Goal: Check status: Check status

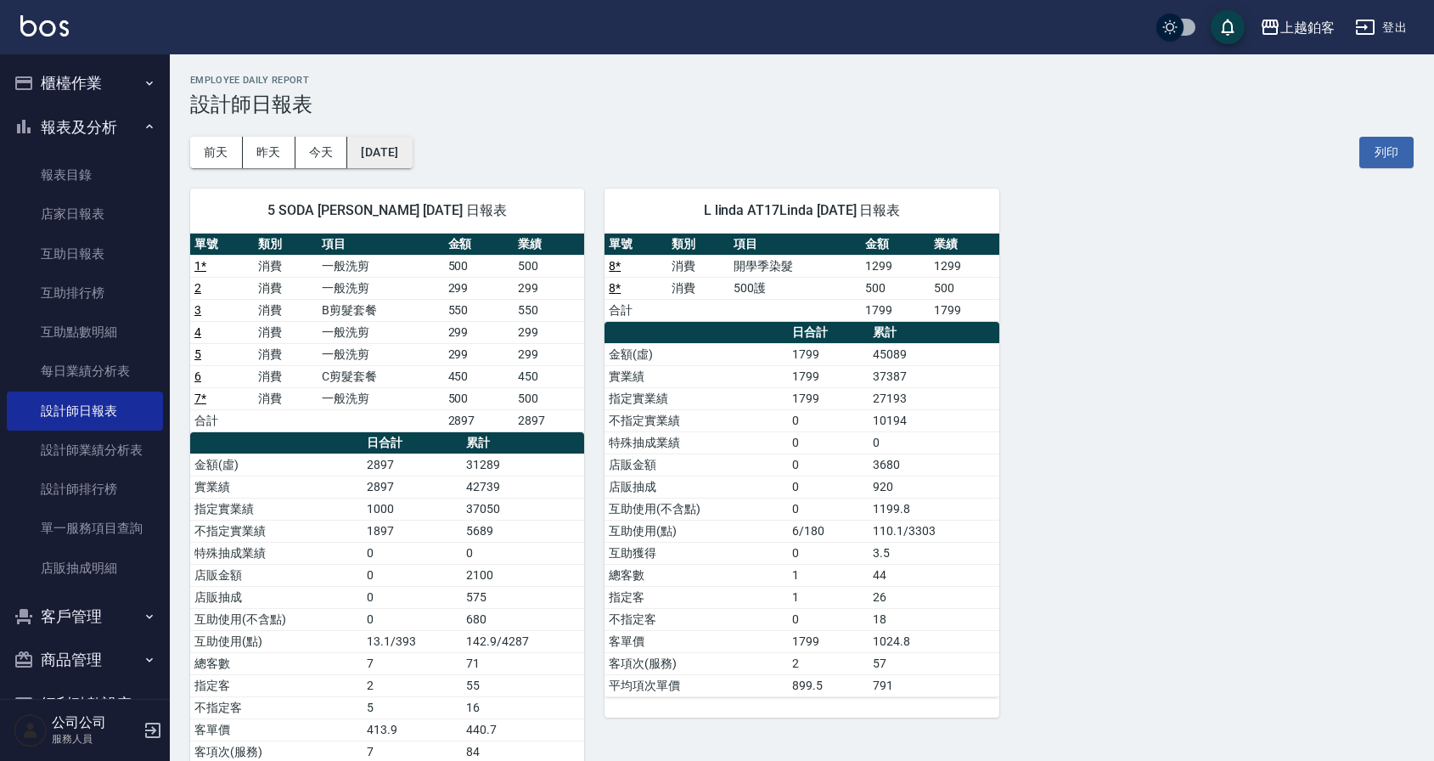
click at [398, 162] on button "[DATE]" at bounding box center [379, 152] width 65 height 31
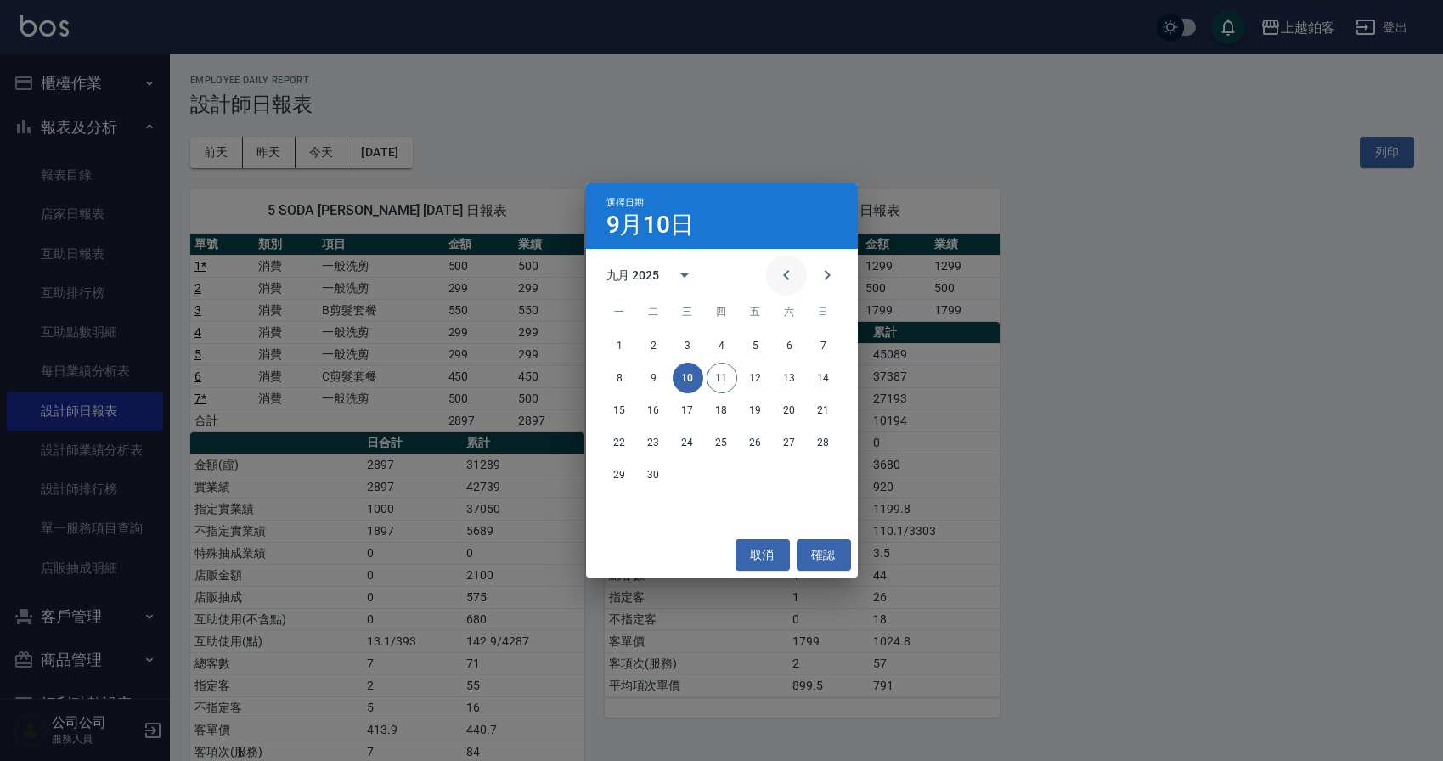
click at [785, 266] on icon "Previous month" at bounding box center [786, 275] width 20 height 20
click at [764, 348] on button "1" at bounding box center [755, 345] width 31 height 31
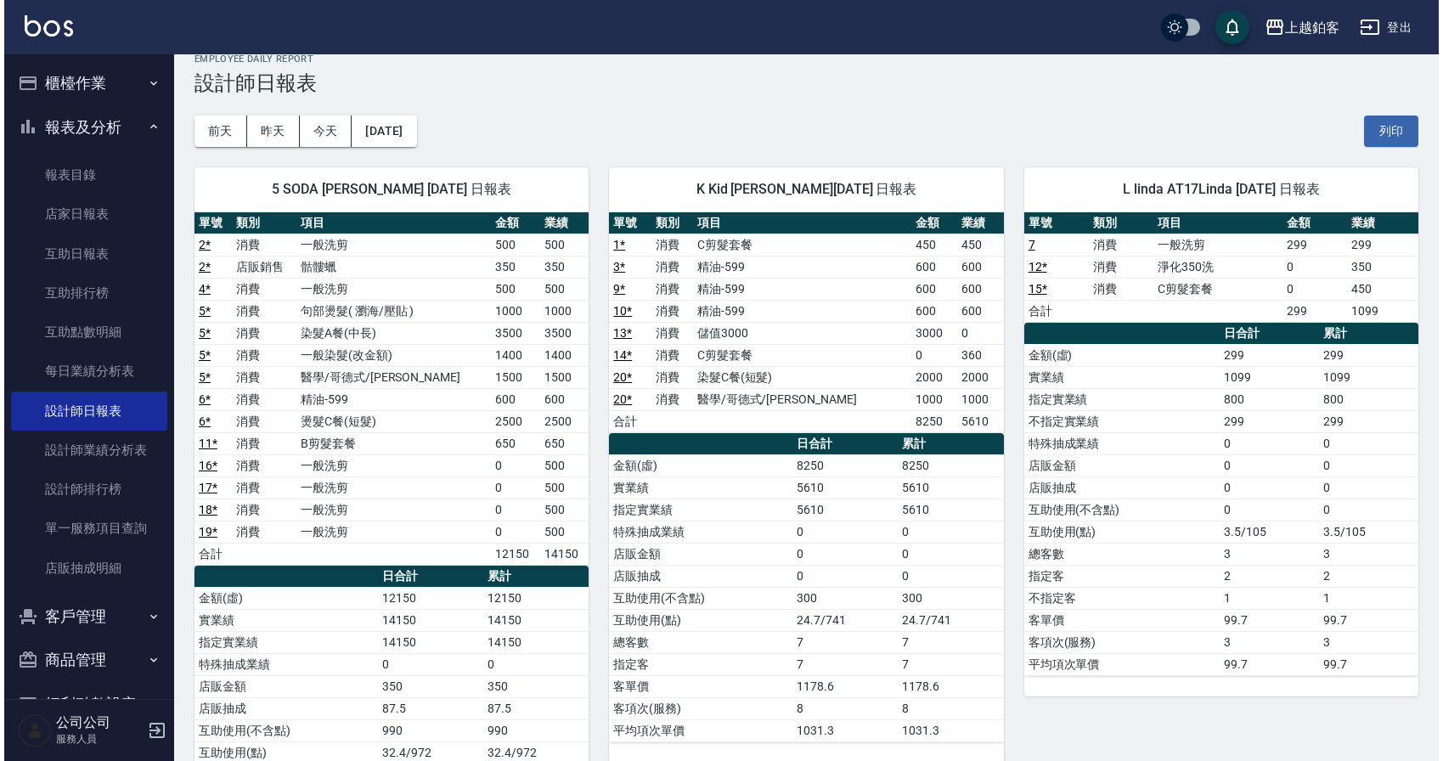
scroll to position [31, 0]
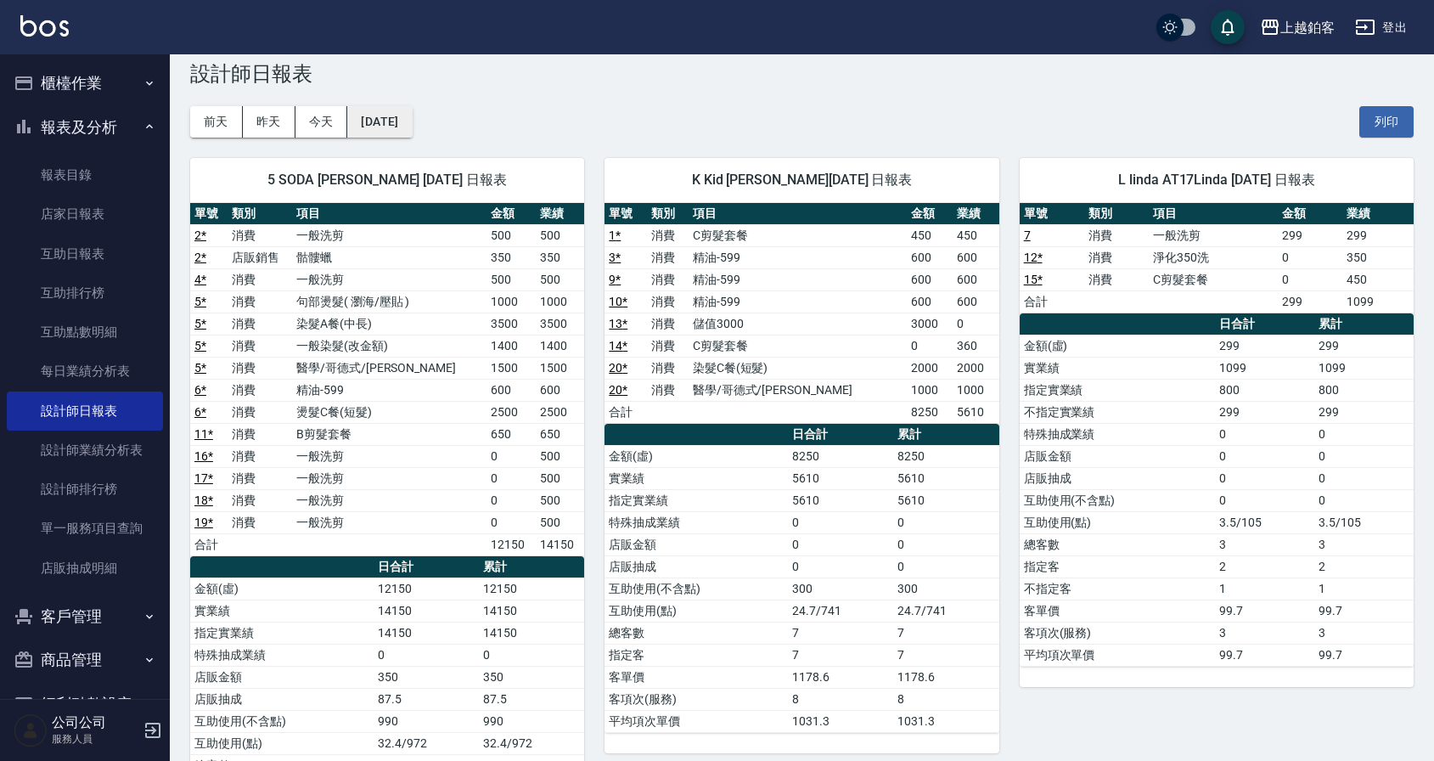
click at [399, 119] on button "[DATE]" at bounding box center [379, 121] width 65 height 31
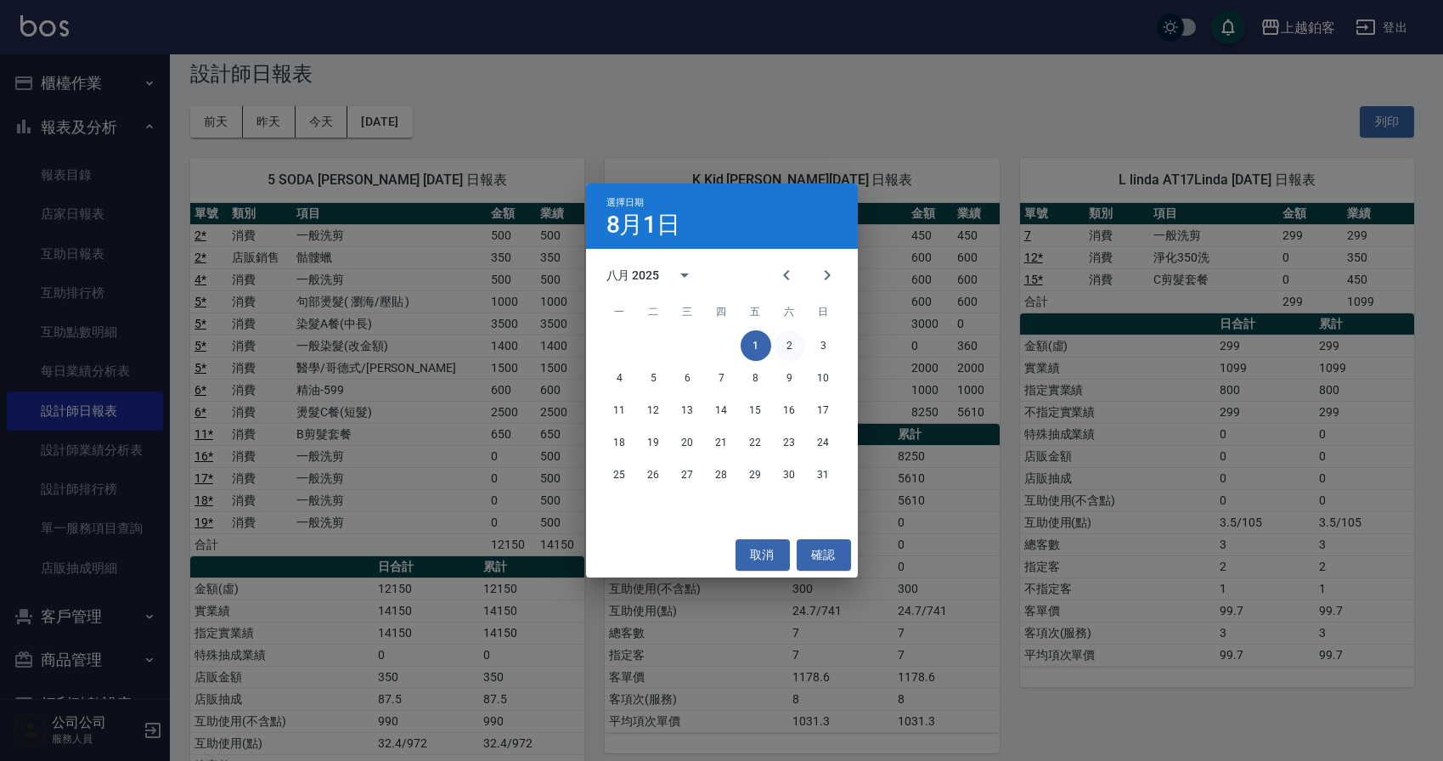
click at [784, 341] on button "2" at bounding box center [789, 345] width 31 height 31
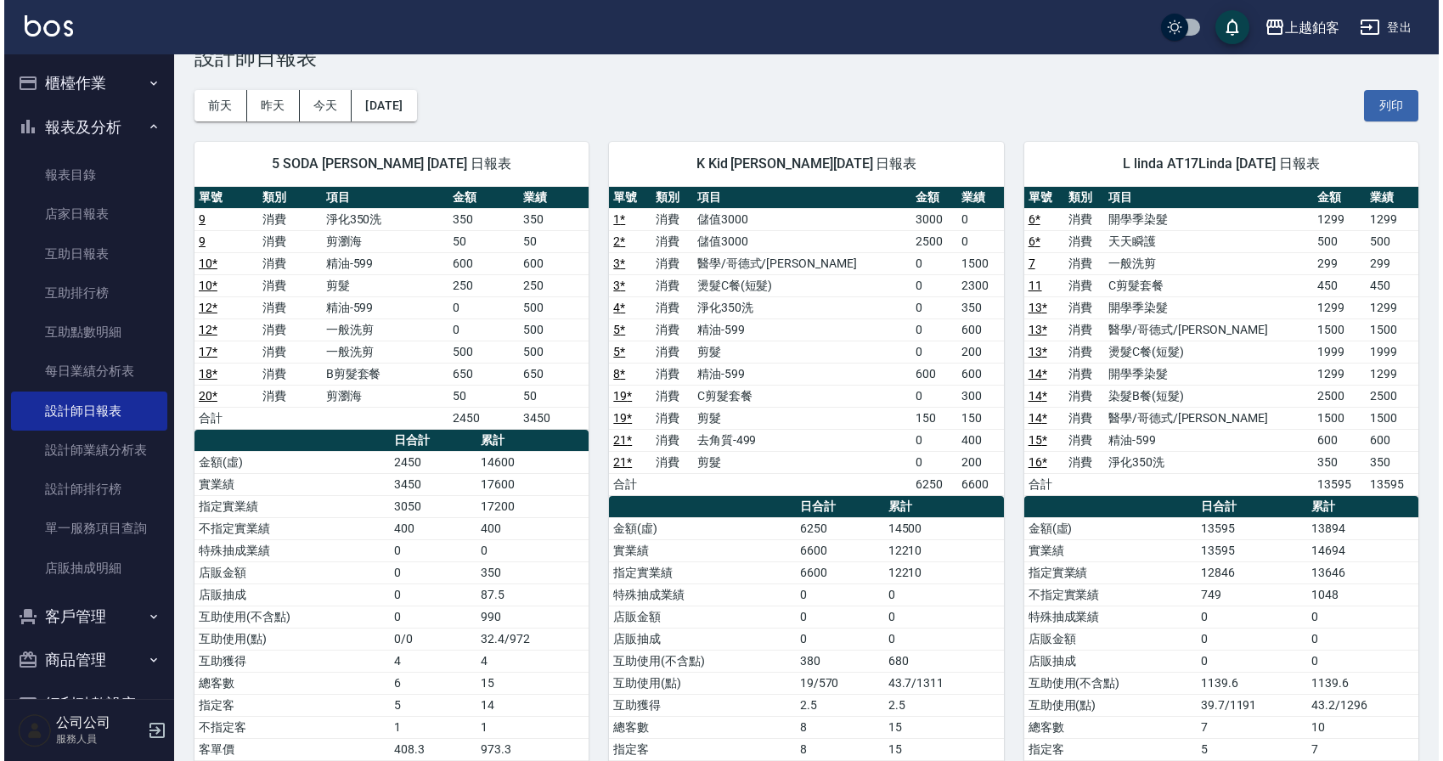
scroll to position [48, 0]
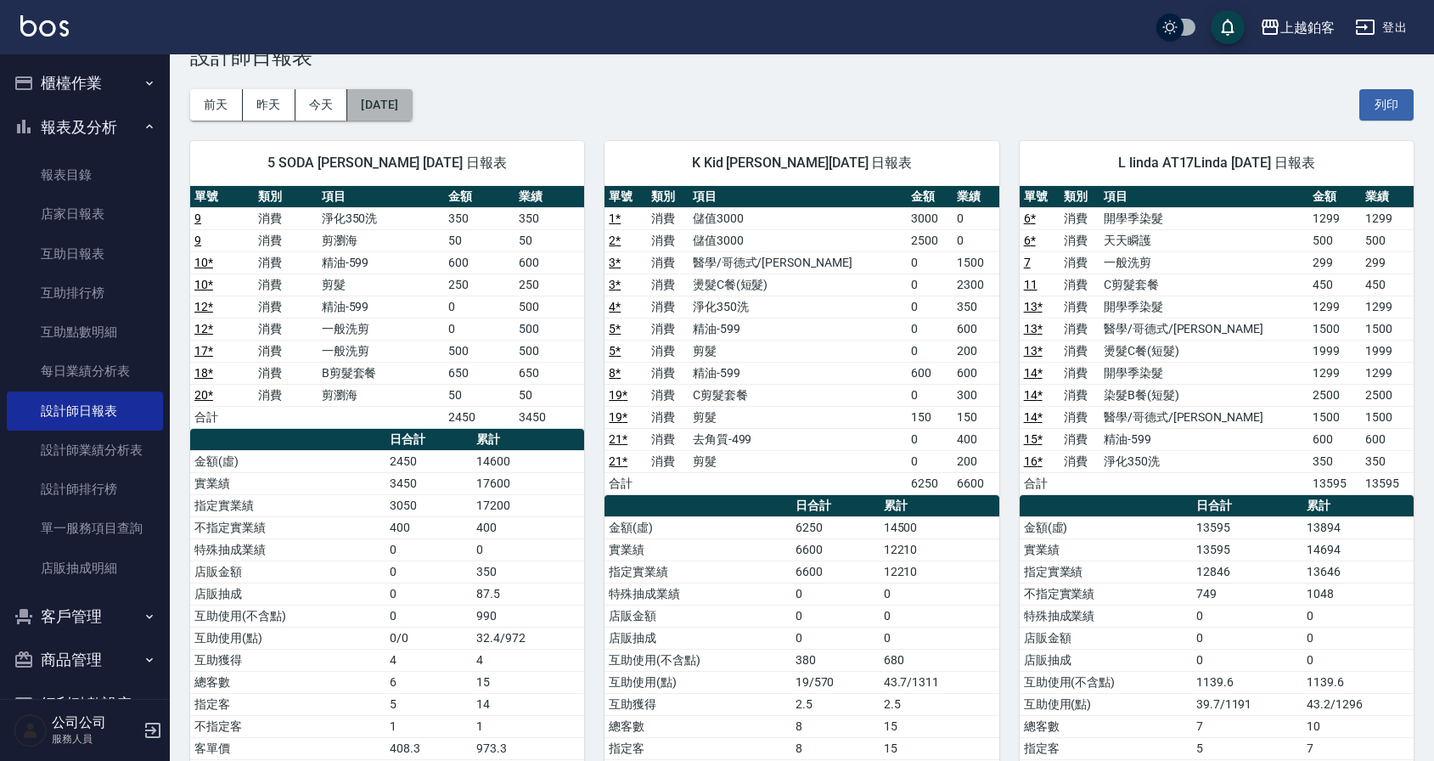
click at [387, 97] on button "[DATE]" at bounding box center [379, 104] width 65 height 31
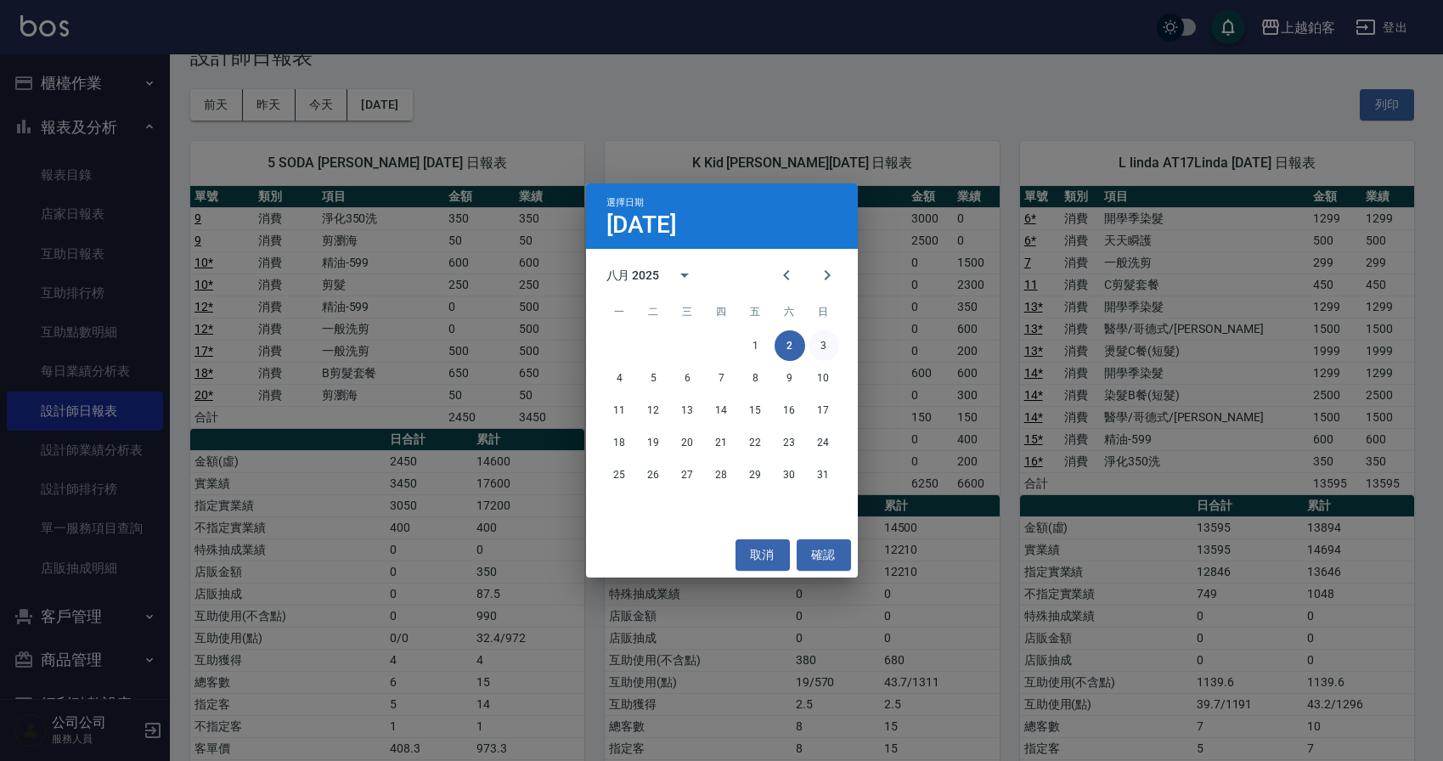
click at [828, 339] on button "3" at bounding box center [823, 345] width 31 height 31
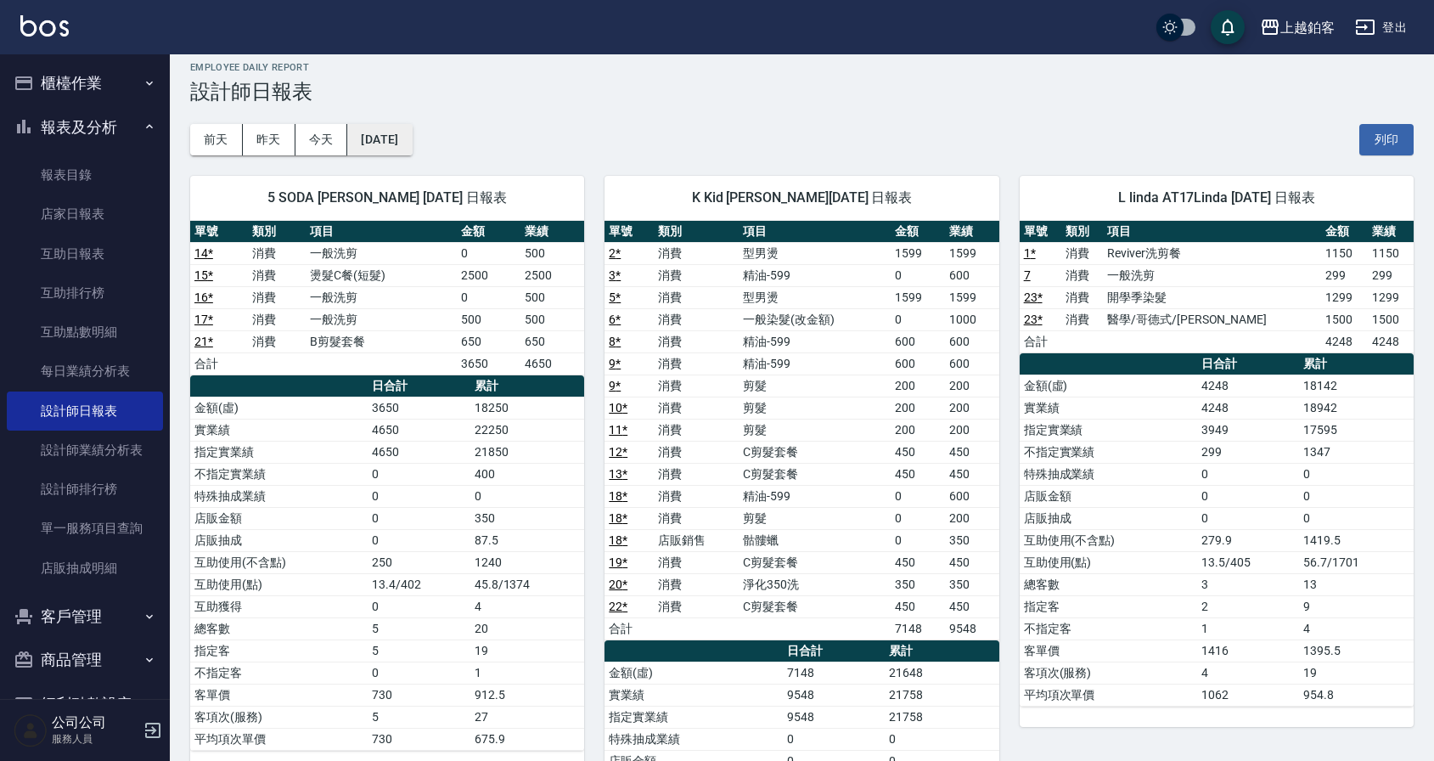
click at [398, 154] on div "上越鉑客 [DATE] 設計師日報表 列印時間： [DATE][PHONE_NUMBER]:51 Employee Daily Report 設計師日報表 […" at bounding box center [802, 527] width 1264 height 971
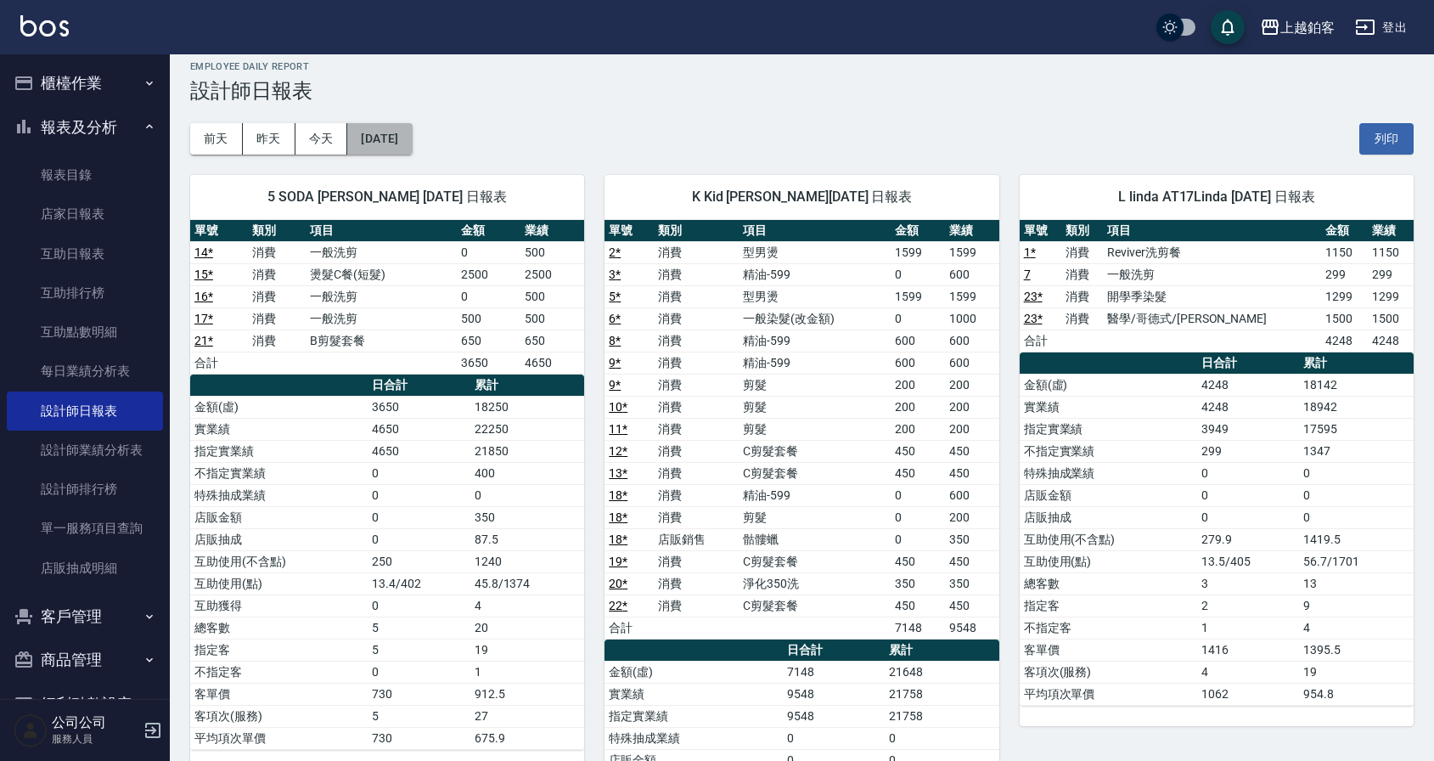
click at [399, 146] on button "[DATE]" at bounding box center [379, 138] width 65 height 31
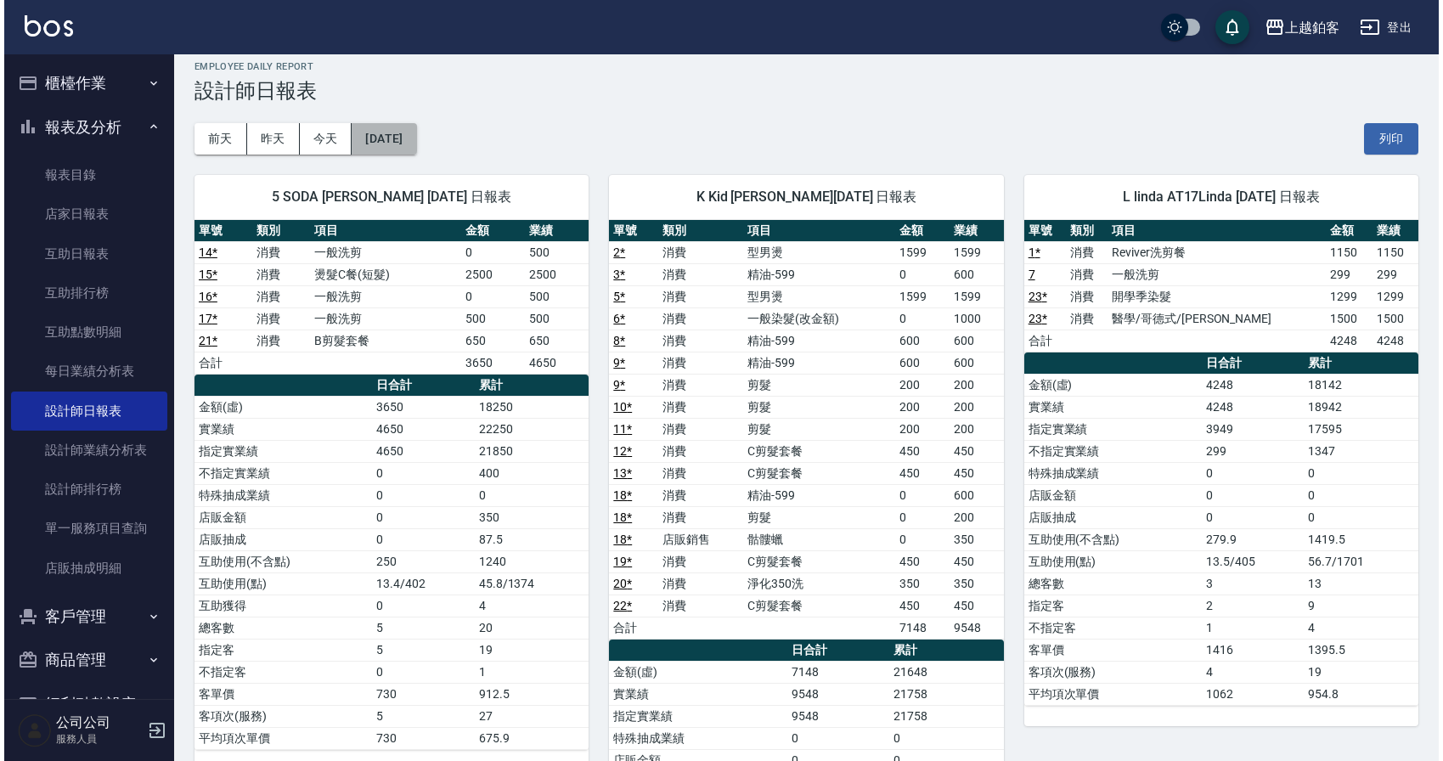
scroll to position [14, 0]
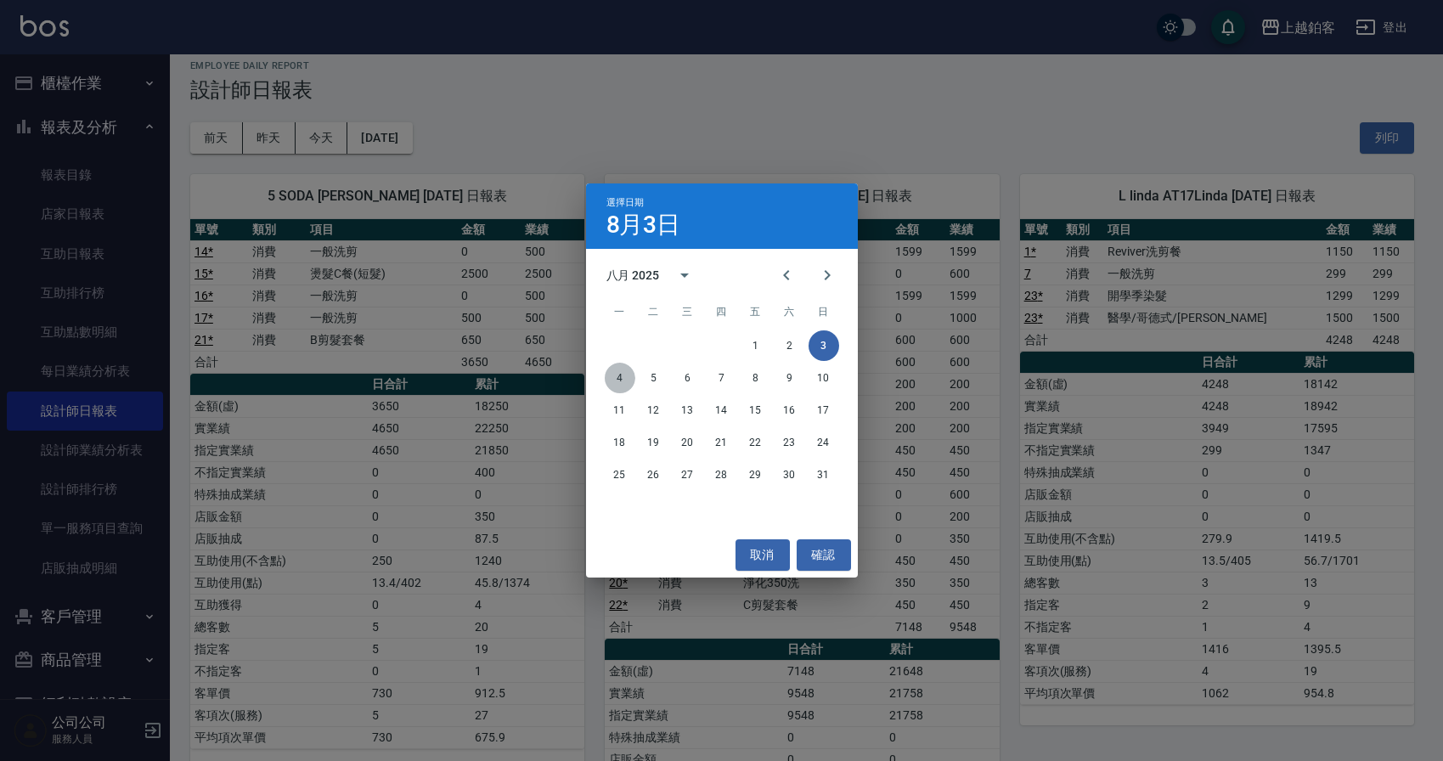
click at [605, 374] on button "4" at bounding box center [620, 378] width 31 height 31
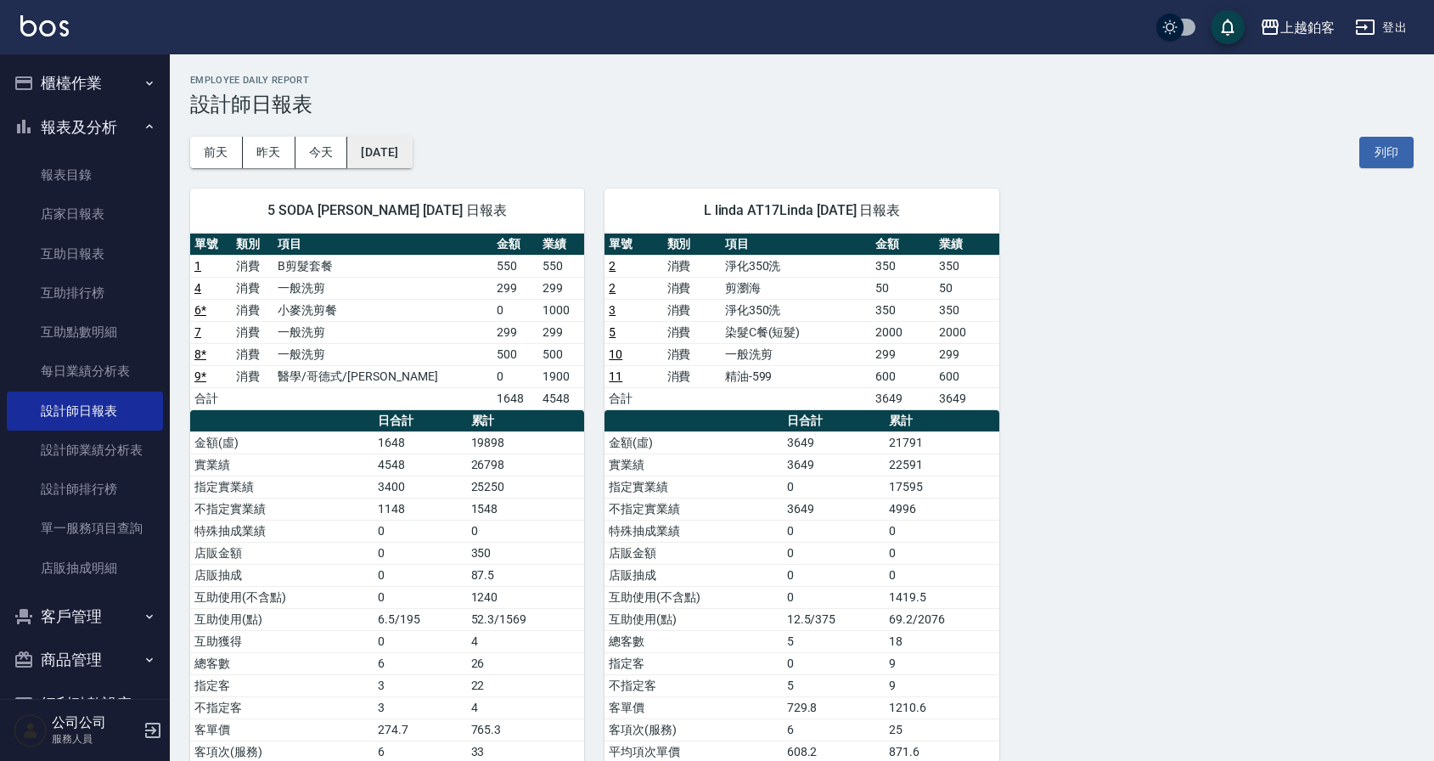
click at [404, 148] on button "[DATE]" at bounding box center [379, 152] width 65 height 31
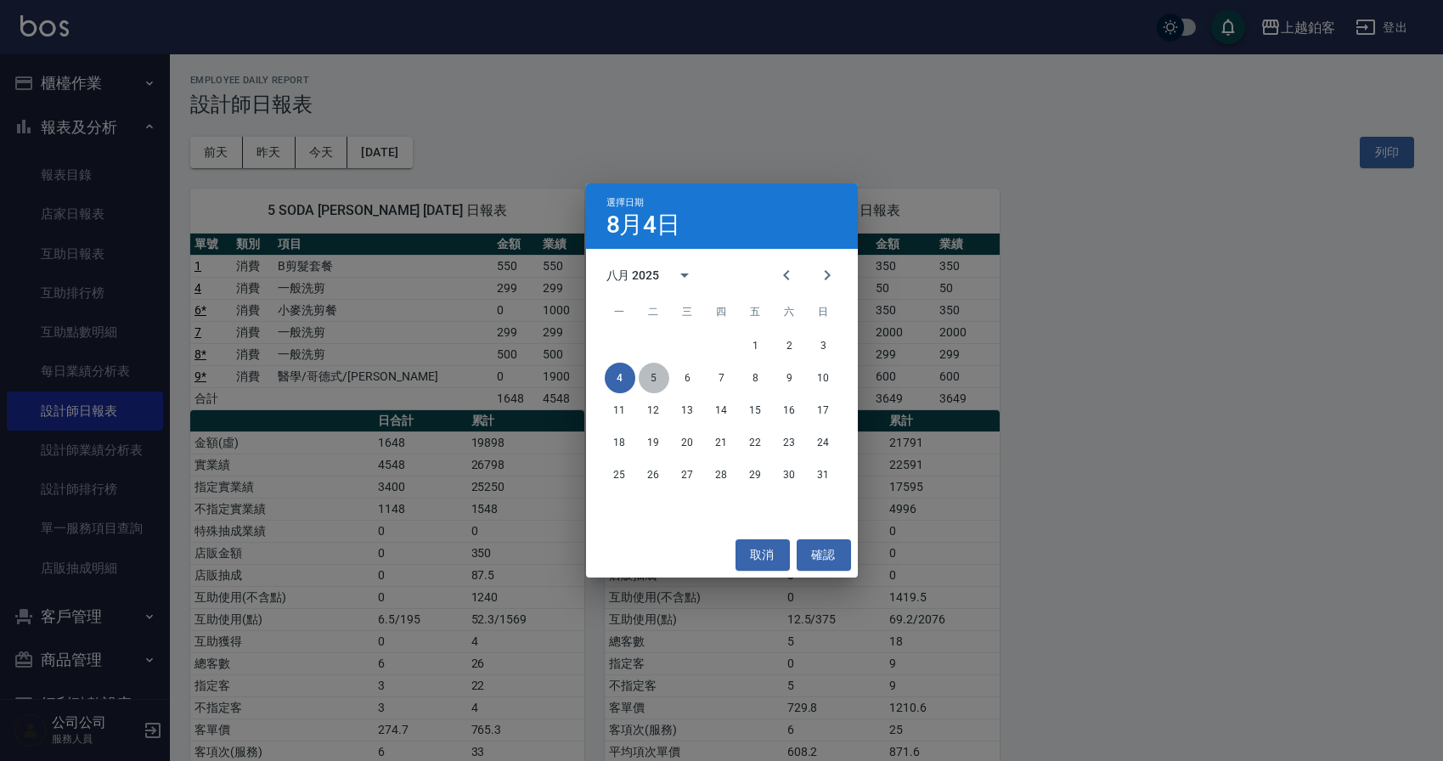
click at [661, 377] on button "5" at bounding box center [654, 378] width 31 height 31
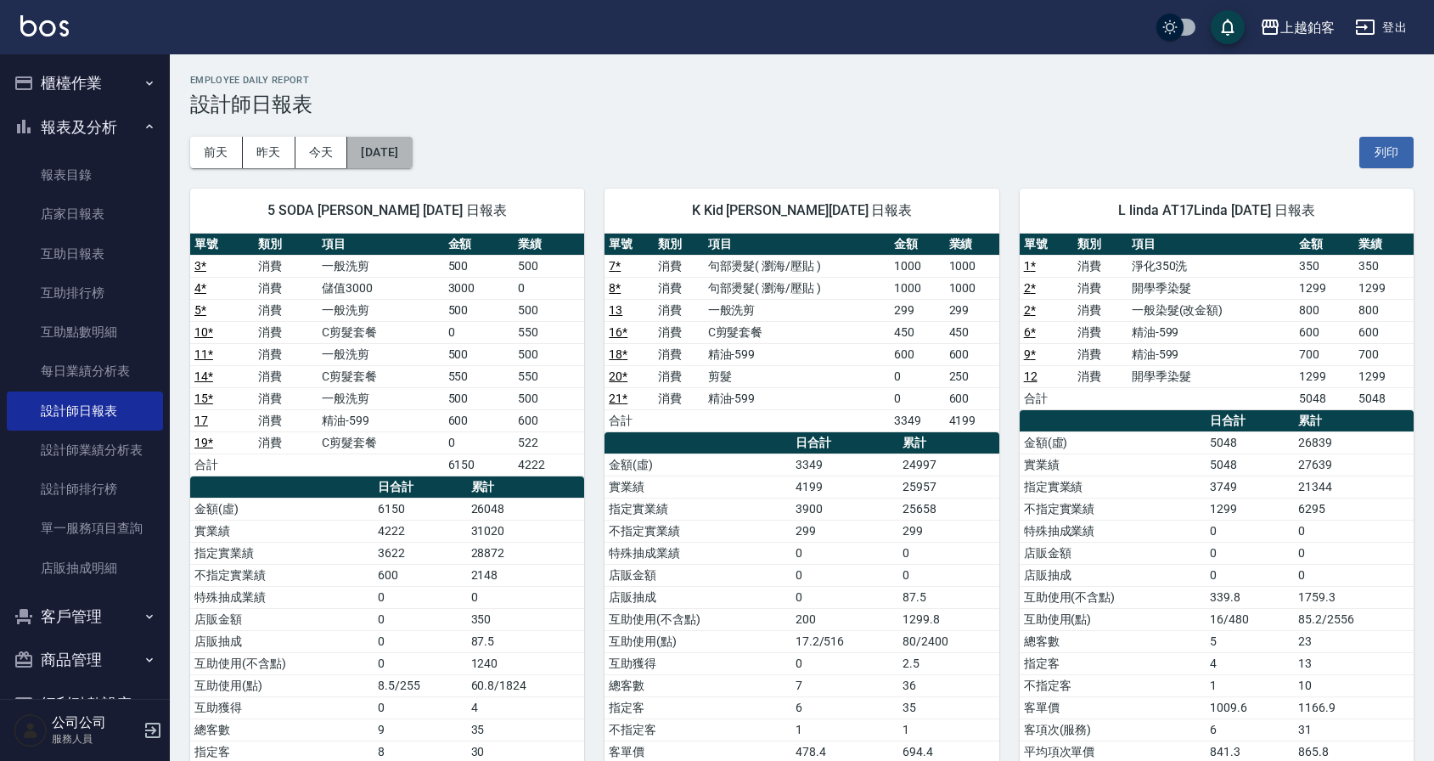
click at [412, 151] on button "[DATE]" at bounding box center [379, 152] width 65 height 31
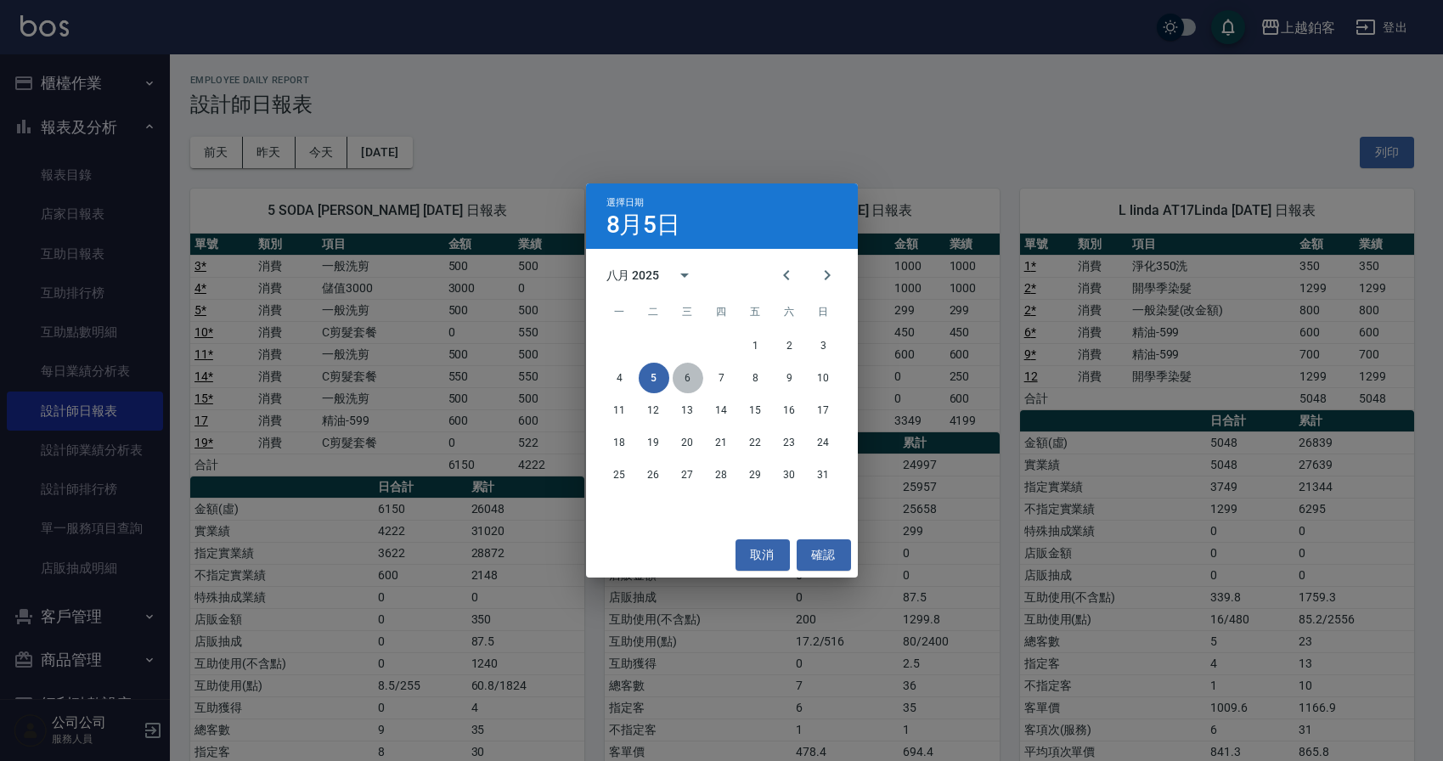
click at [683, 379] on button "6" at bounding box center [687, 378] width 31 height 31
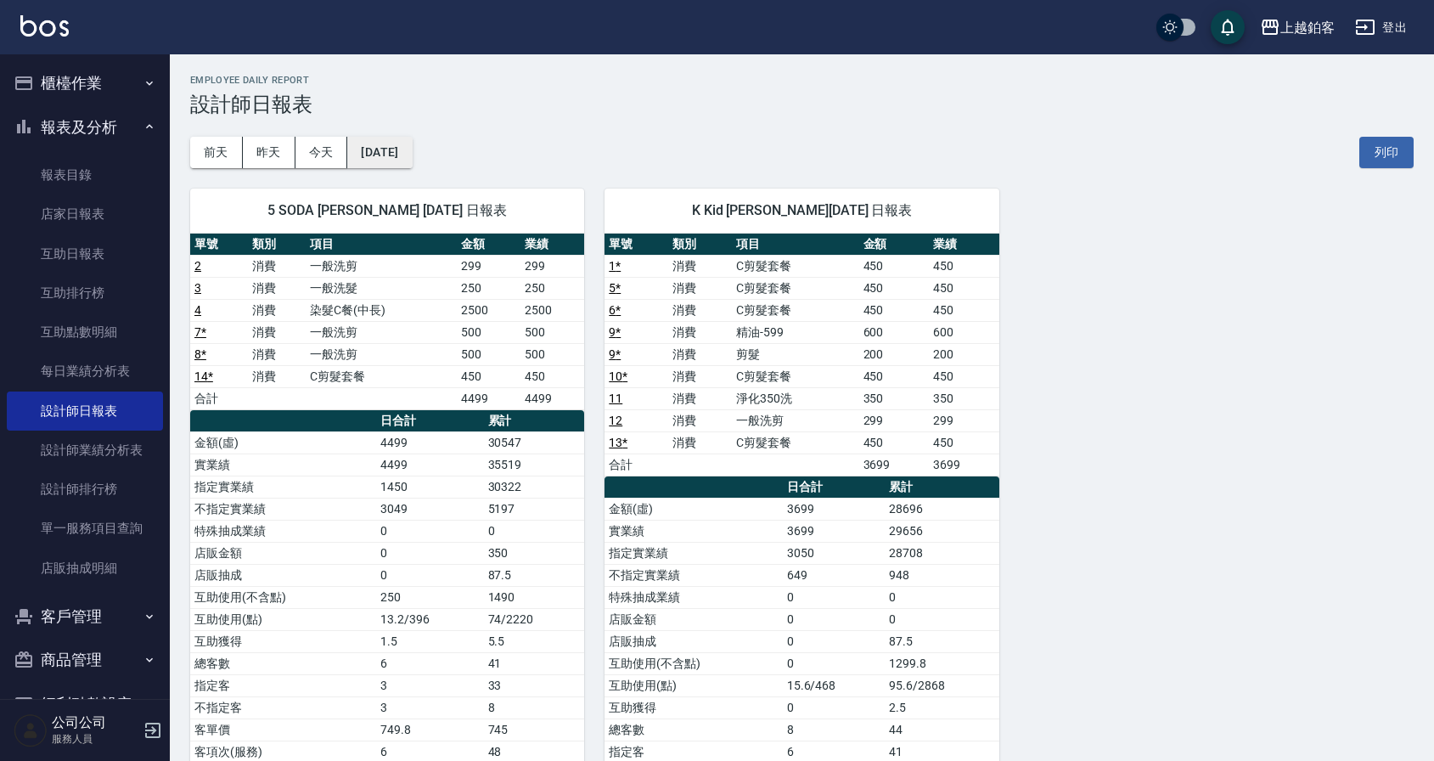
click at [385, 143] on button "[DATE]" at bounding box center [379, 152] width 65 height 31
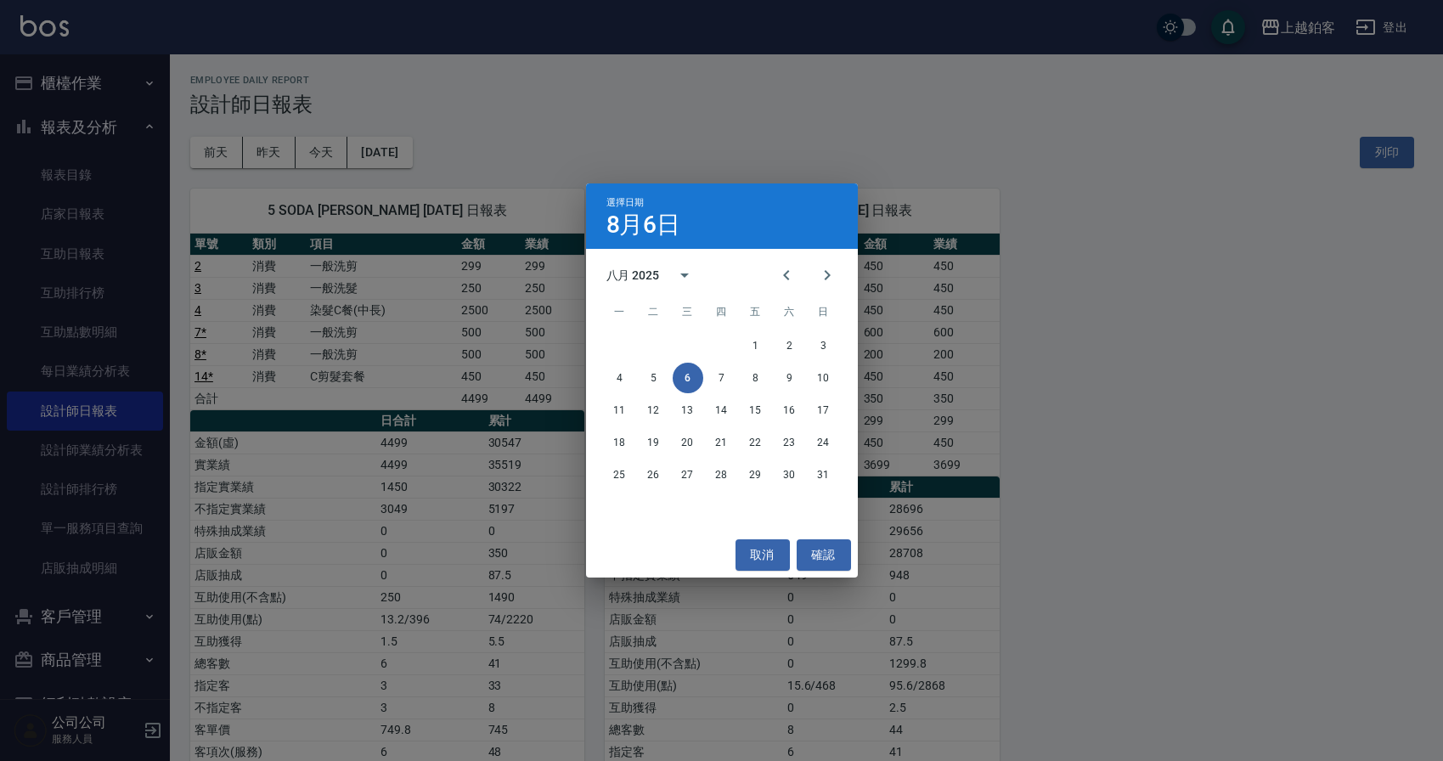
click at [705, 375] on div "4 5 6 7 8 9 10" at bounding box center [722, 378] width 272 height 31
click at [727, 374] on button "7" at bounding box center [721, 378] width 31 height 31
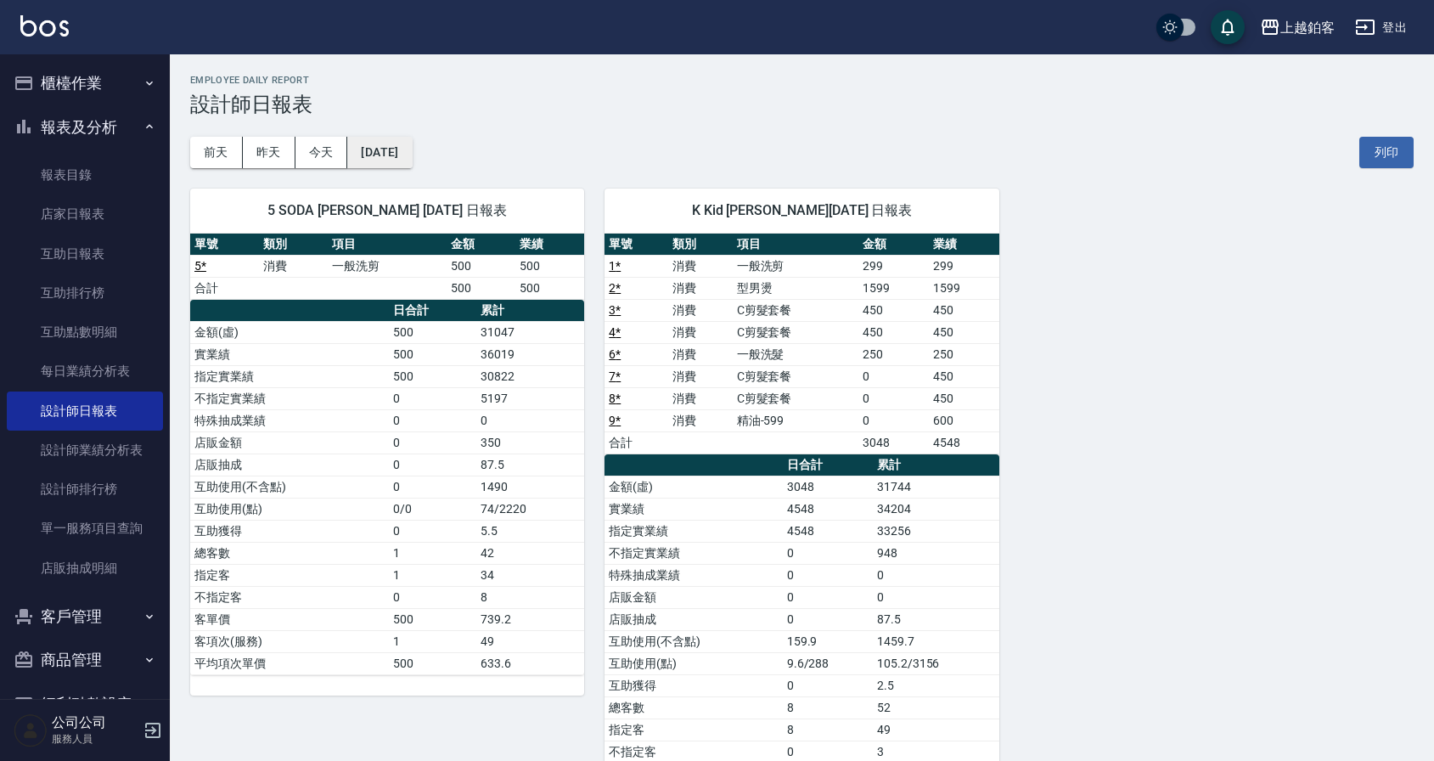
click at [412, 156] on button "[DATE]" at bounding box center [379, 152] width 65 height 31
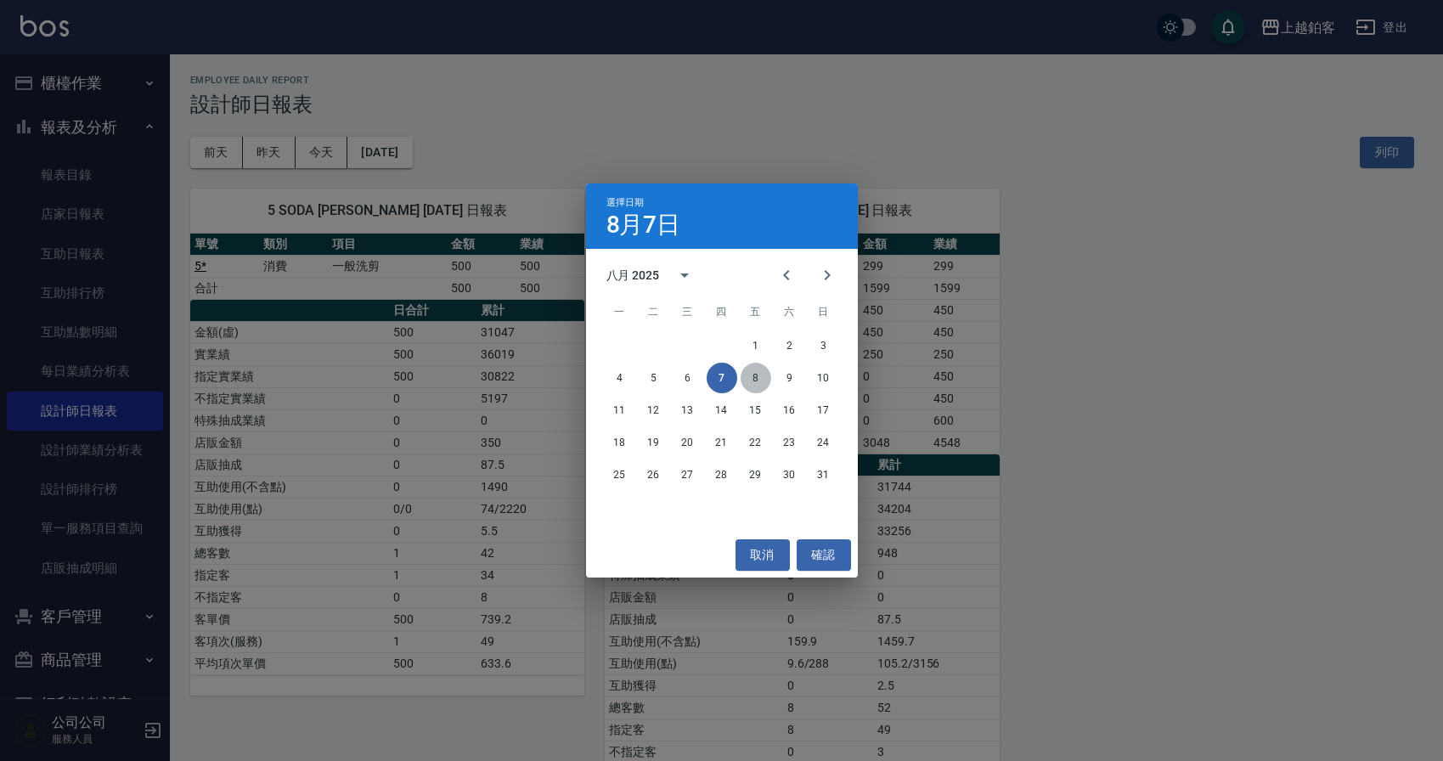
click at [754, 372] on button "8" at bounding box center [755, 378] width 31 height 31
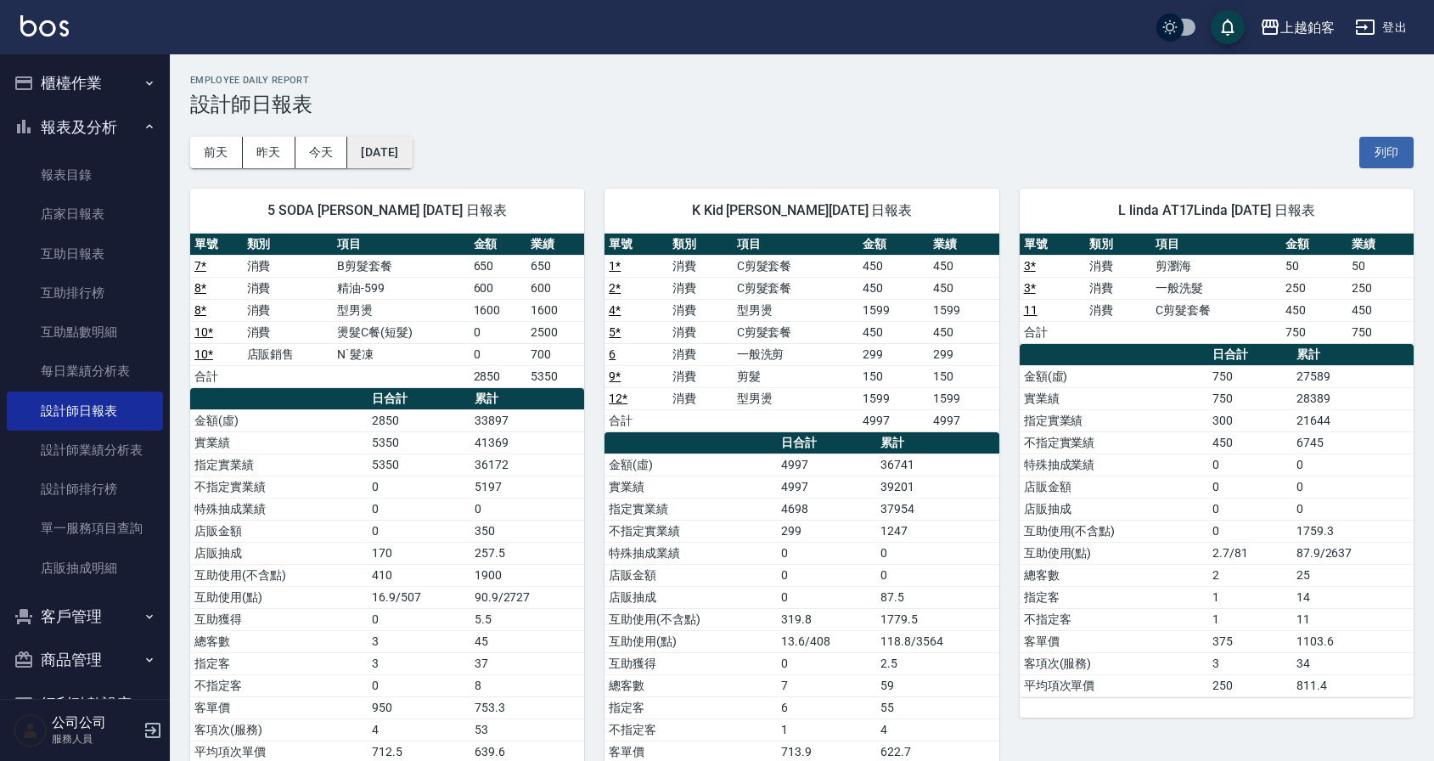
click at [385, 142] on button "[DATE]" at bounding box center [379, 152] width 65 height 31
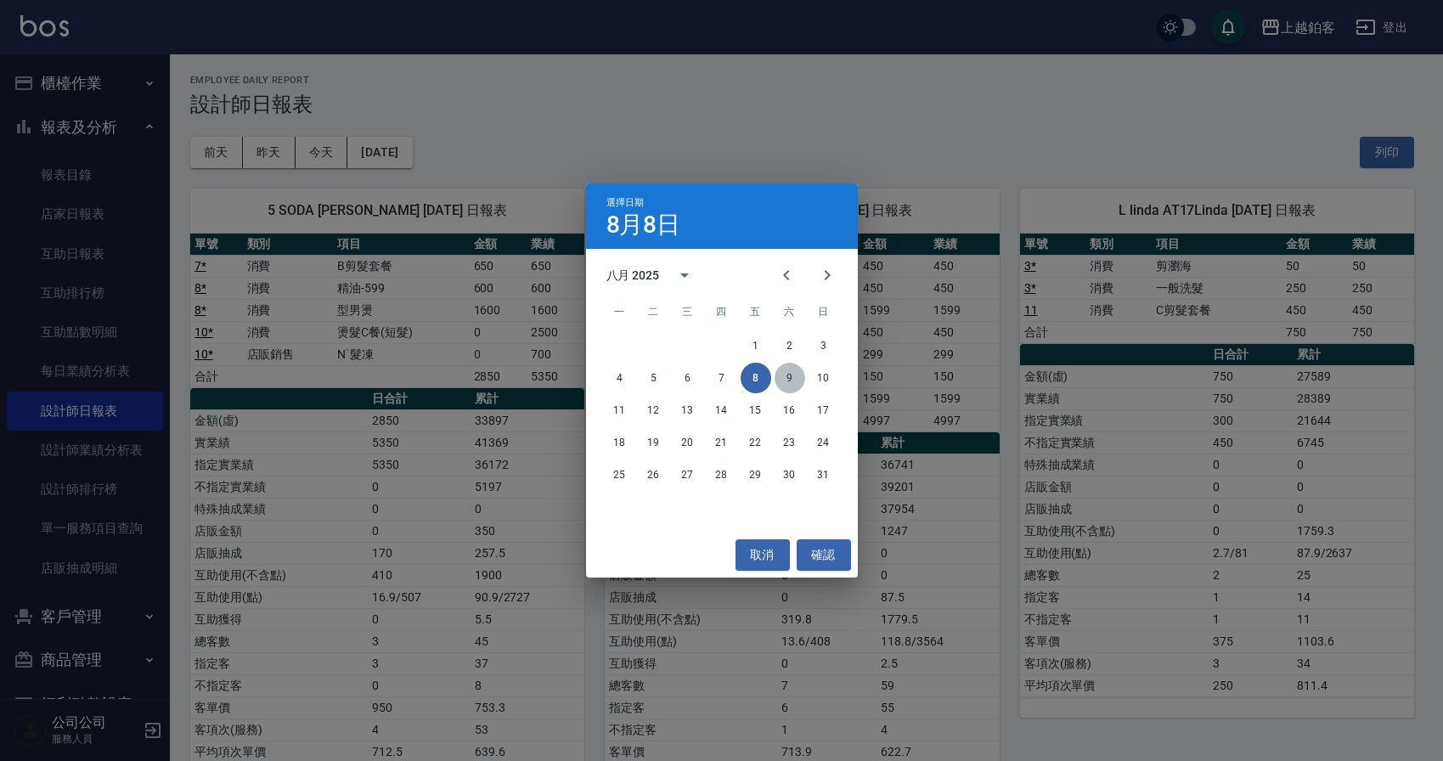
click at [785, 387] on button "9" at bounding box center [789, 378] width 31 height 31
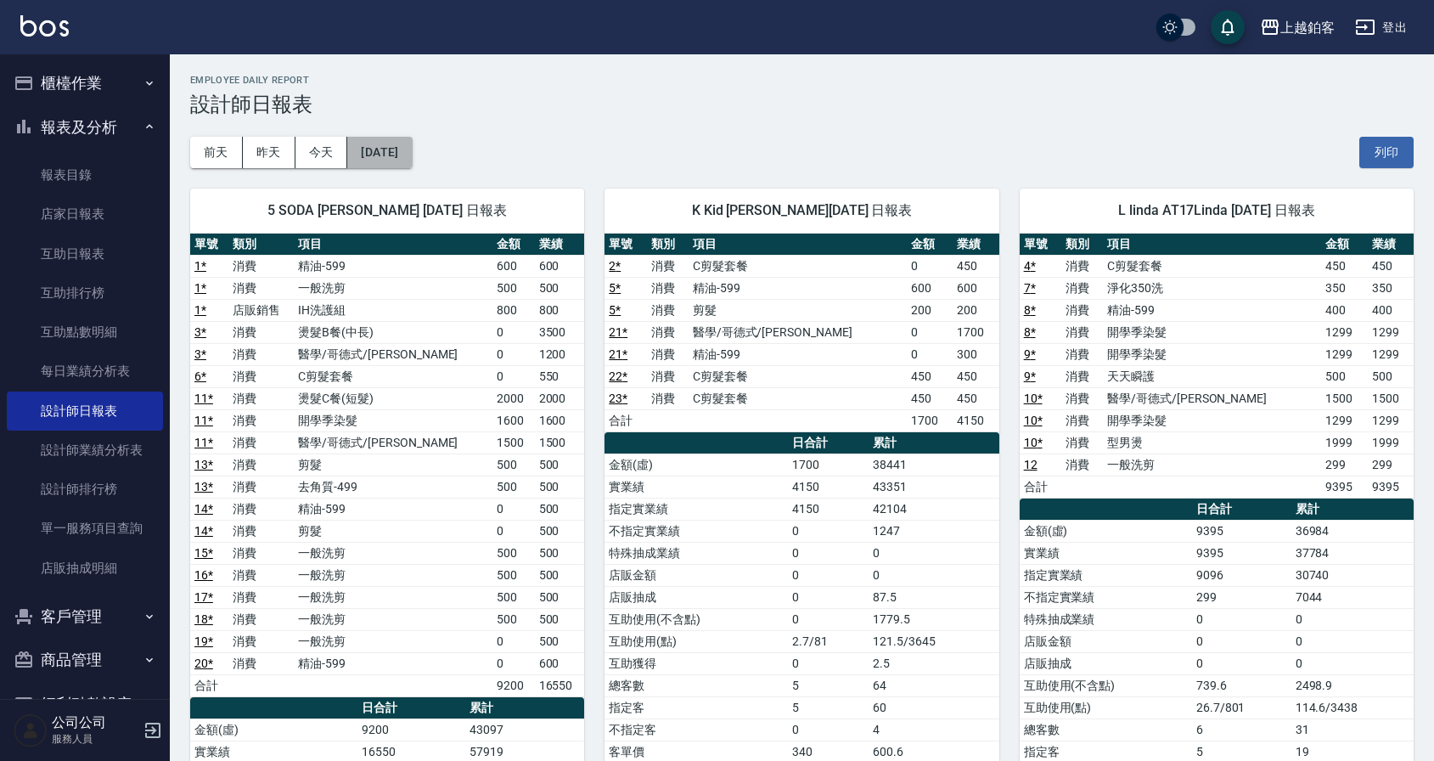
click at [363, 139] on button "[DATE]" at bounding box center [379, 152] width 65 height 31
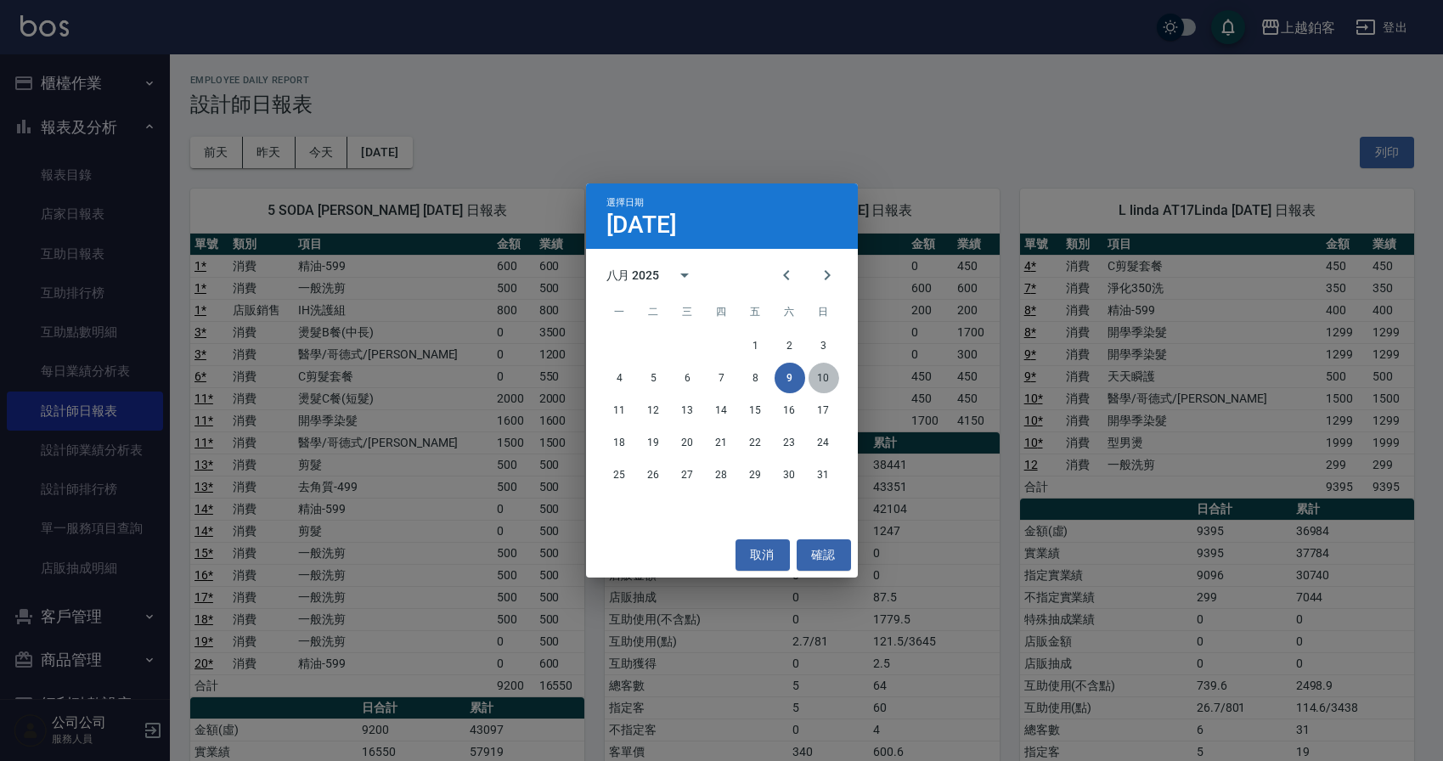
click at [826, 387] on button "10" at bounding box center [823, 378] width 31 height 31
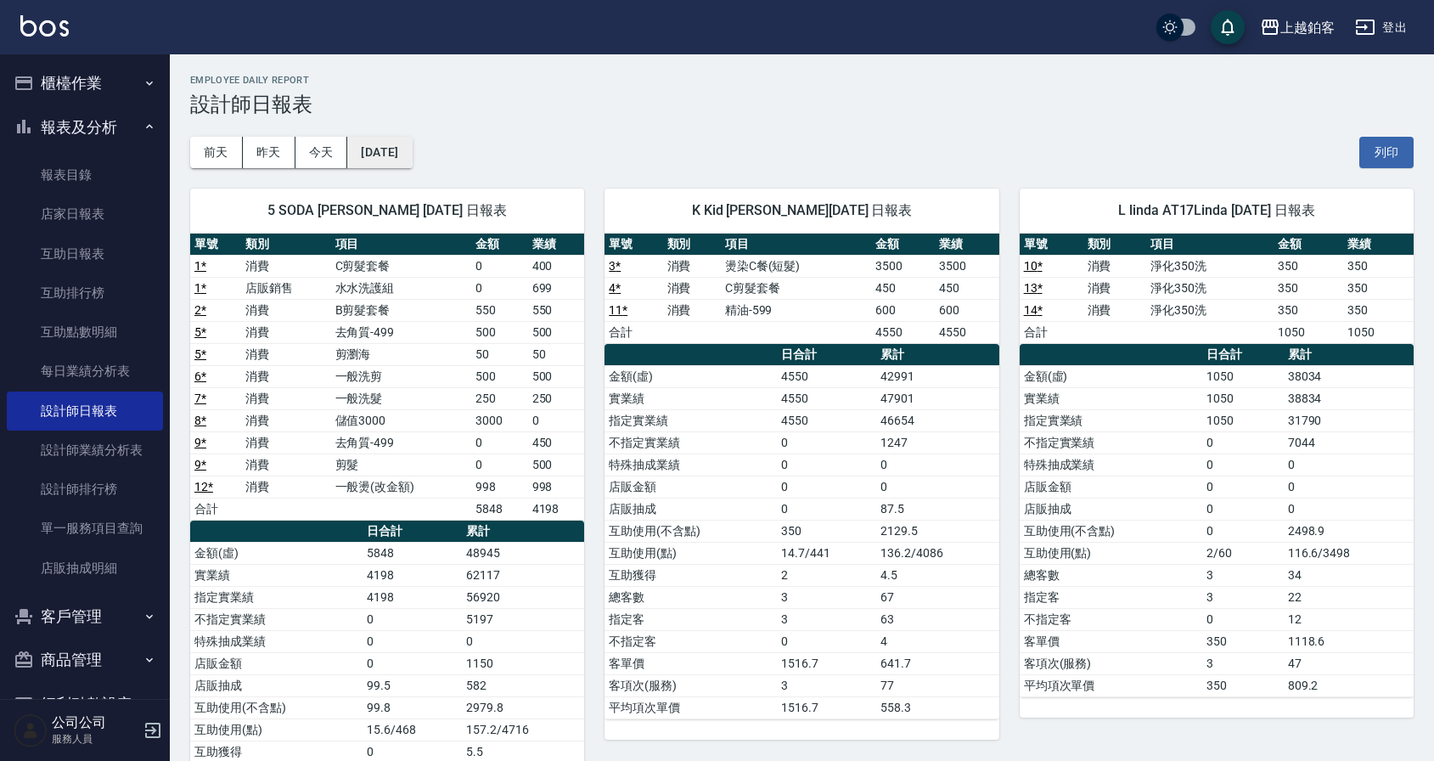
click at [386, 138] on button "[DATE]" at bounding box center [379, 152] width 65 height 31
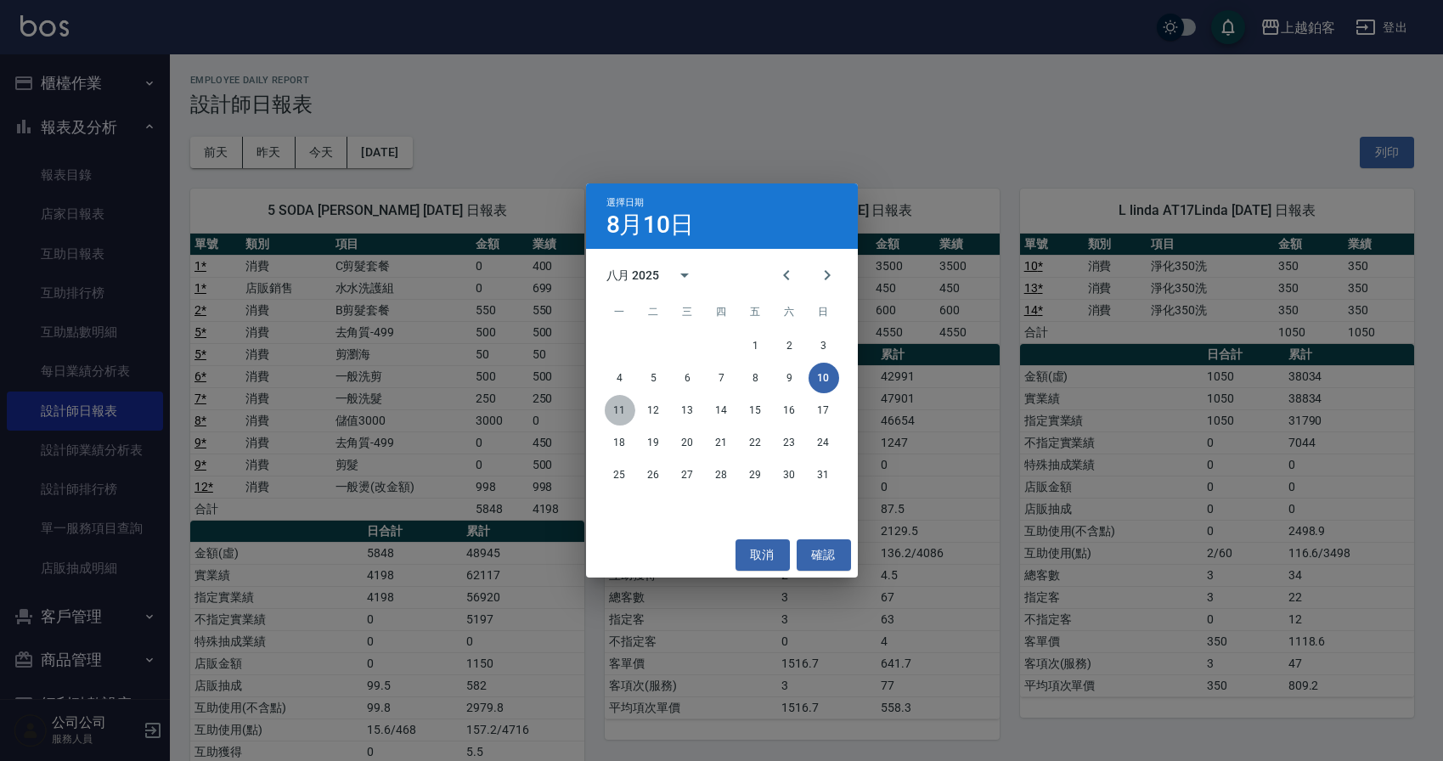
click at [617, 414] on button "11" at bounding box center [620, 410] width 31 height 31
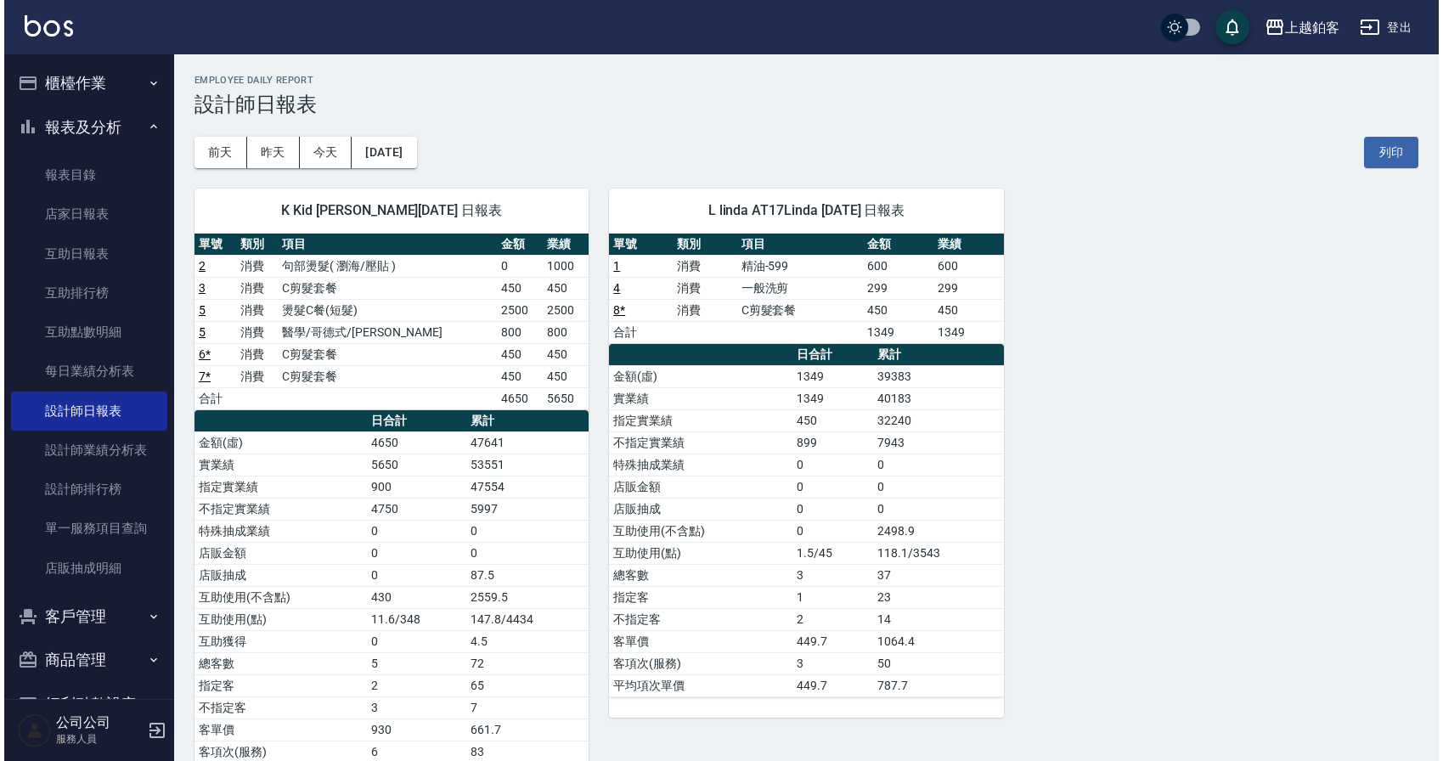
scroll to position [1, 0]
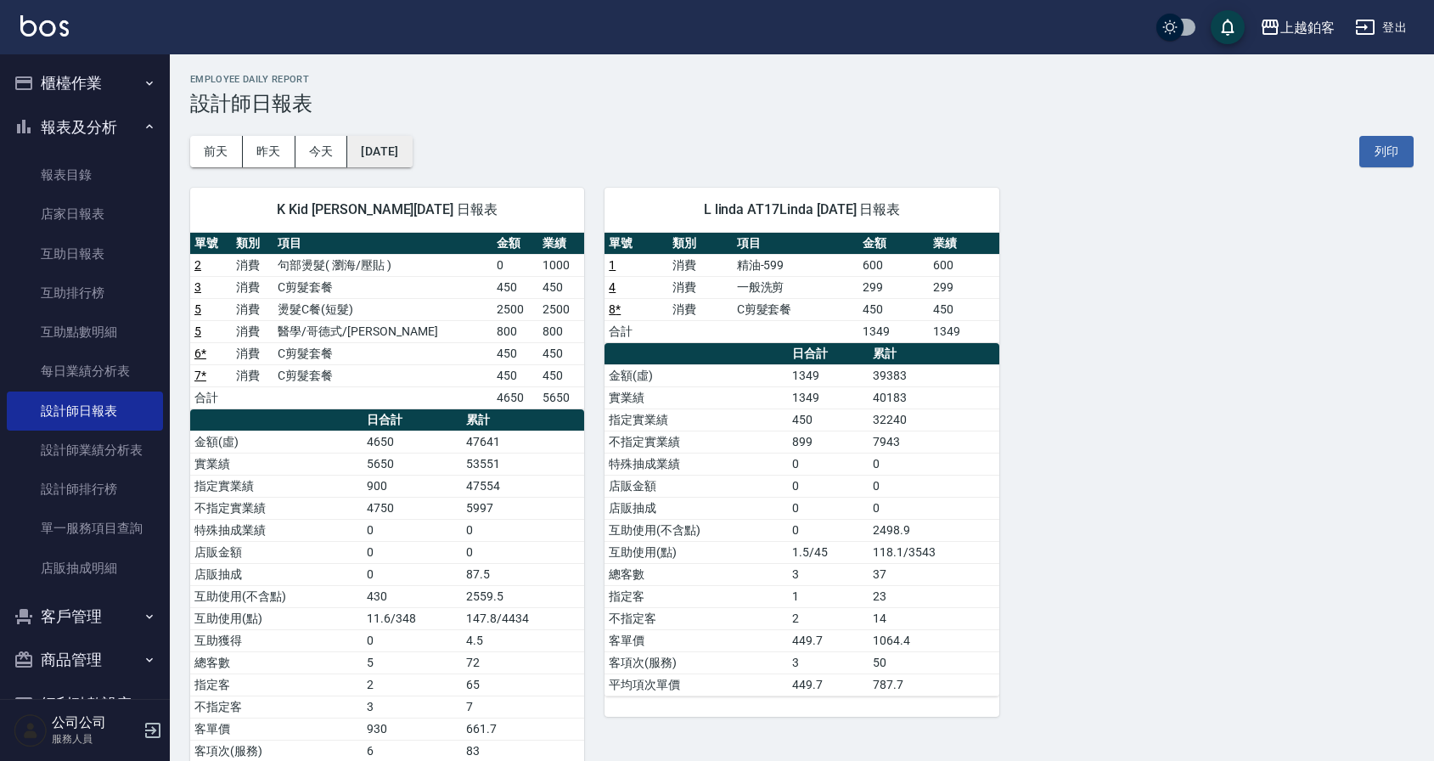
click at [396, 148] on button "[DATE]" at bounding box center [379, 151] width 65 height 31
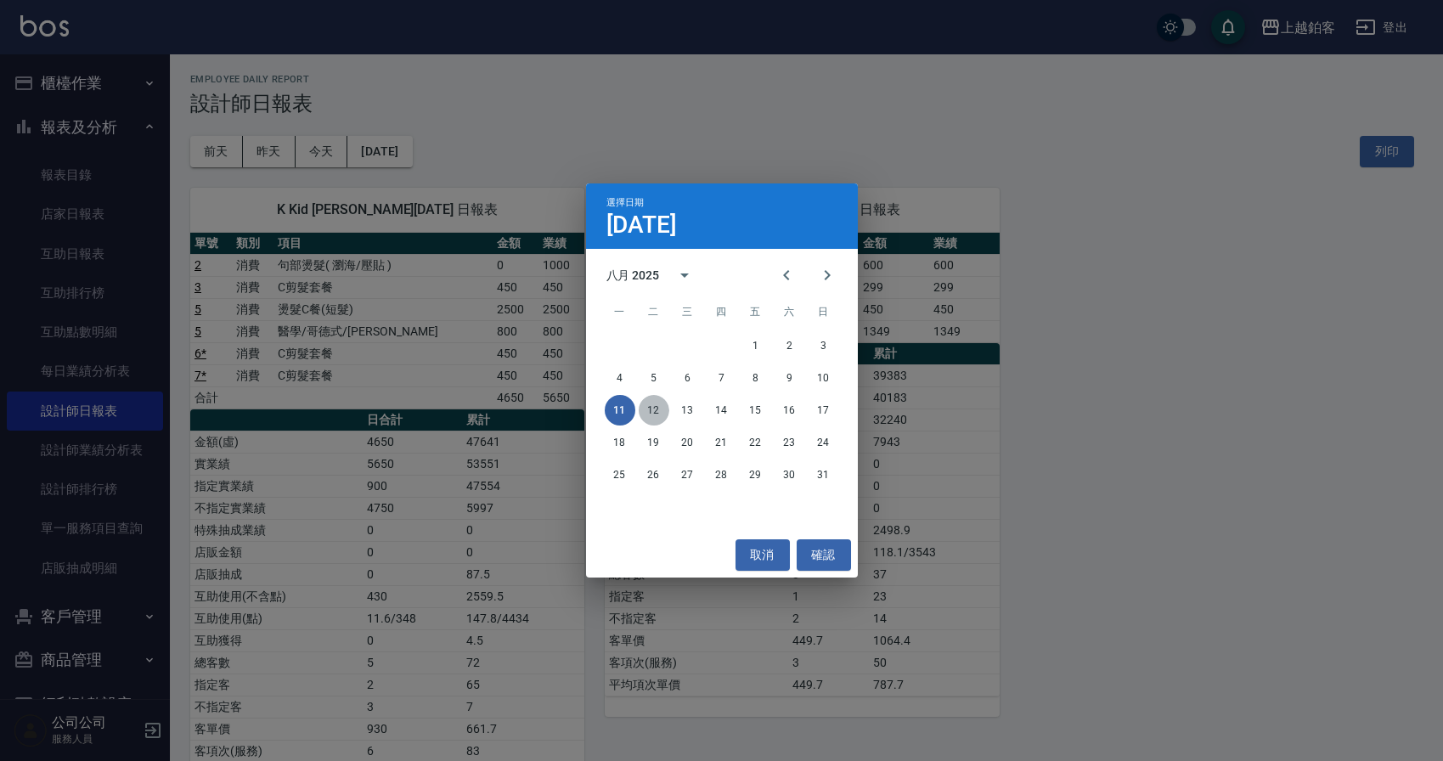
click at [660, 408] on button "12" at bounding box center [654, 410] width 31 height 31
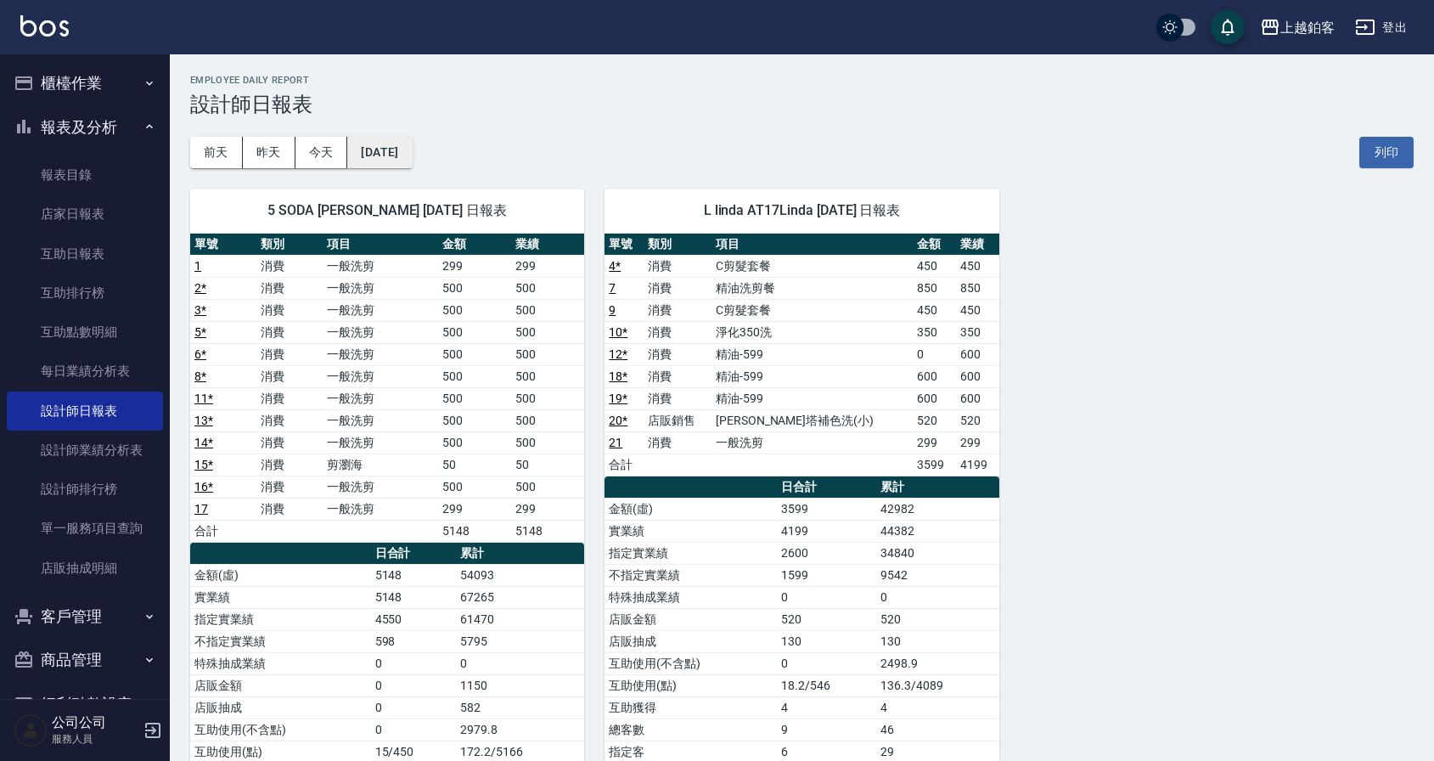
click at [386, 154] on button "[DATE]" at bounding box center [379, 152] width 65 height 31
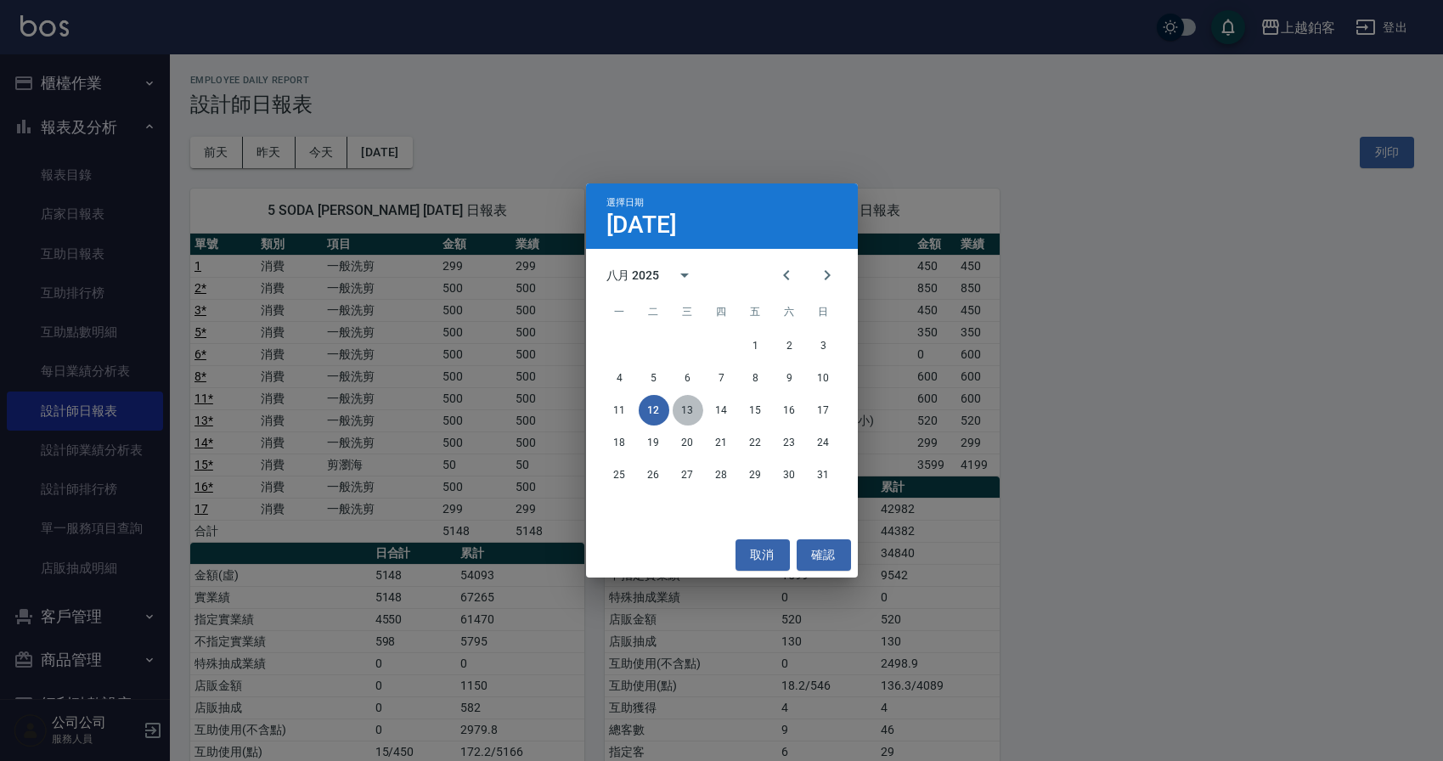
click at [701, 413] on button "13" at bounding box center [687, 410] width 31 height 31
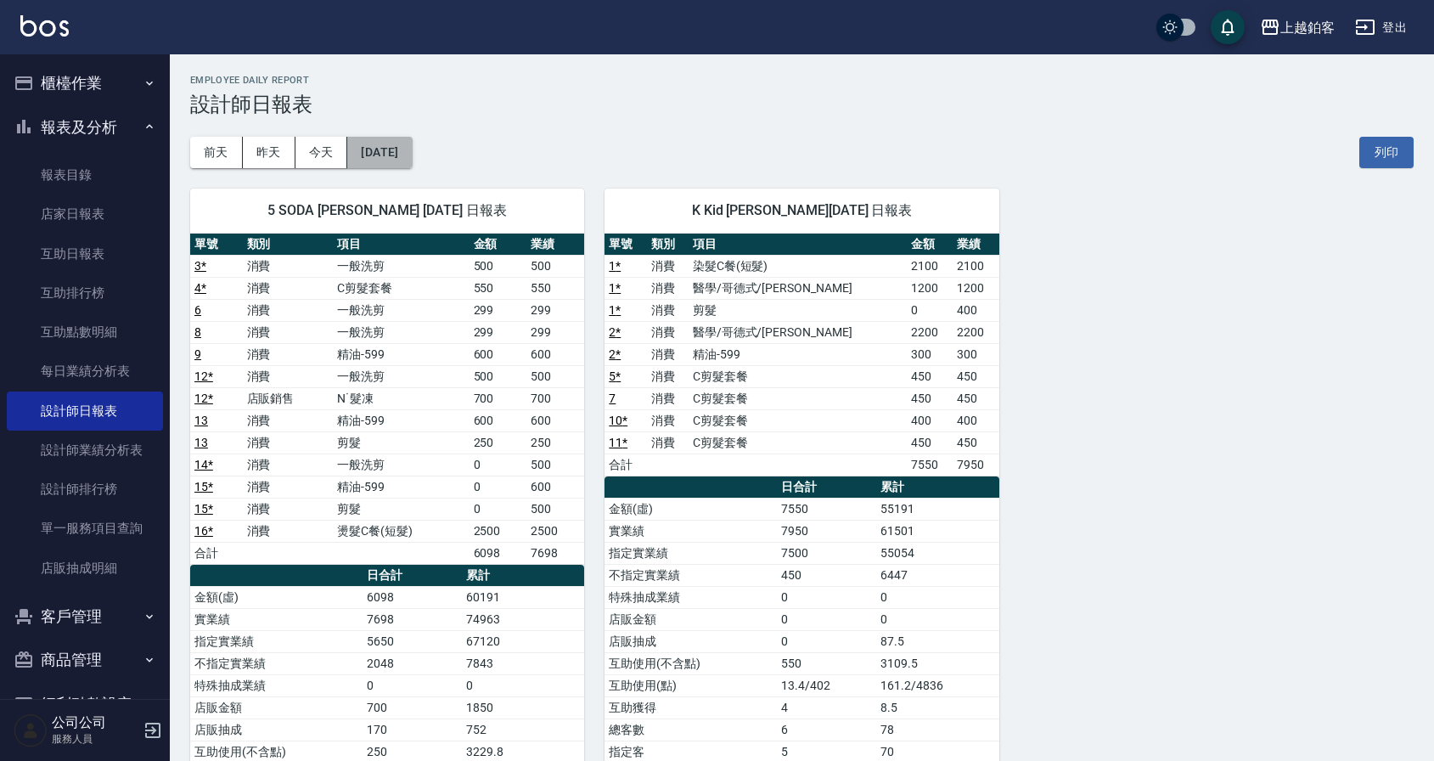
click at [412, 137] on button "[DATE]" at bounding box center [379, 152] width 65 height 31
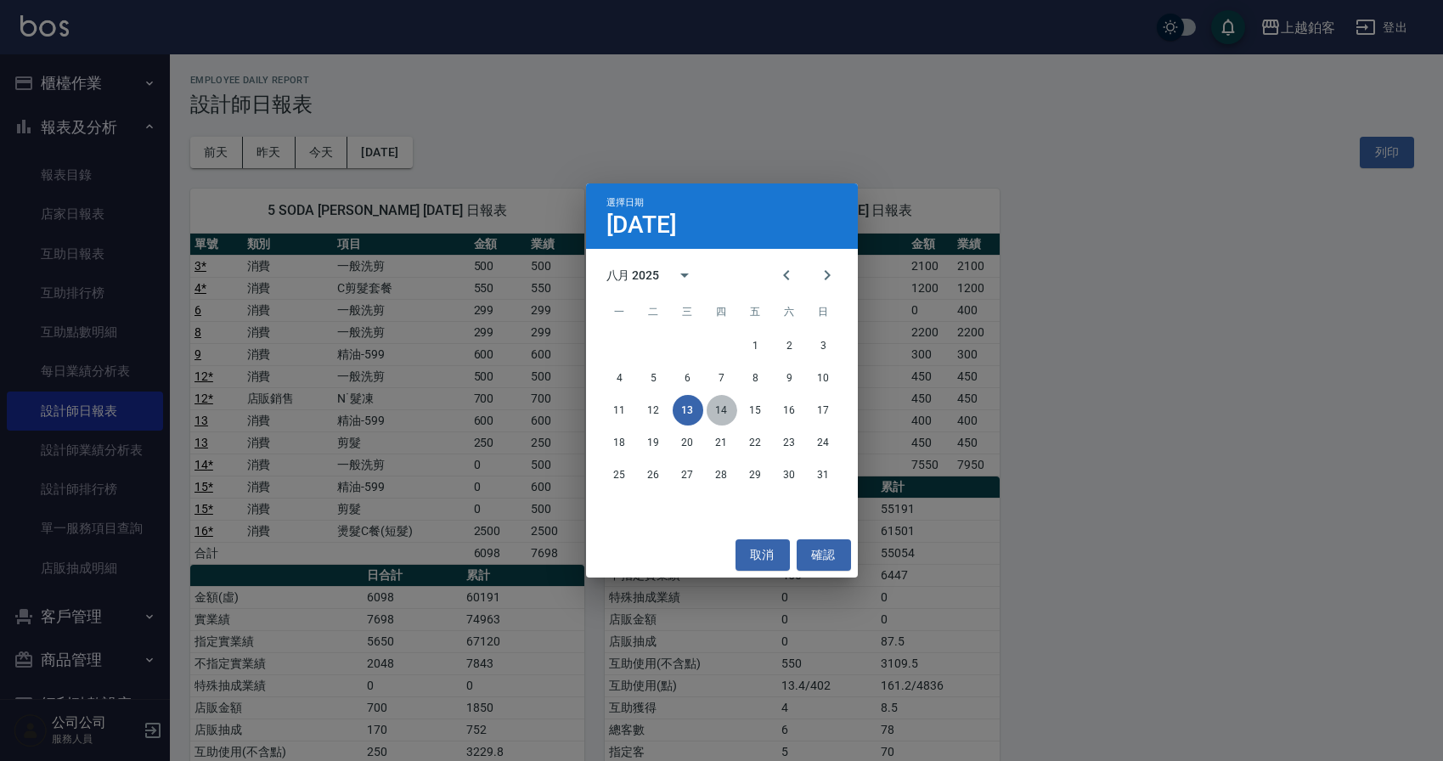
click at [725, 405] on button "14" at bounding box center [721, 410] width 31 height 31
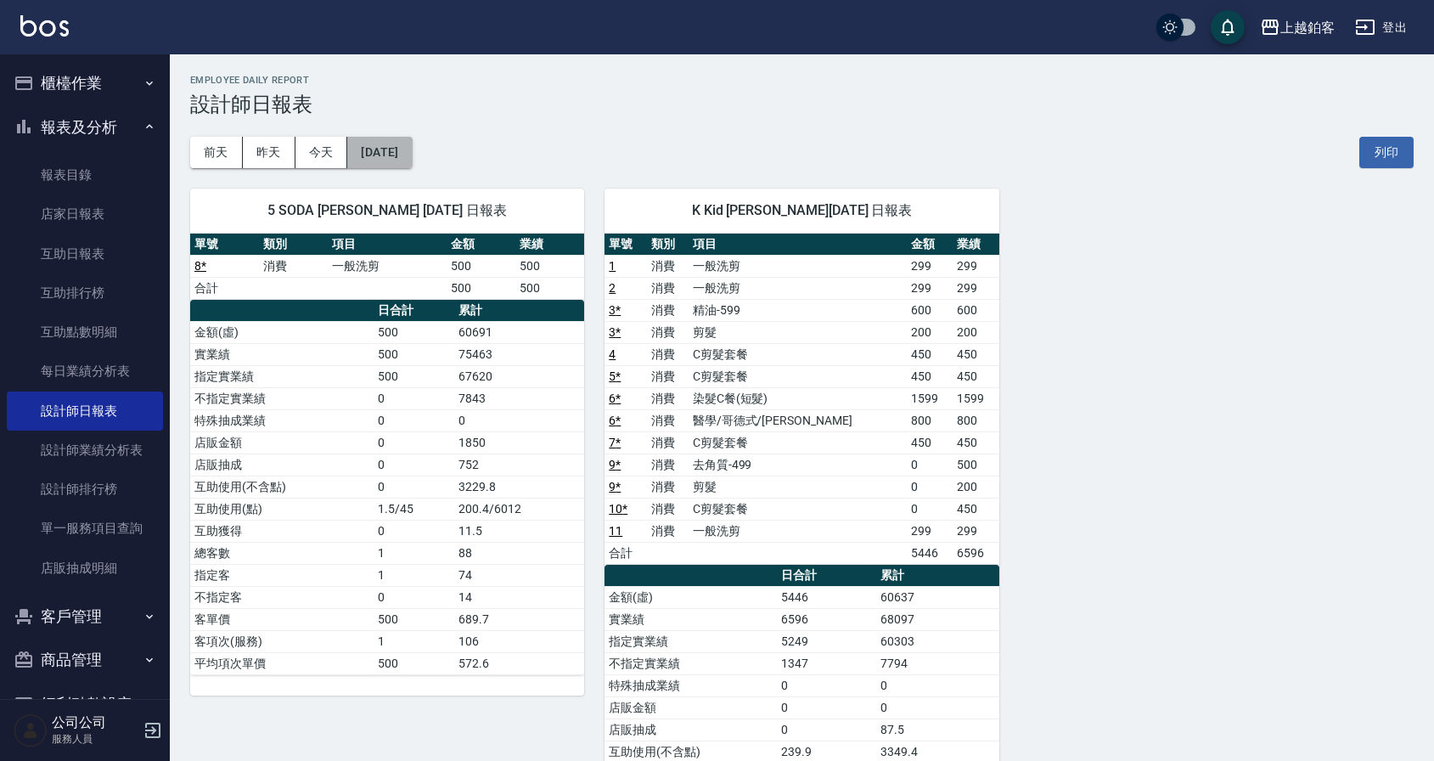
click at [398, 146] on button "[DATE]" at bounding box center [379, 152] width 65 height 31
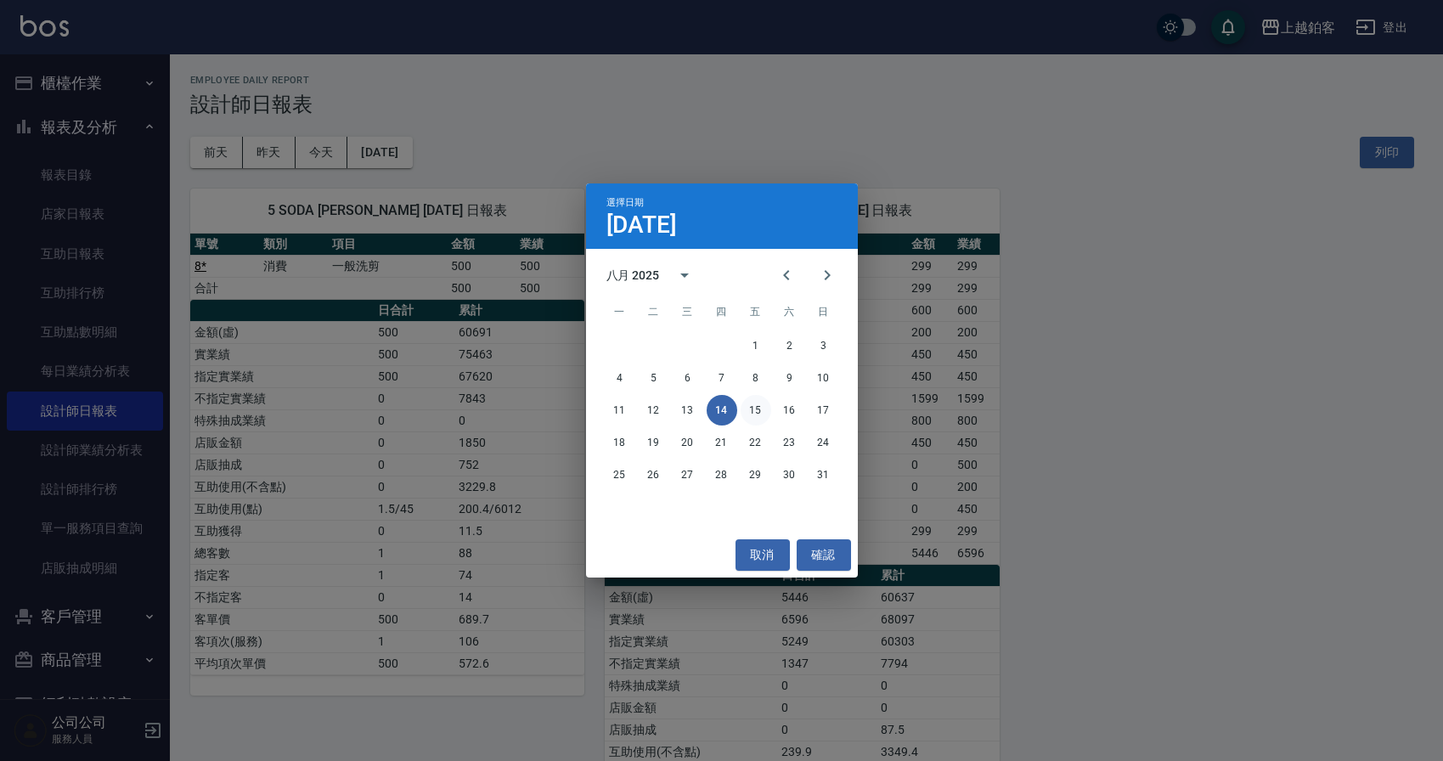
click at [758, 410] on button "15" at bounding box center [755, 410] width 31 height 31
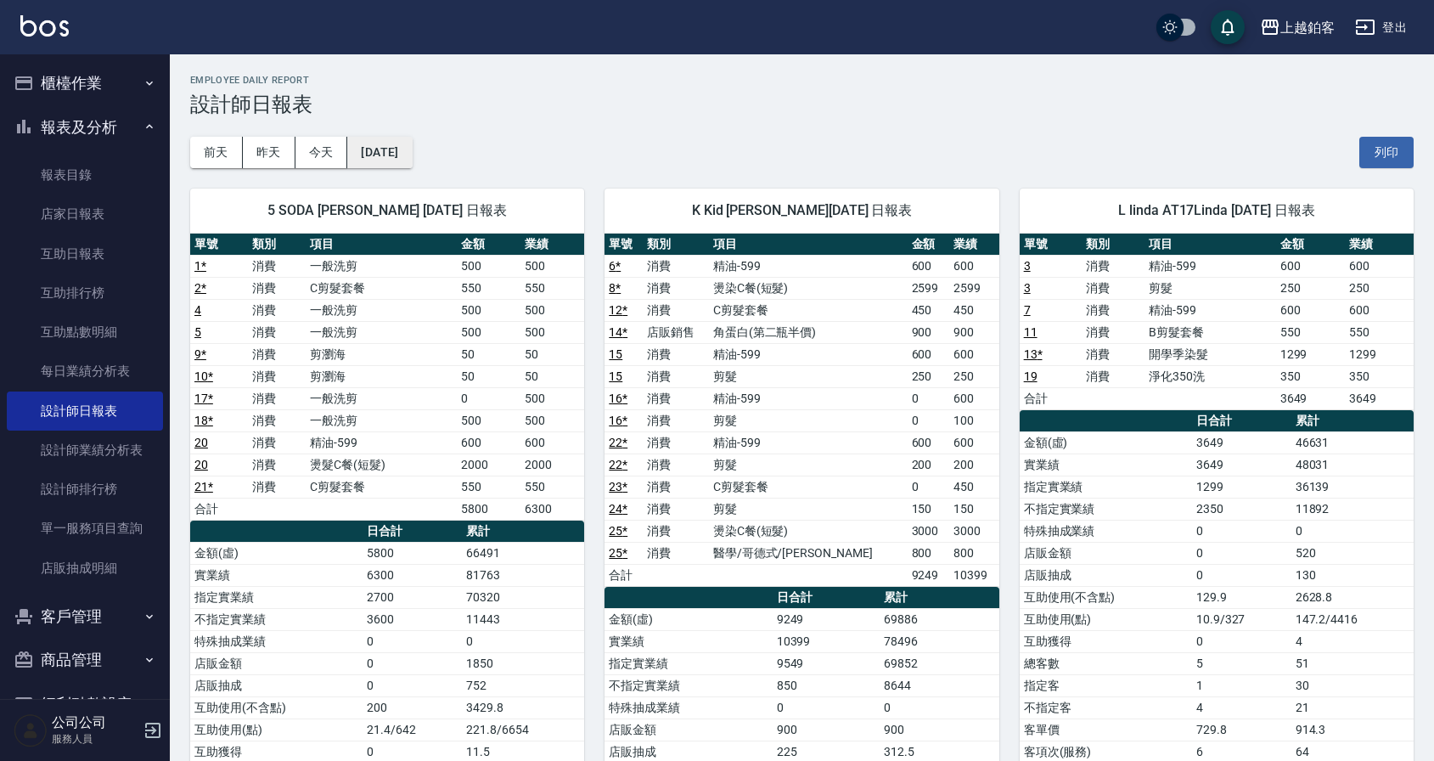
click at [412, 148] on button "[DATE]" at bounding box center [379, 152] width 65 height 31
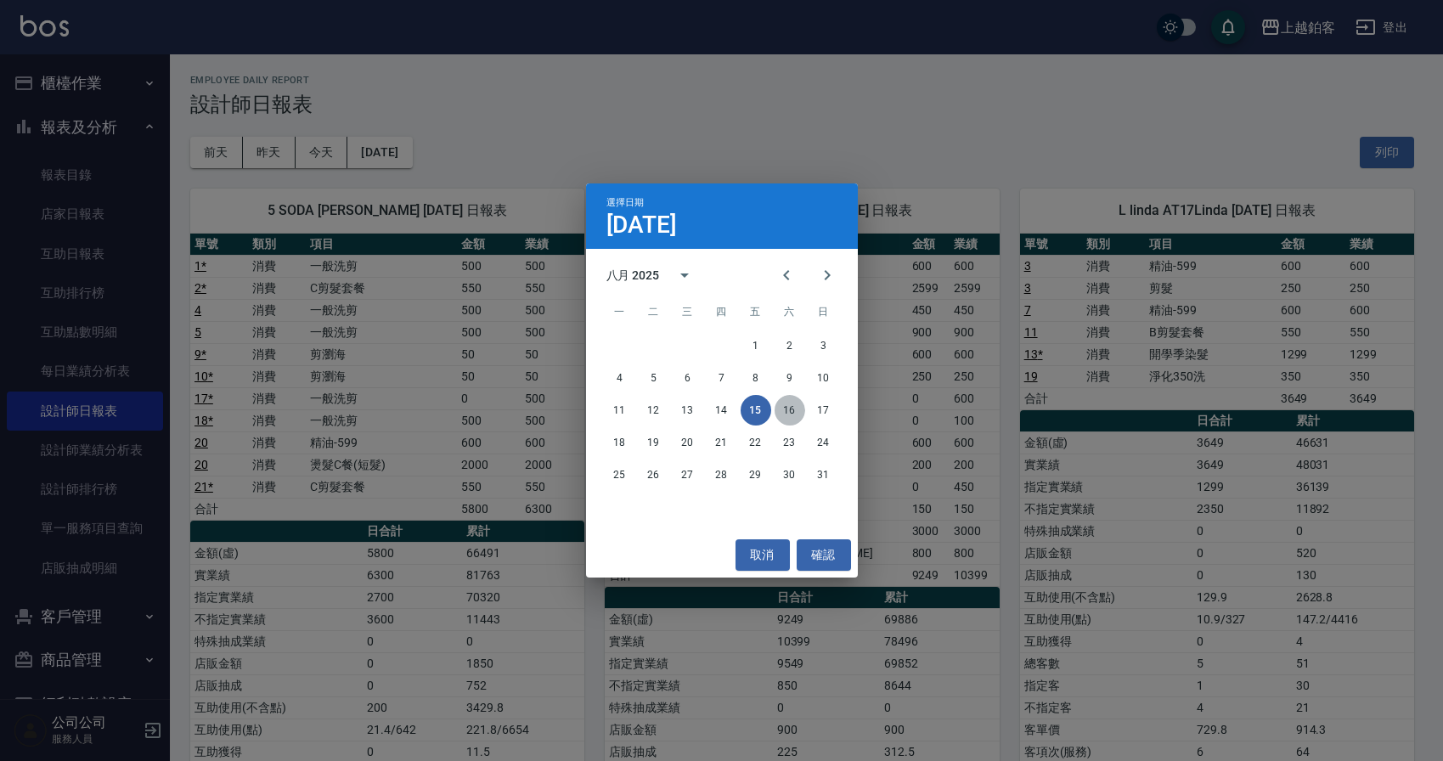
click at [777, 409] on button "16" at bounding box center [789, 410] width 31 height 31
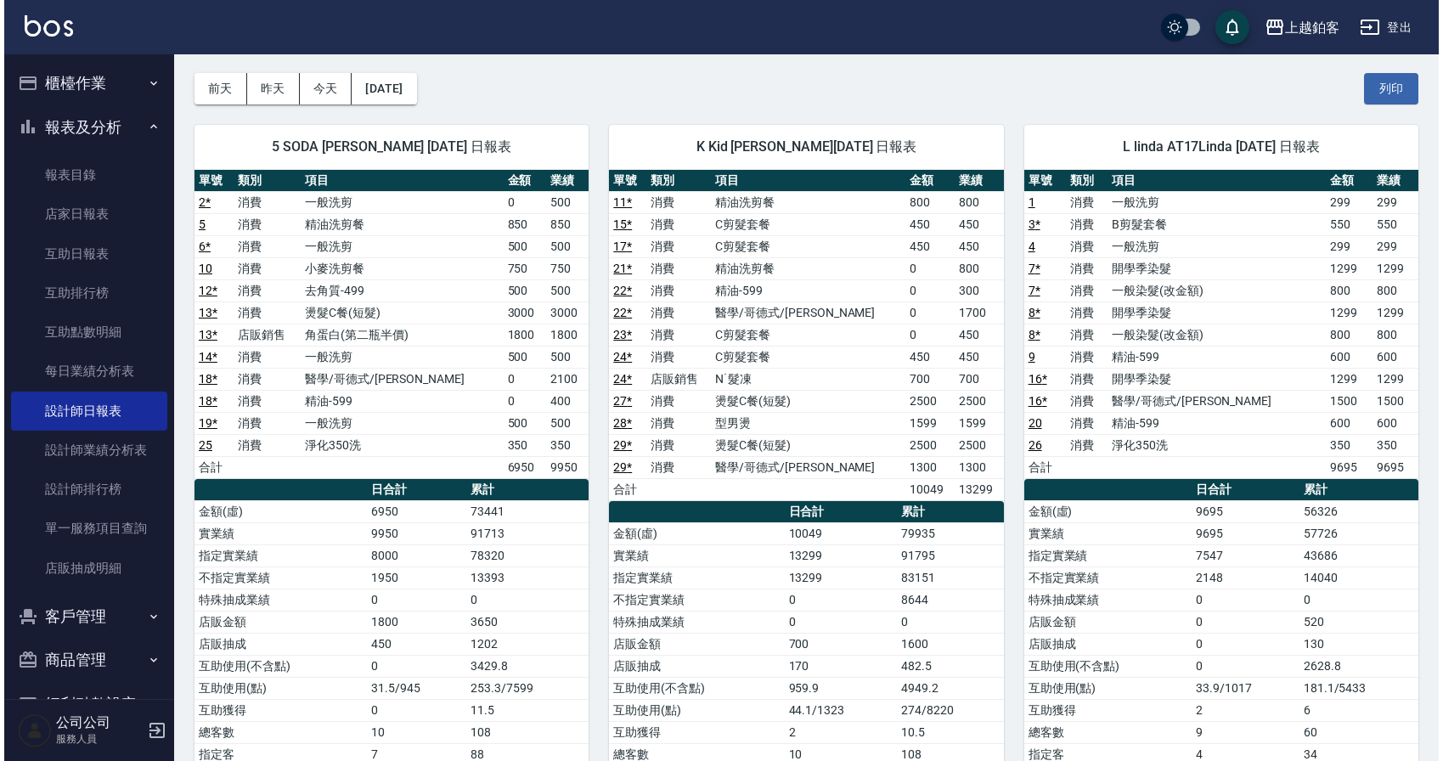
scroll to position [66, 0]
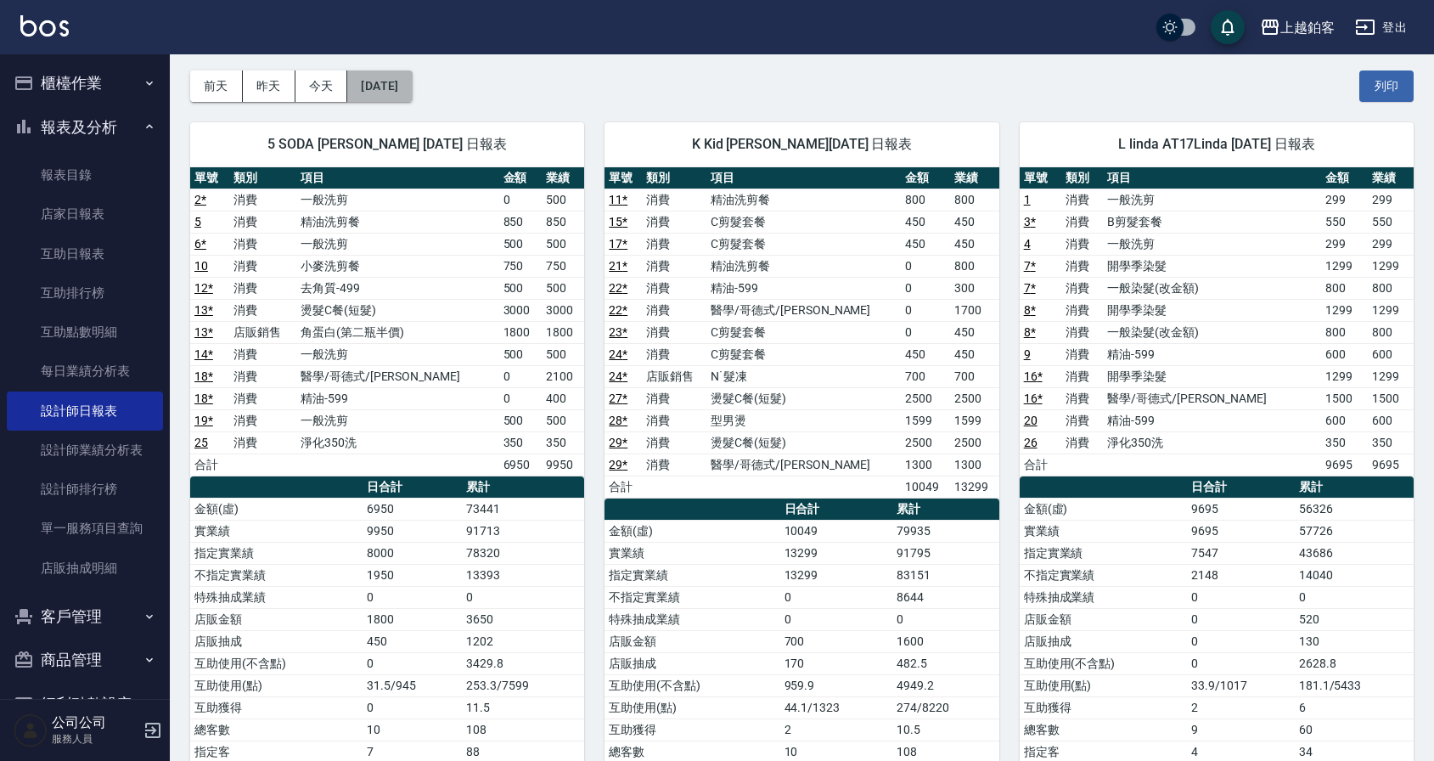
click at [412, 95] on button "[DATE]" at bounding box center [379, 85] width 65 height 31
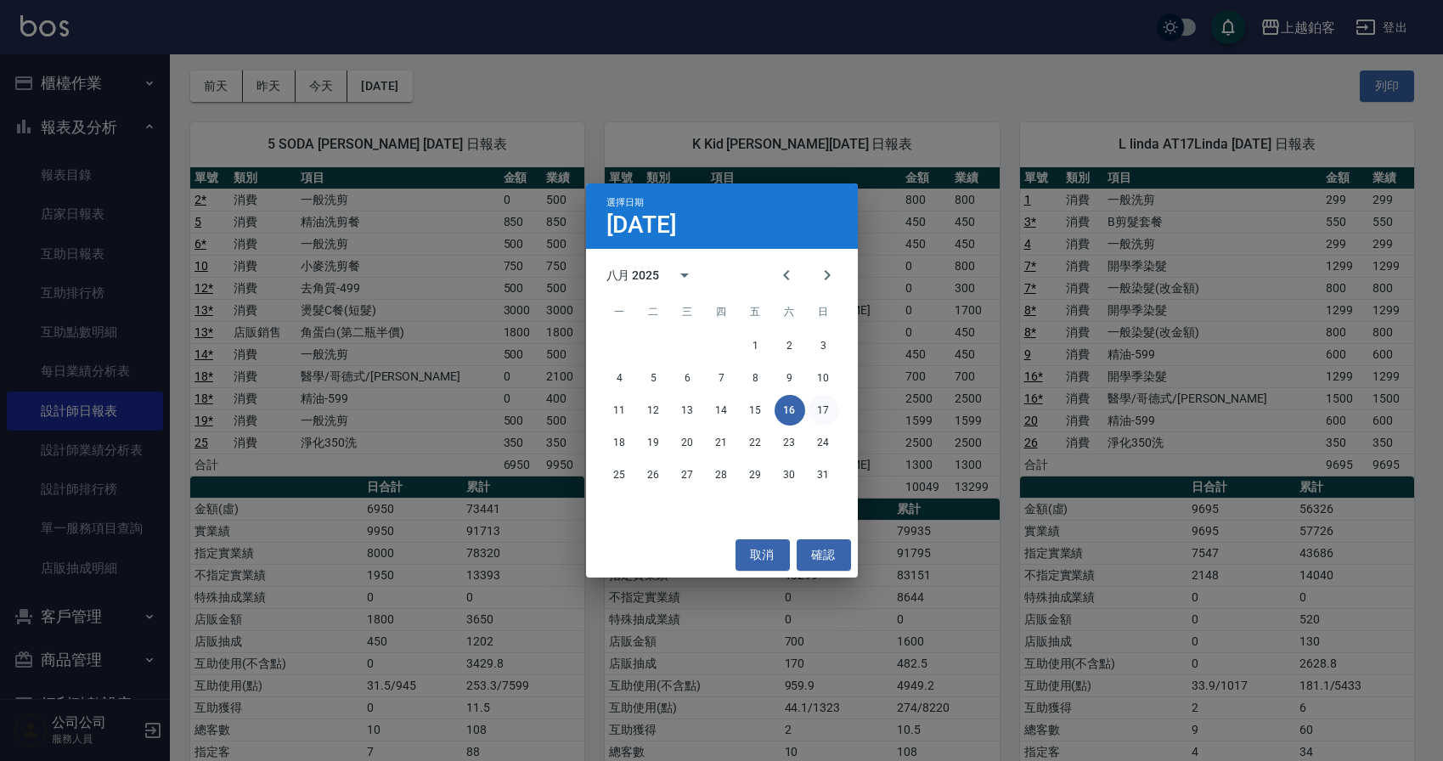
click at [812, 408] on button "17" at bounding box center [823, 410] width 31 height 31
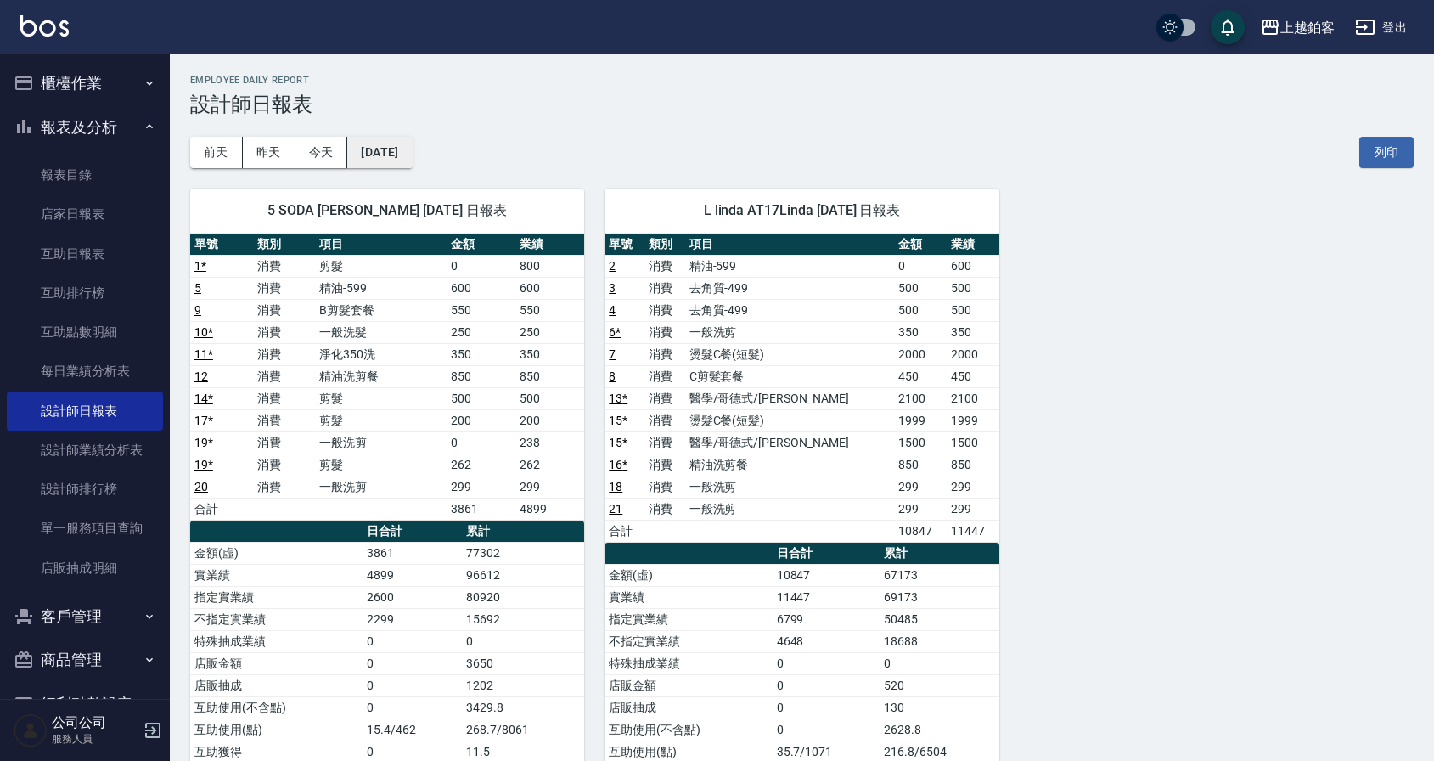
click at [410, 149] on button "[DATE]" at bounding box center [379, 152] width 65 height 31
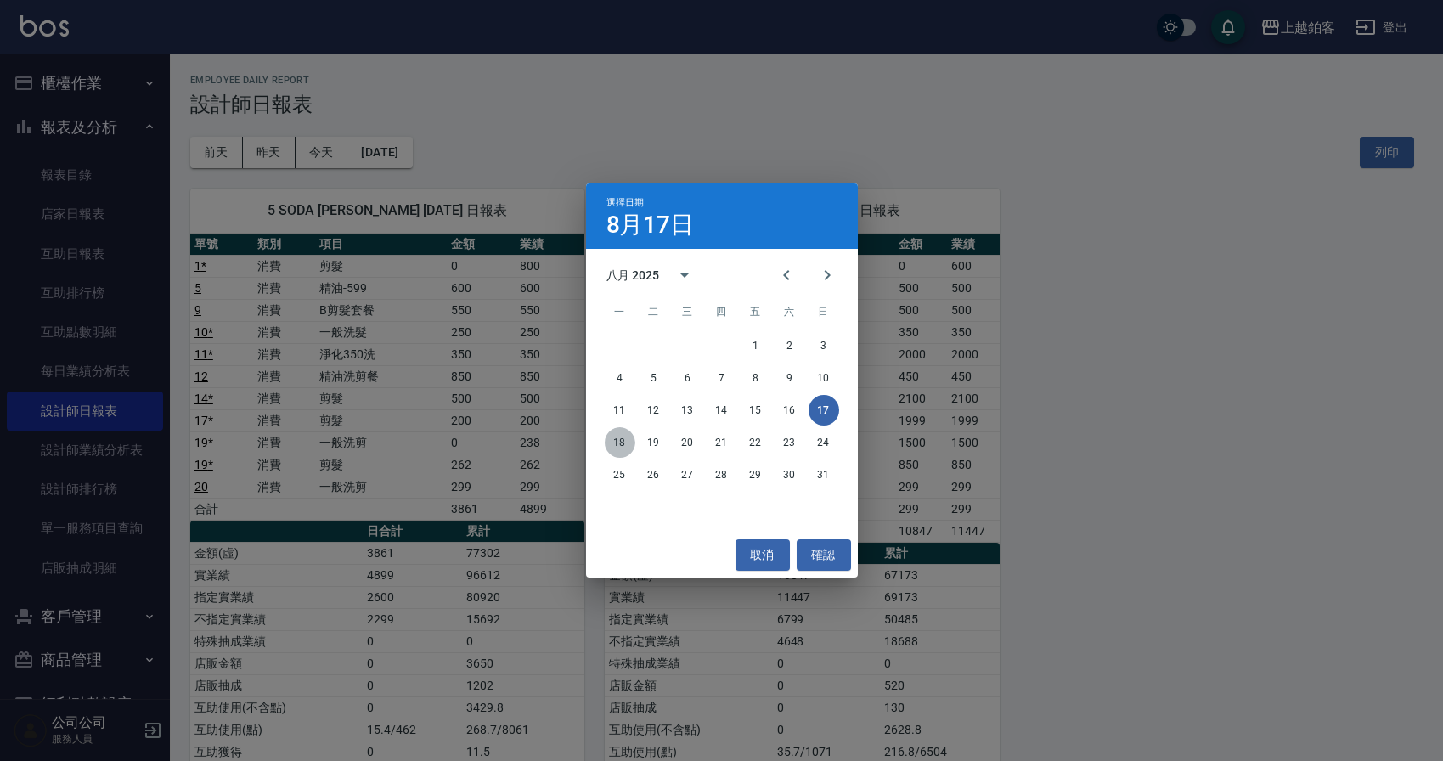
click at [606, 436] on button "18" at bounding box center [620, 442] width 31 height 31
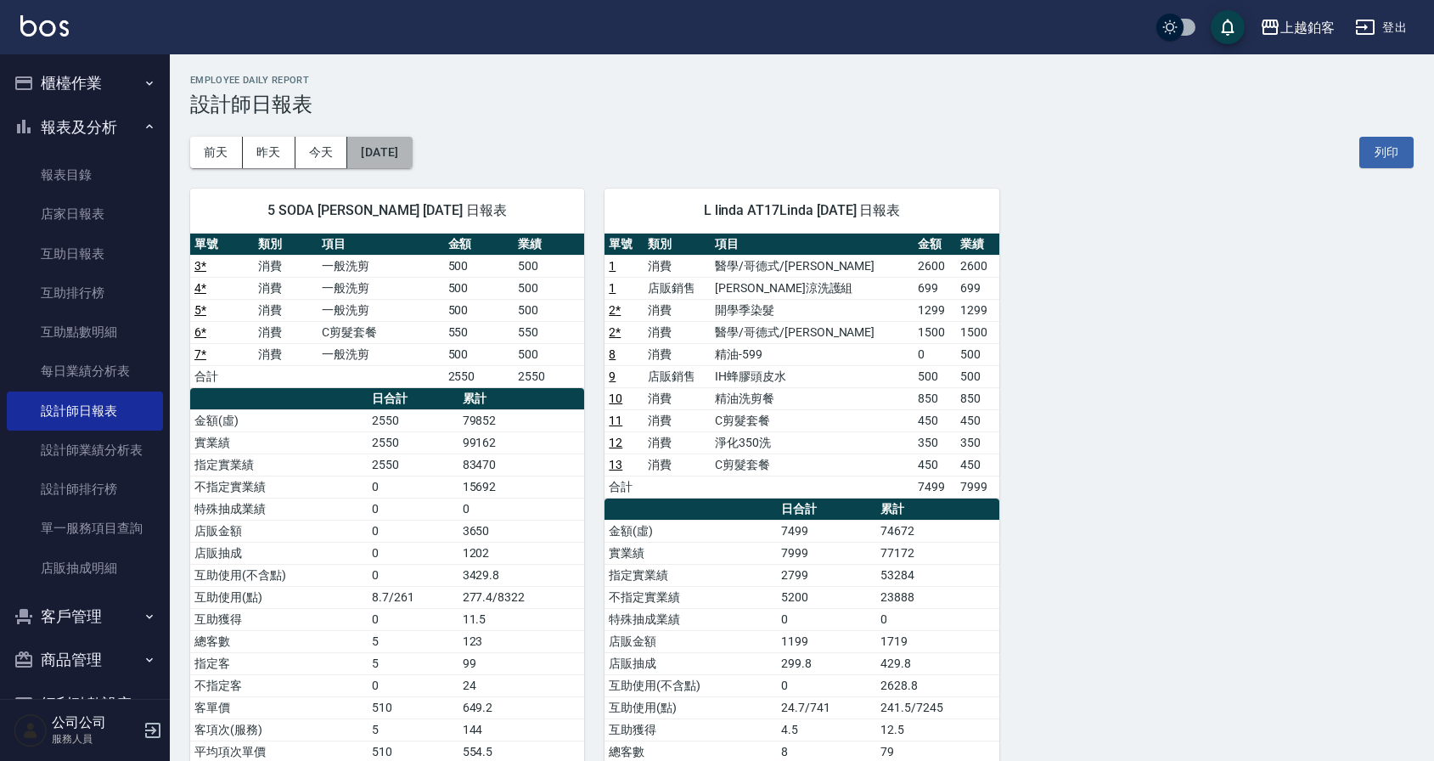
click at [395, 152] on button "[DATE]" at bounding box center [379, 152] width 65 height 31
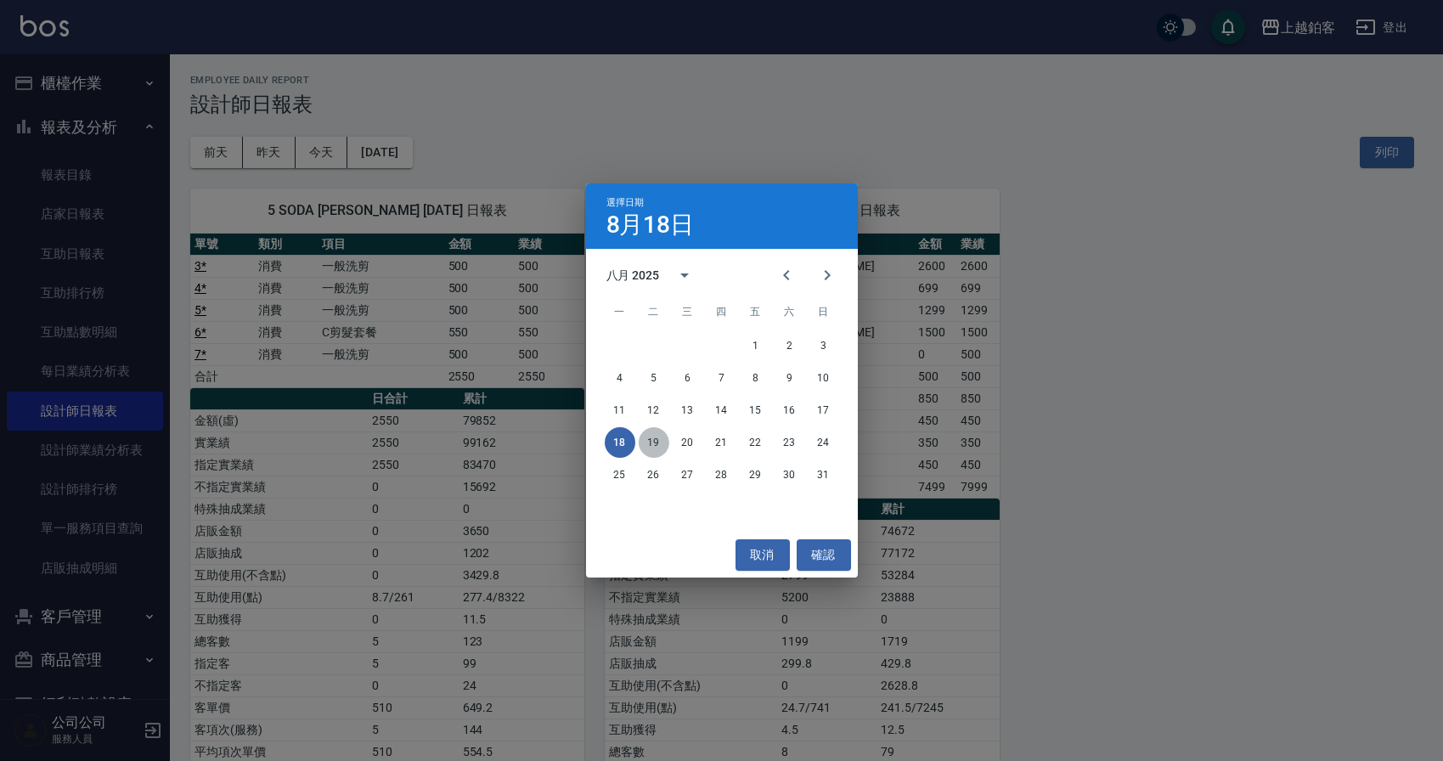
click at [658, 442] on button "19" at bounding box center [654, 442] width 31 height 31
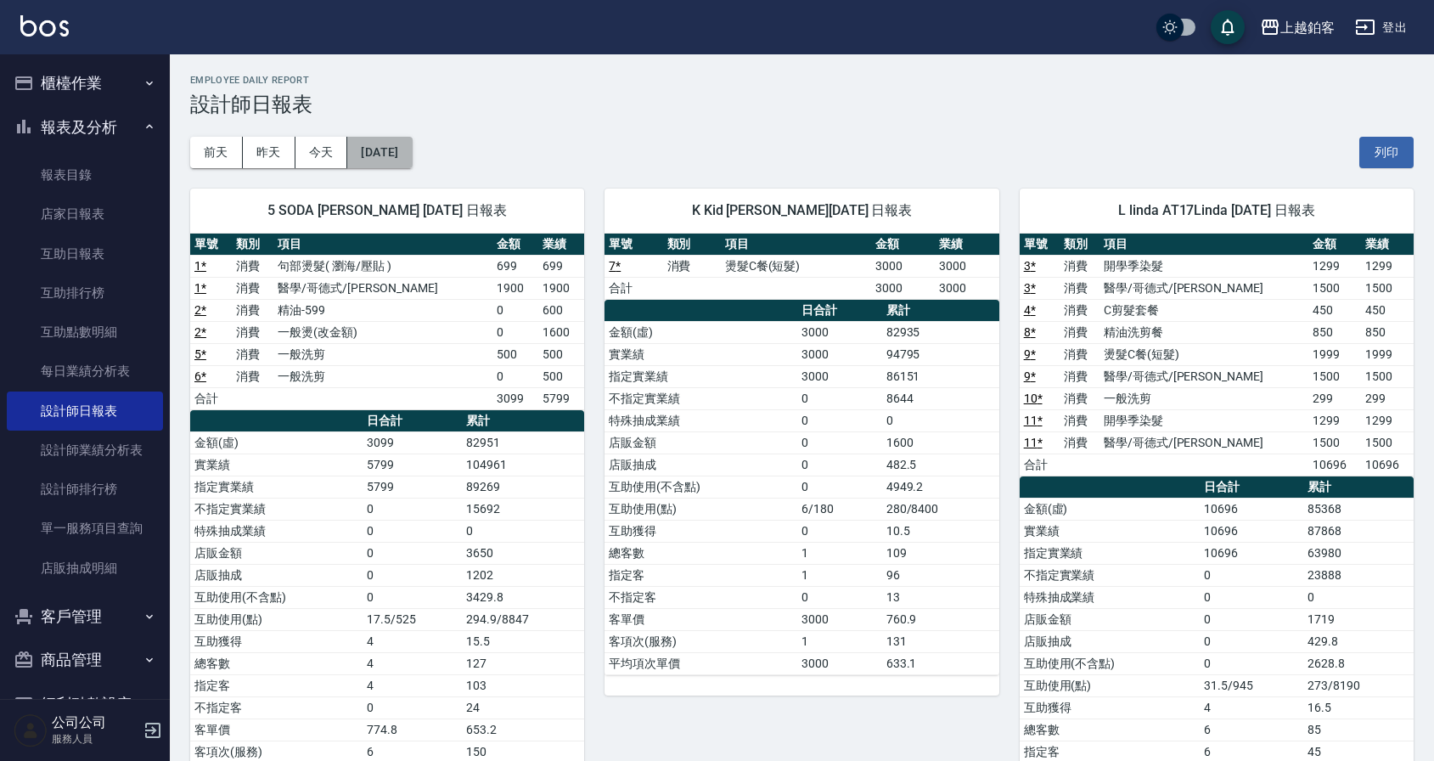
click at [412, 152] on button "[DATE]" at bounding box center [379, 152] width 65 height 31
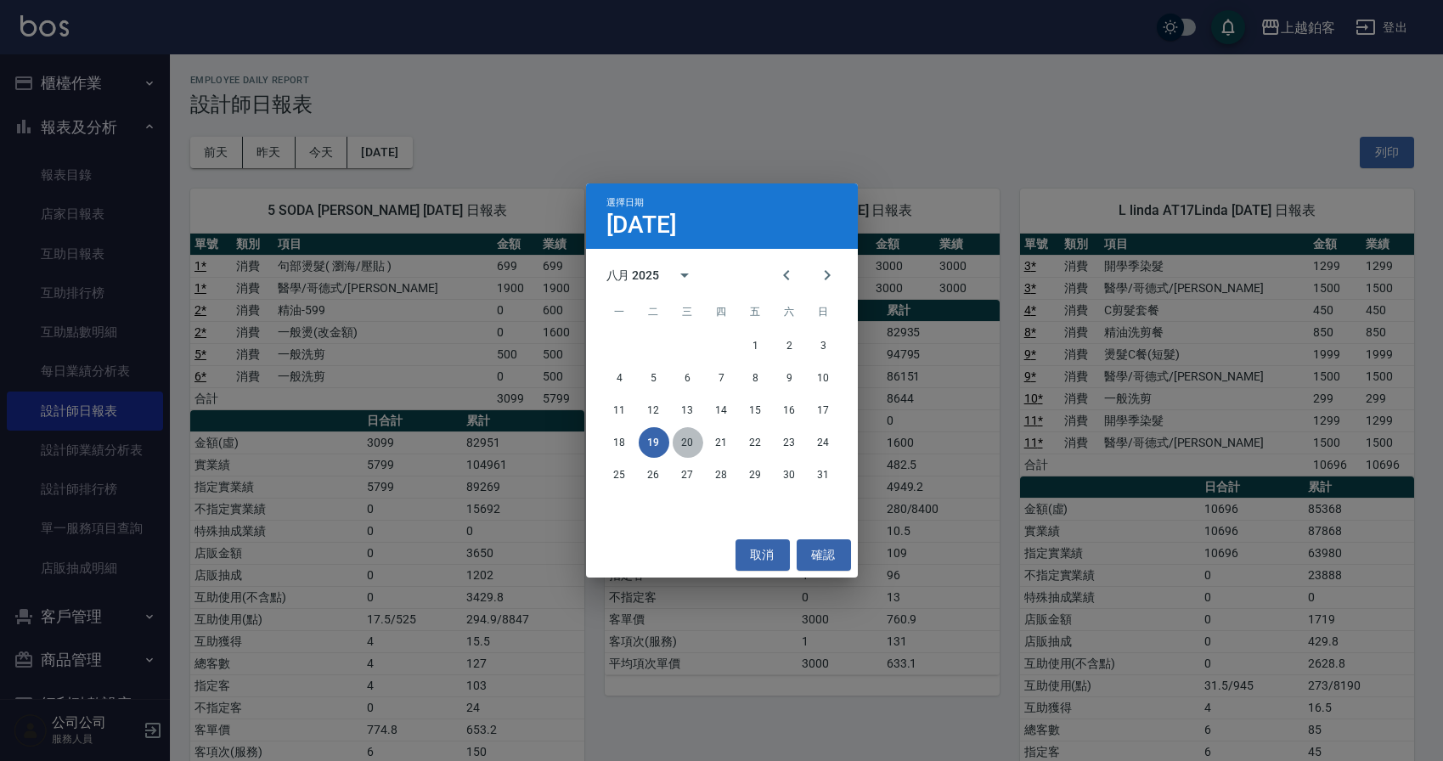
click at [689, 441] on button "20" at bounding box center [687, 442] width 31 height 31
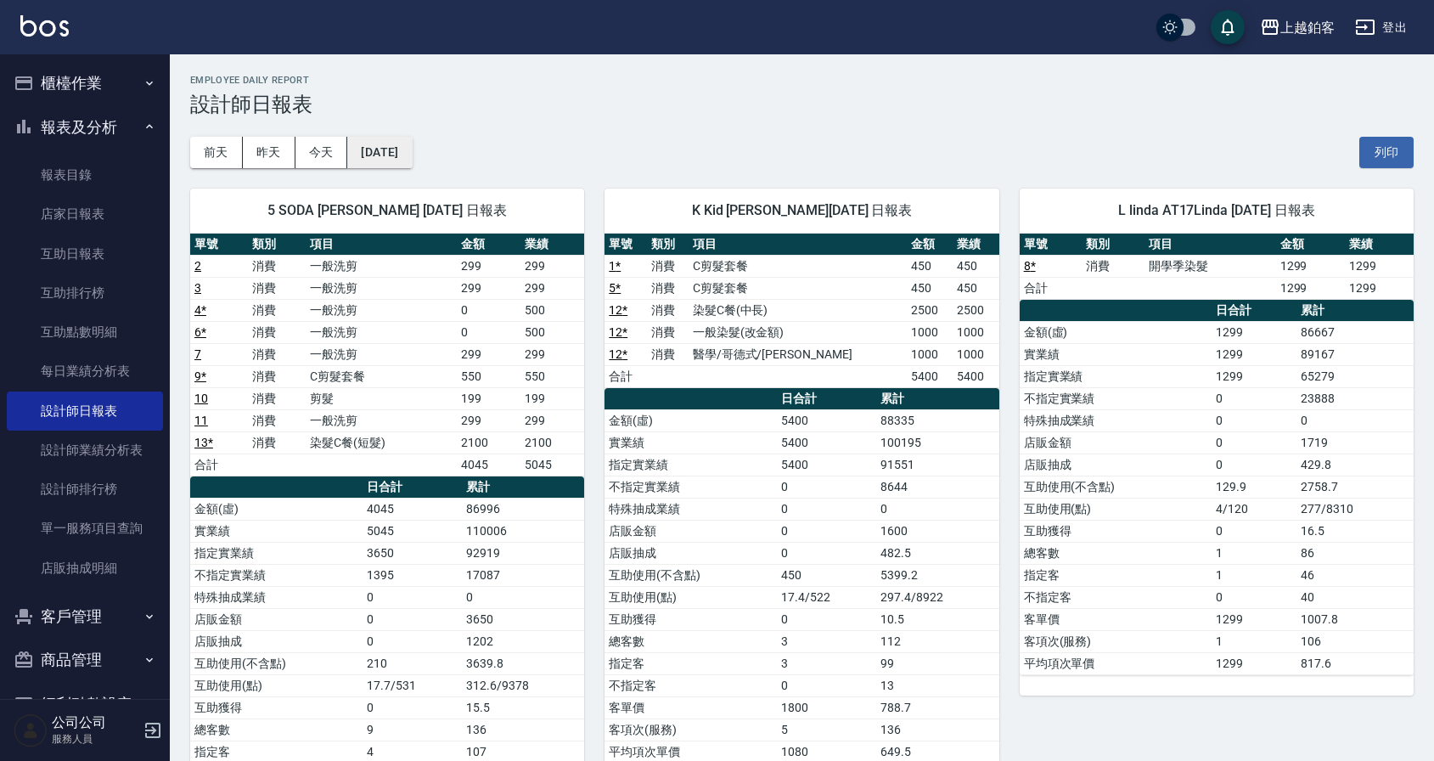
click at [401, 152] on button "[DATE]" at bounding box center [379, 152] width 65 height 31
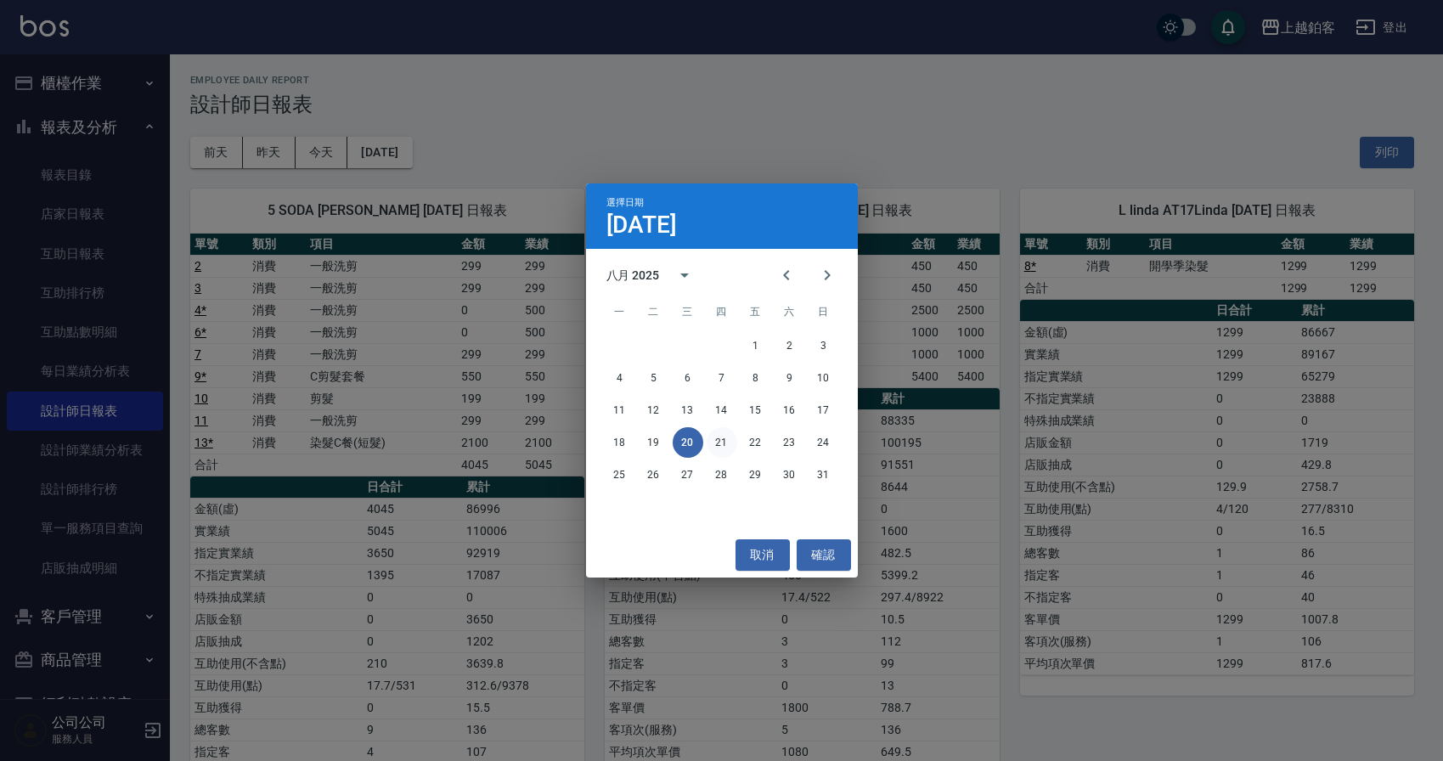
click at [712, 441] on button "21" at bounding box center [721, 442] width 31 height 31
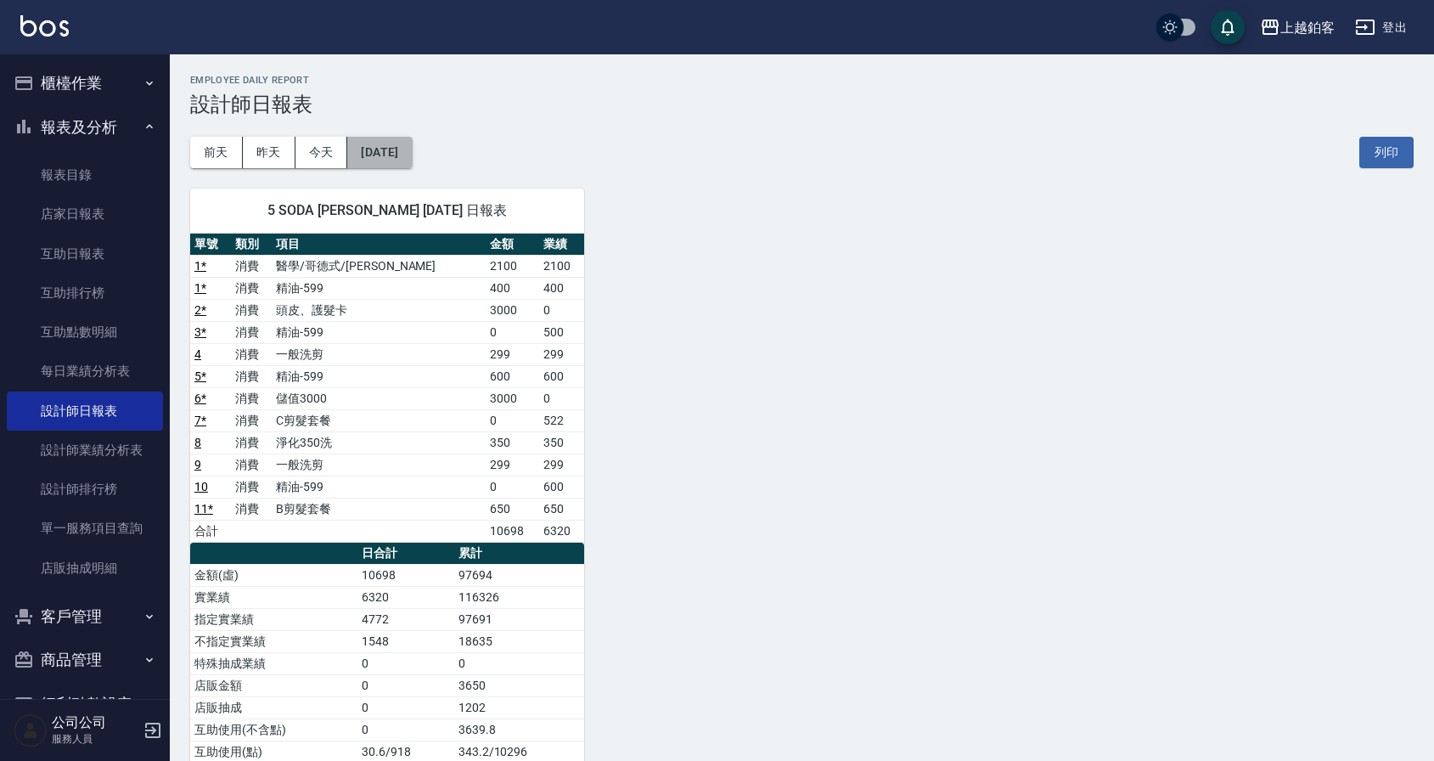
click at [396, 149] on button "[DATE]" at bounding box center [379, 152] width 65 height 31
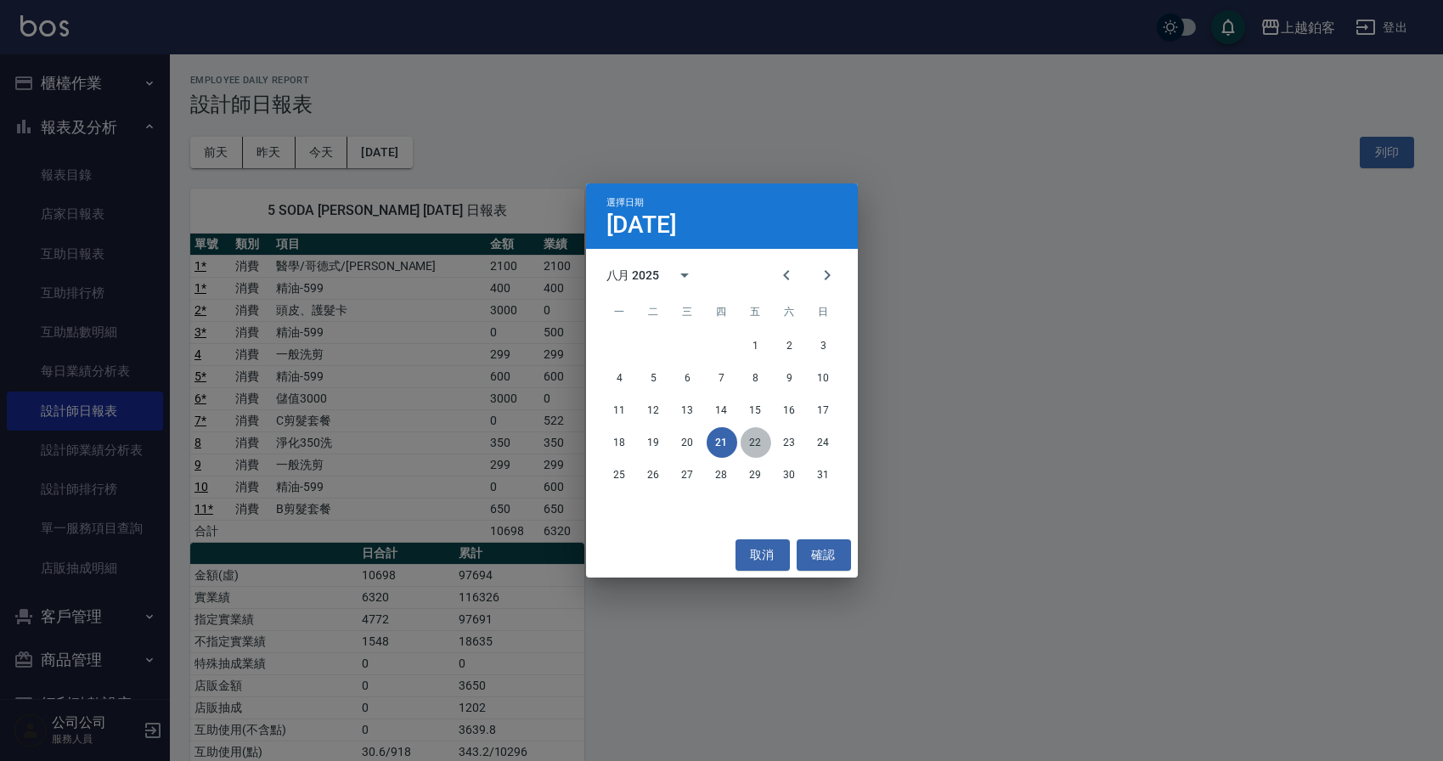
click at [757, 441] on button "22" at bounding box center [755, 442] width 31 height 31
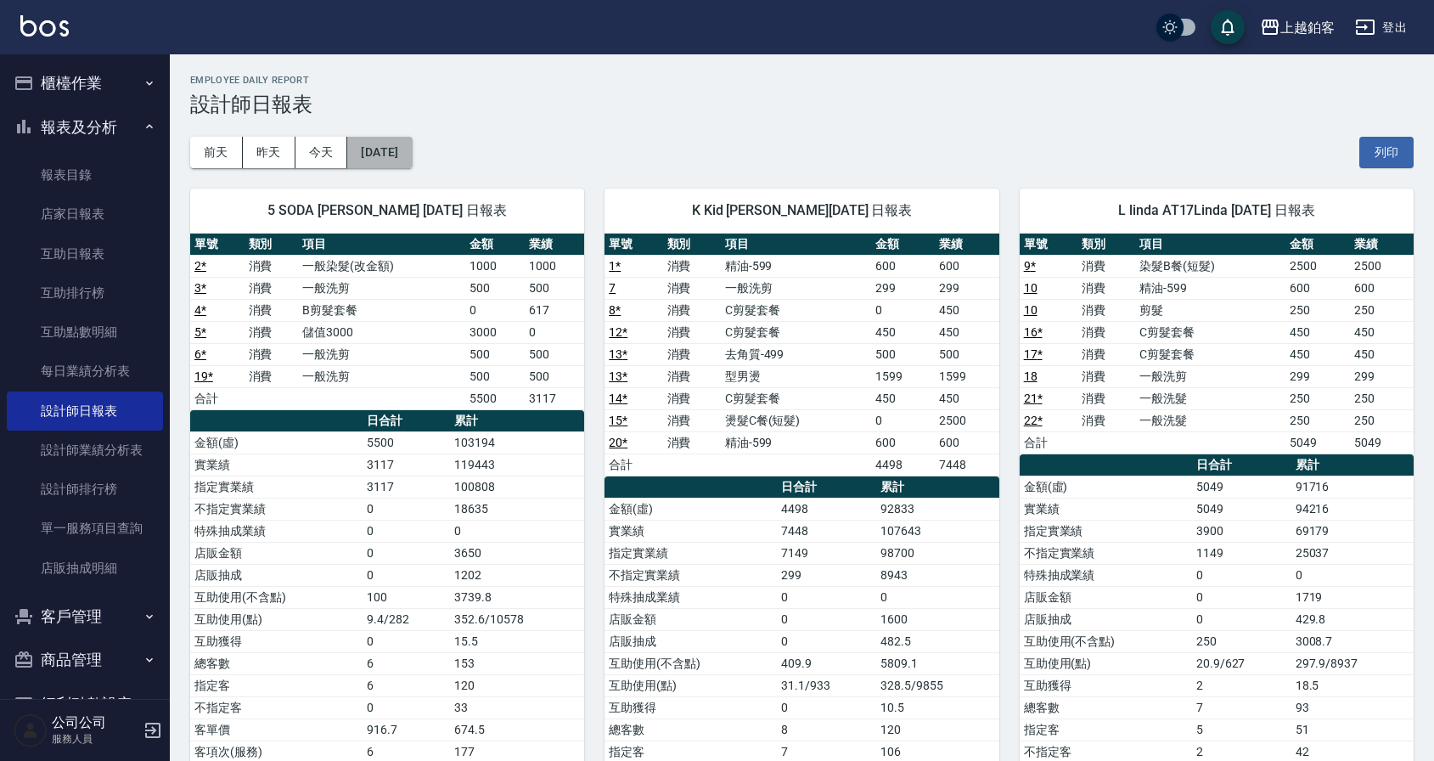
click at [412, 163] on button "[DATE]" at bounding box center [379, 152] width 65 height 31
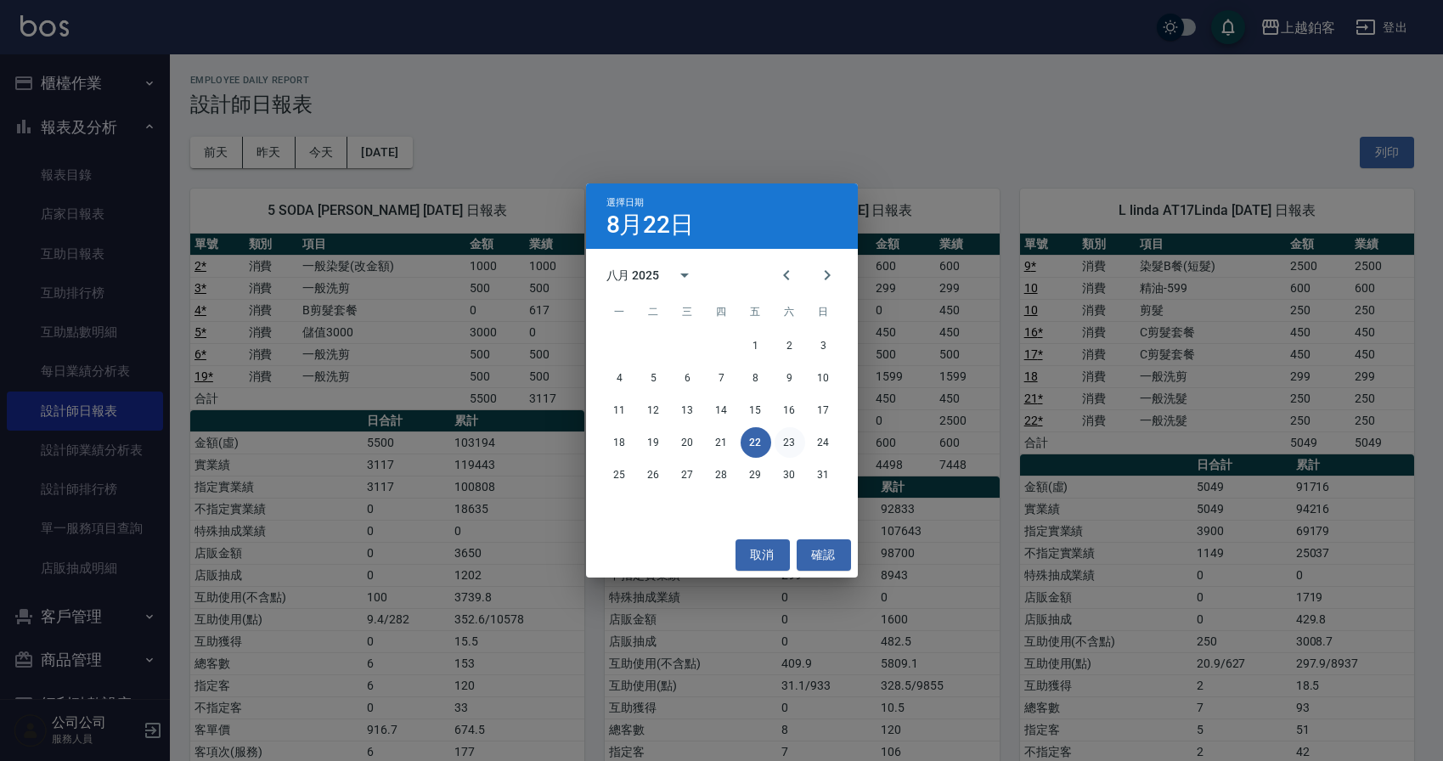
click at [784, 438] on button "23" at bounding box center [789, 442] width 31 height 31
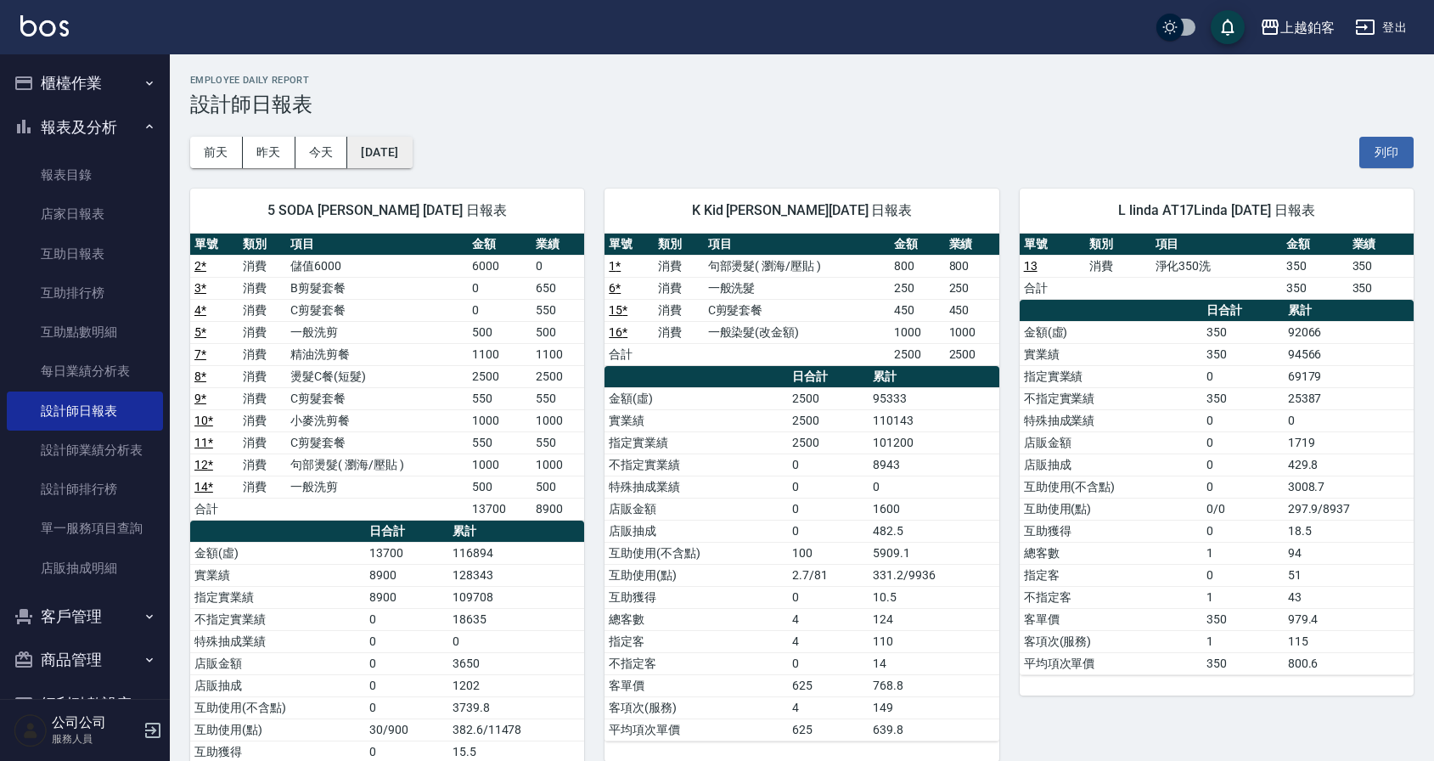
click at [376, 142] on button "[DATE]" at bounding box center [379, 152] width 65 height 31
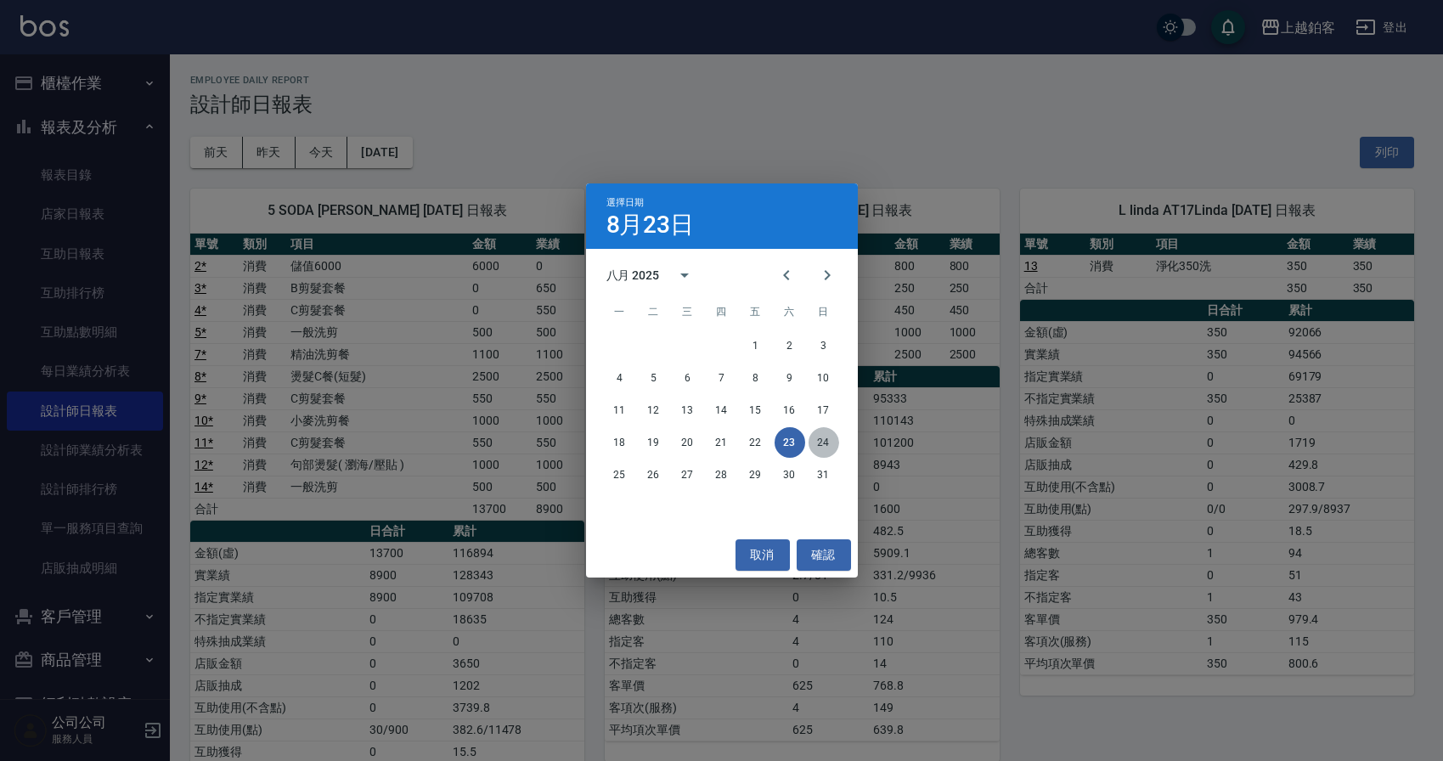
click at [816, 439] on button "24" at bounding box center [823, 442] width 31 height 31
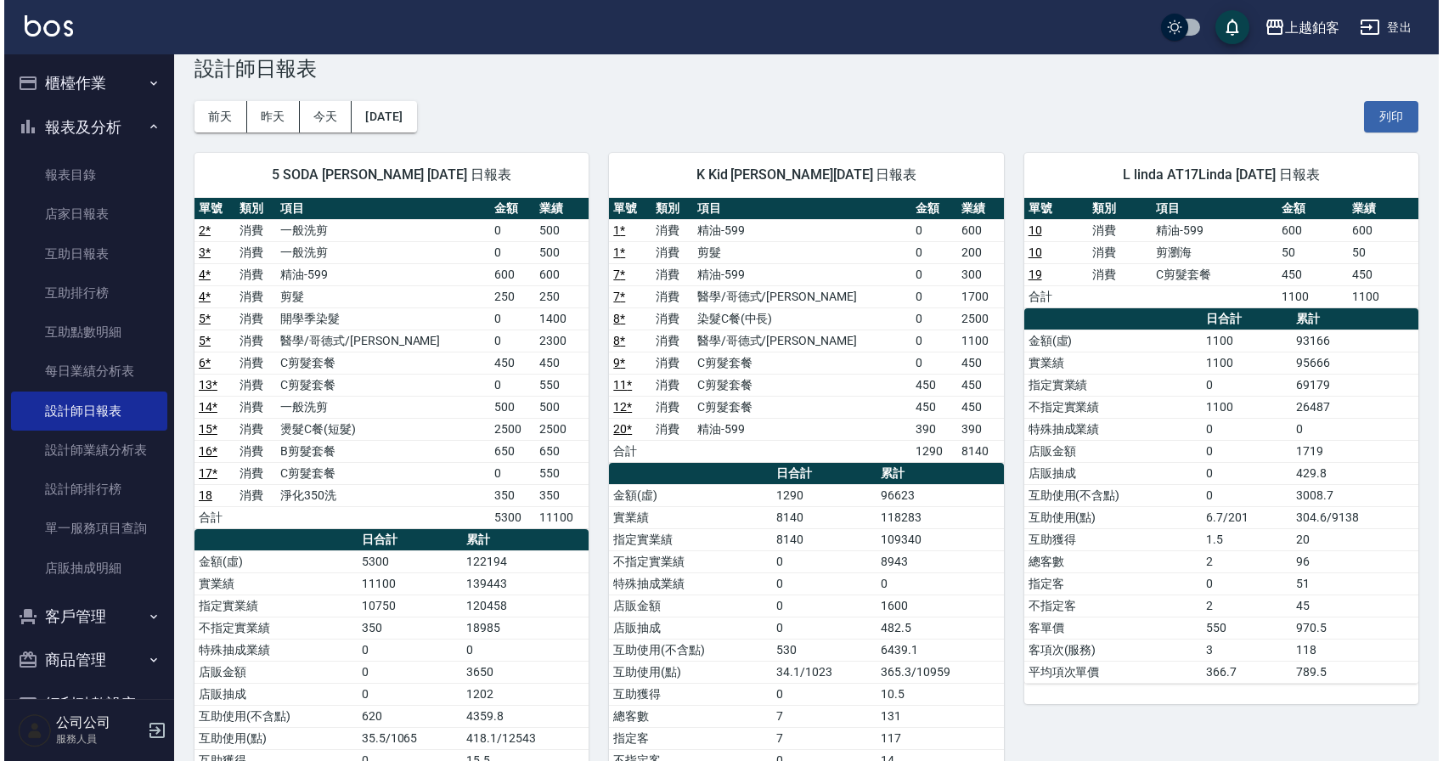
scroll to position [40, 0]
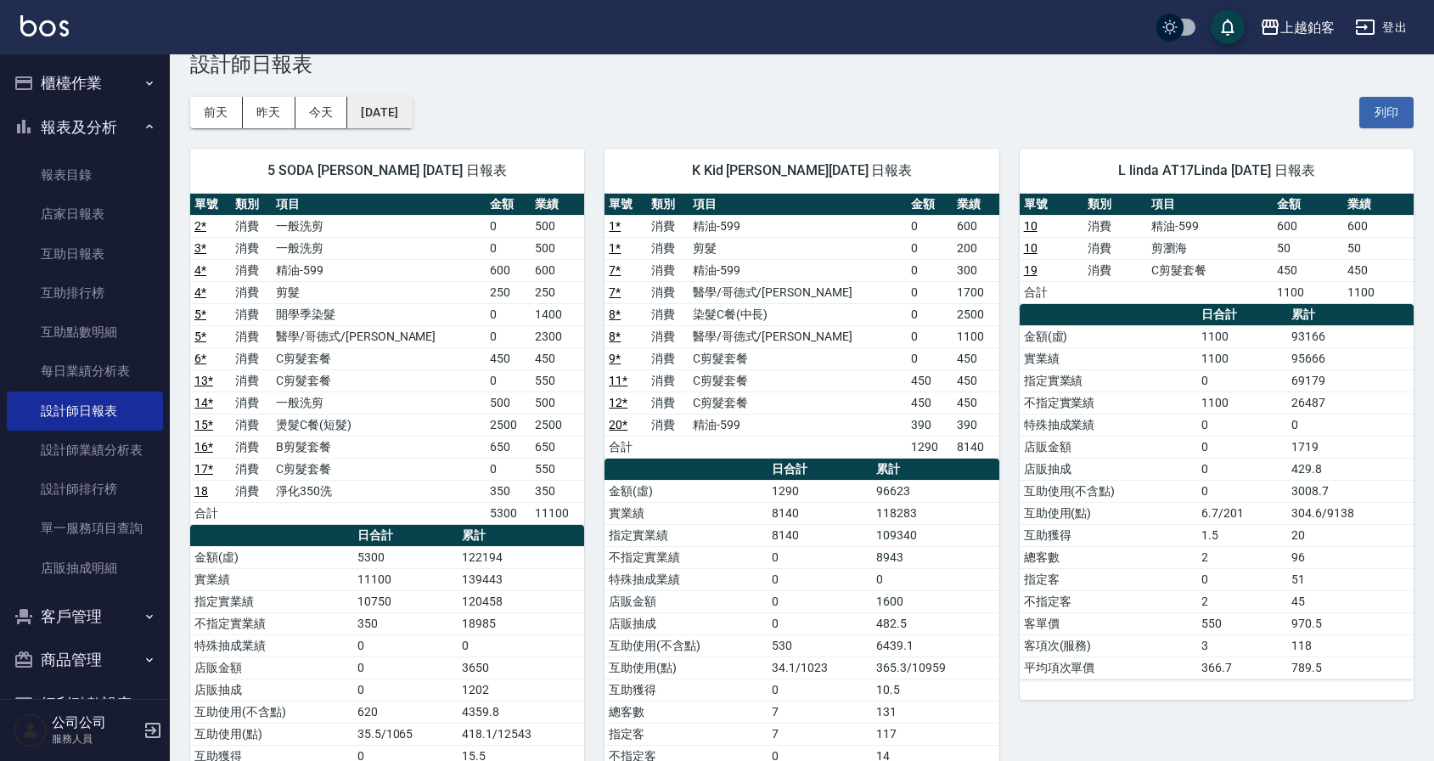
click at [386, 116] on button "[DATE]" at bounding box center [379, 112] width 65 height 31
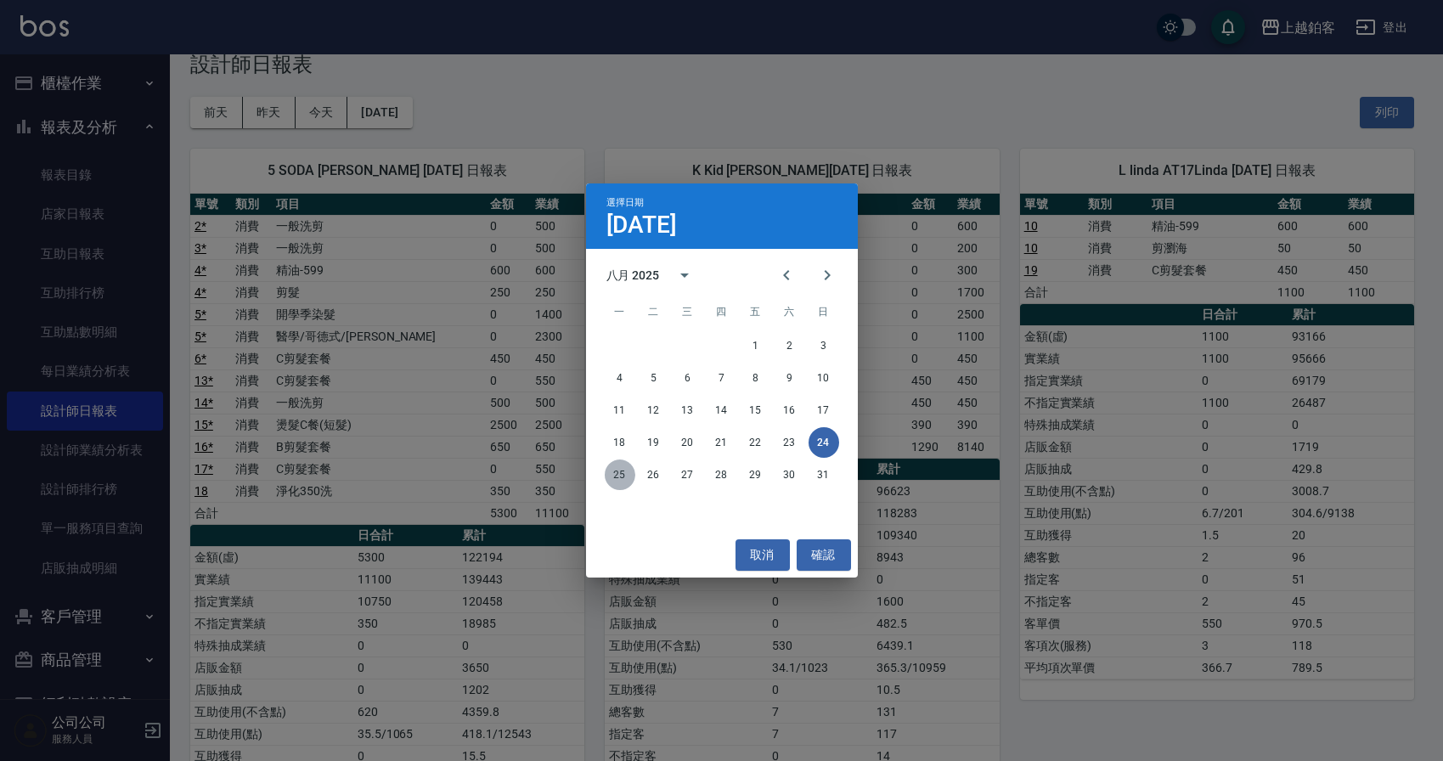
click at [616, 477] on button "25" at bounding box center [620, 474] width 31 height 31
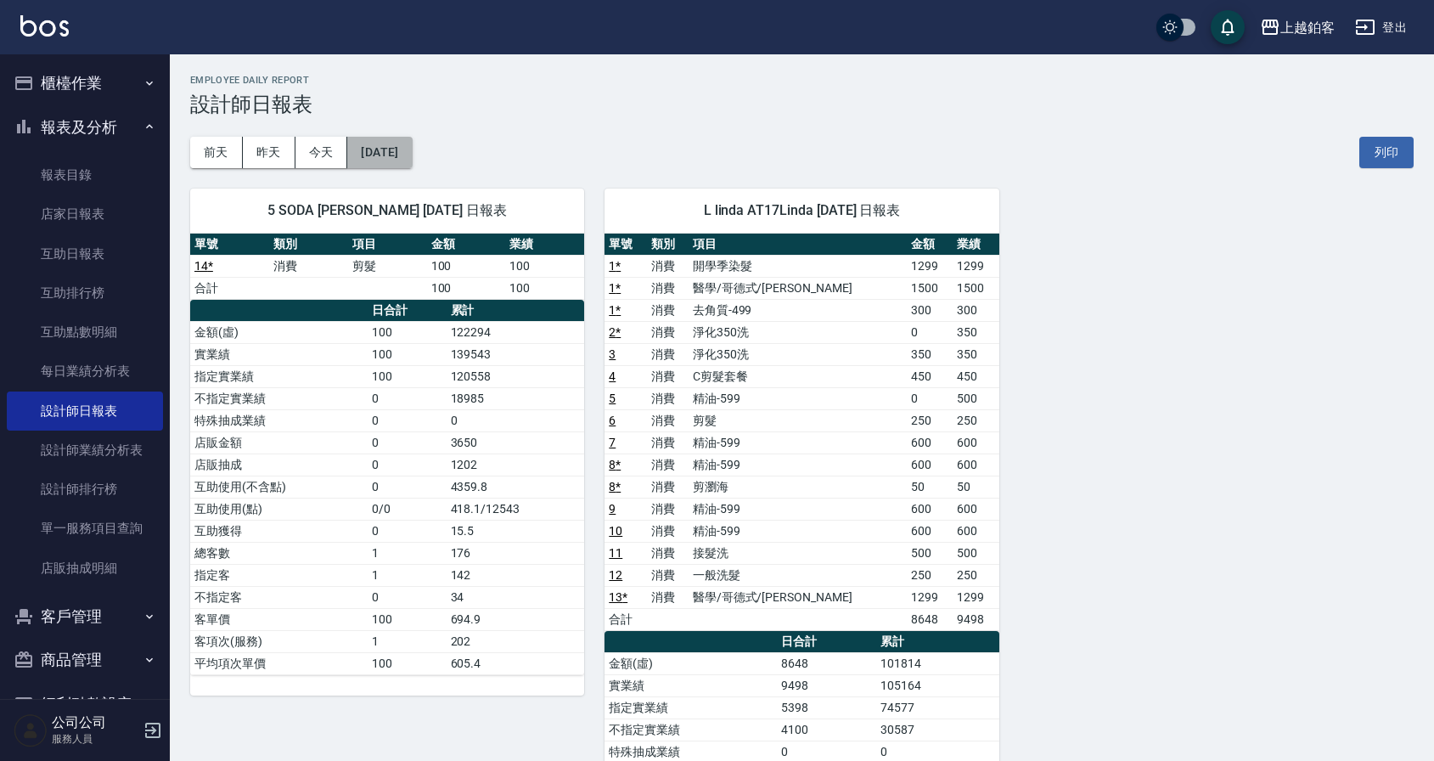
click at [399, 152] on button "[DATE]" at bounding box center [379, 152] width 65 height 31
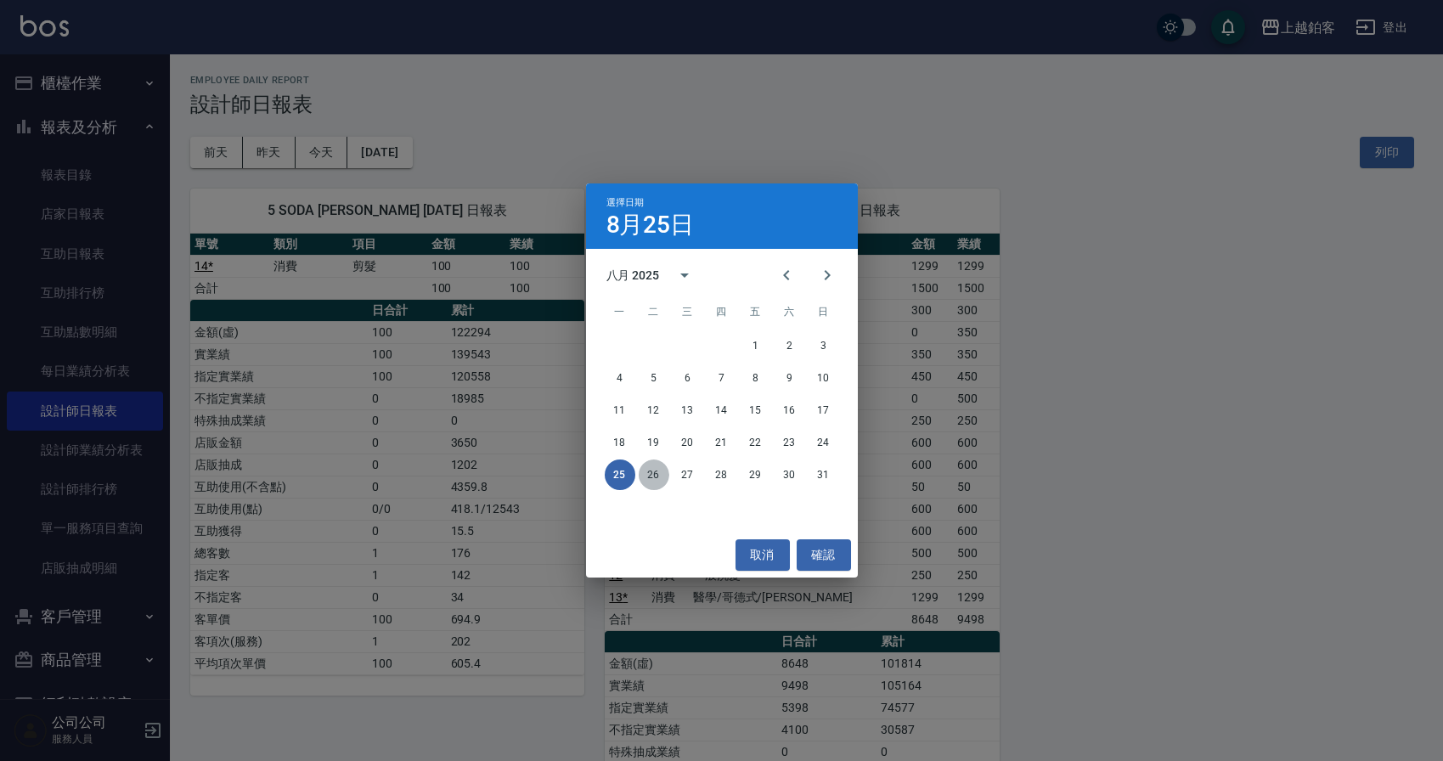
click at [653, 471] on button "26" at bounding box center [654, 474] width 31 height 31
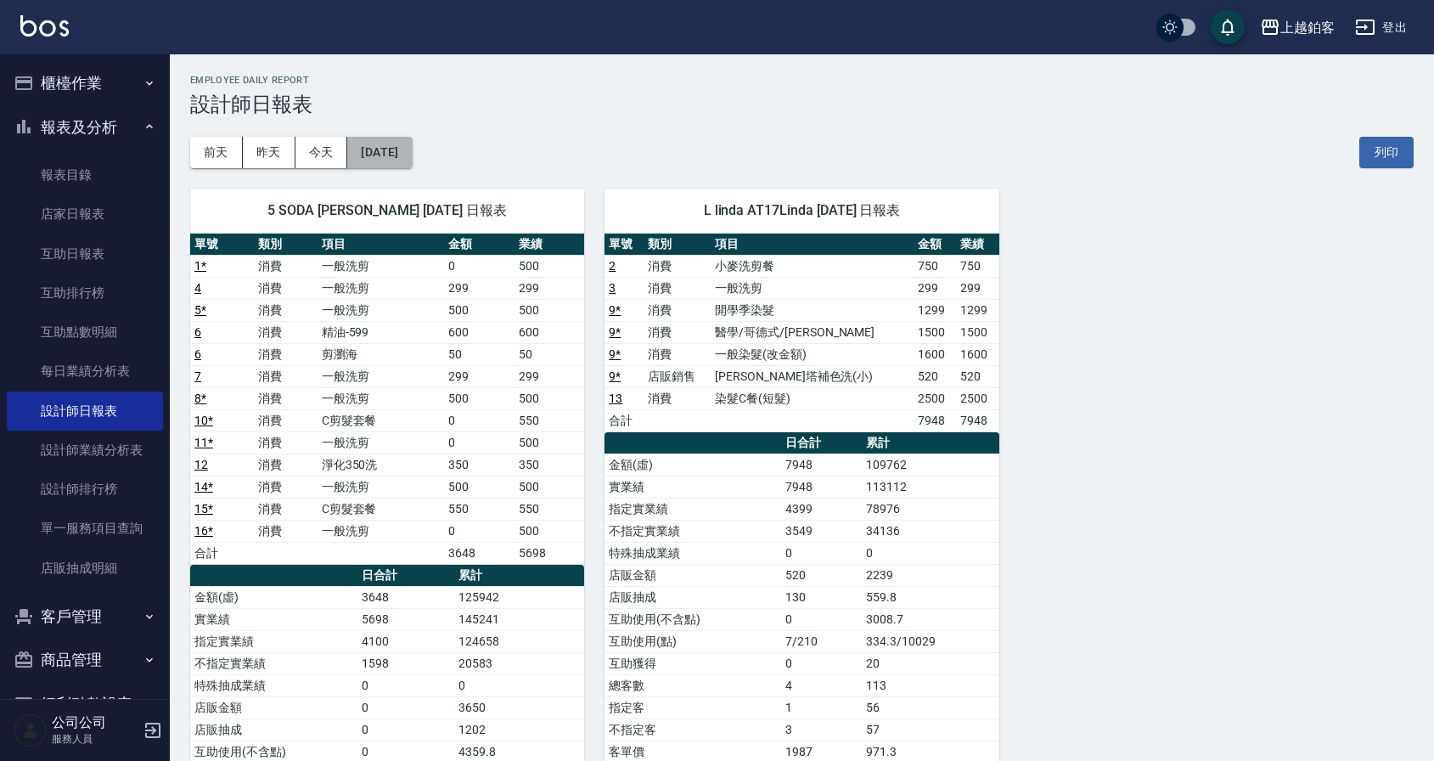
click at [409, 149] on button "[DATE]" at bounding box center [379, 152] width 65 height 31
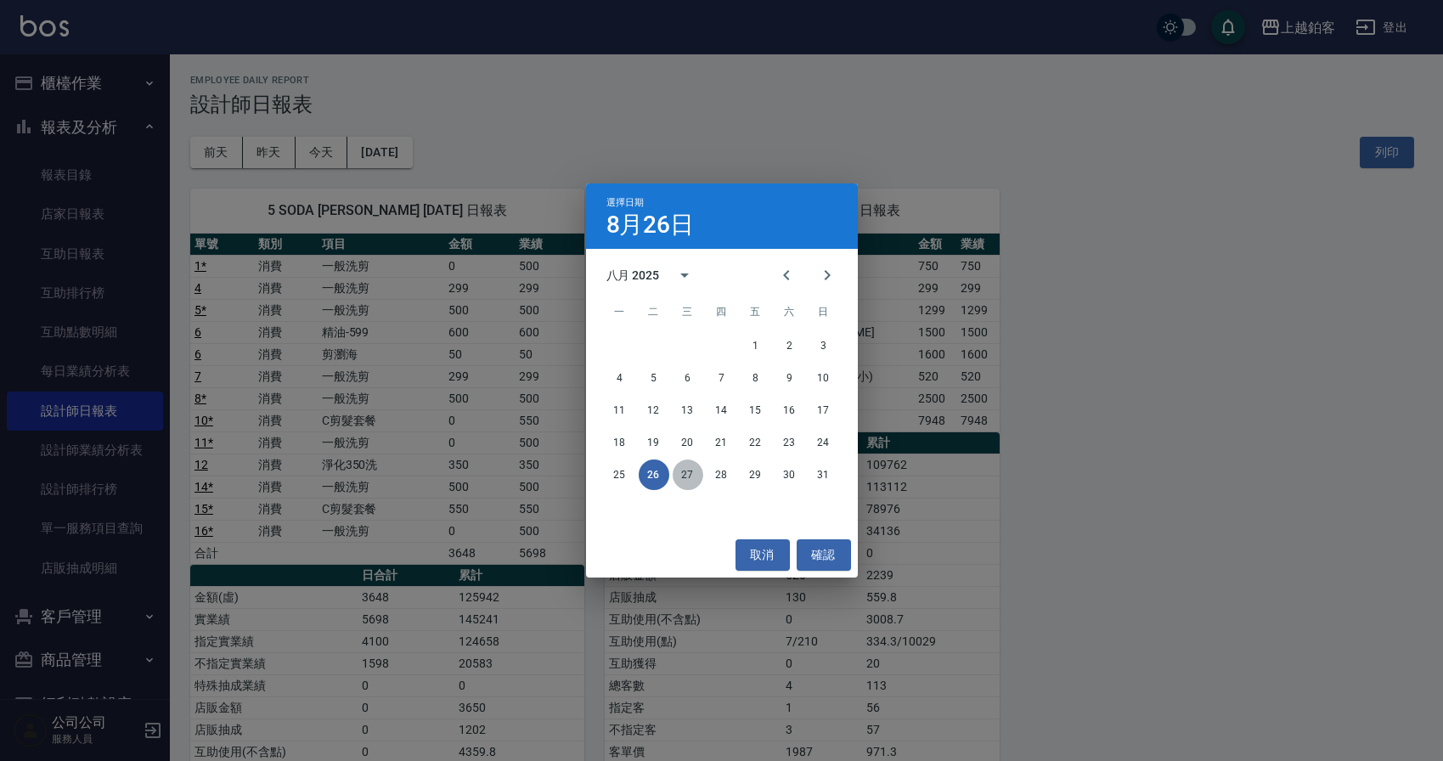
click at [681, 471] on button "27" at bounding box center [687, 474] width 31 height 31
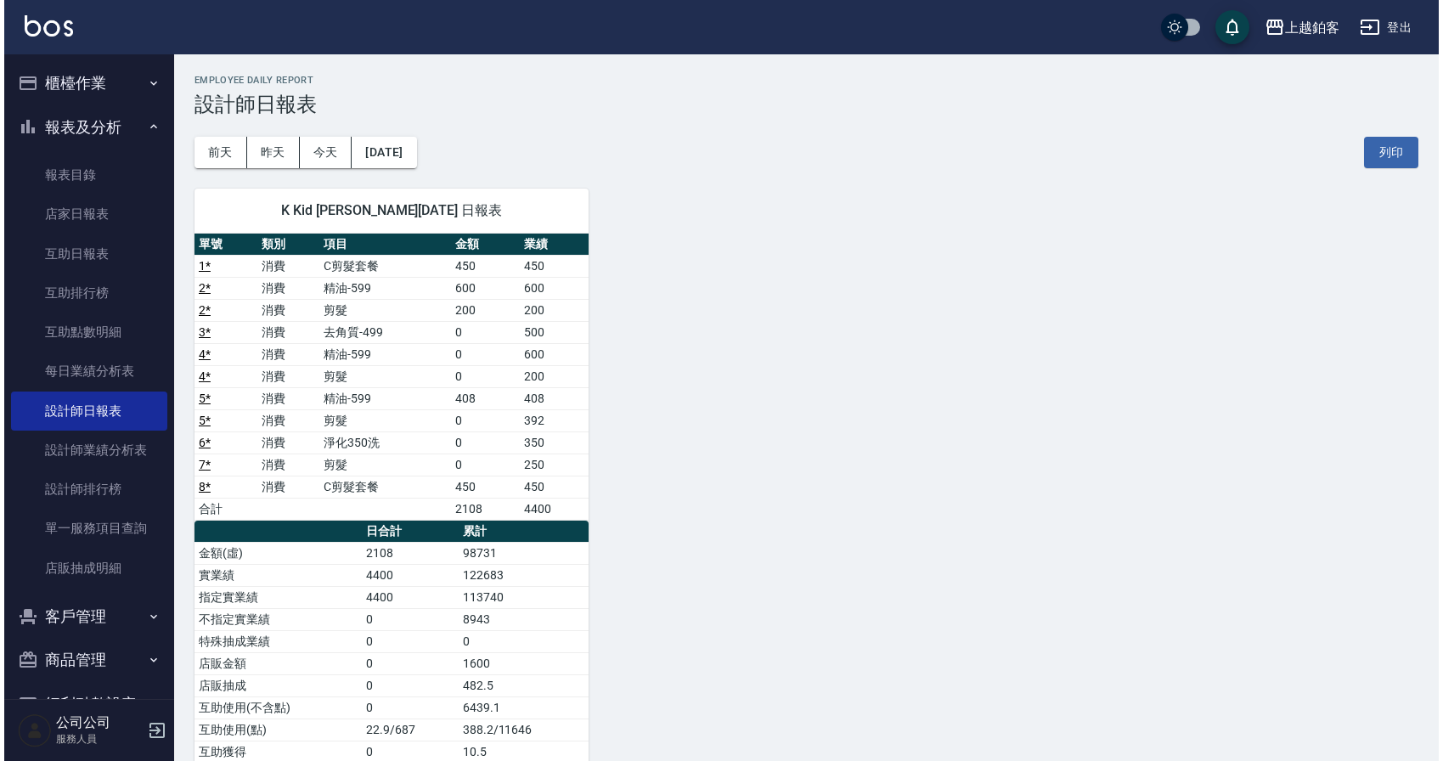
scroll to position [24, 0]
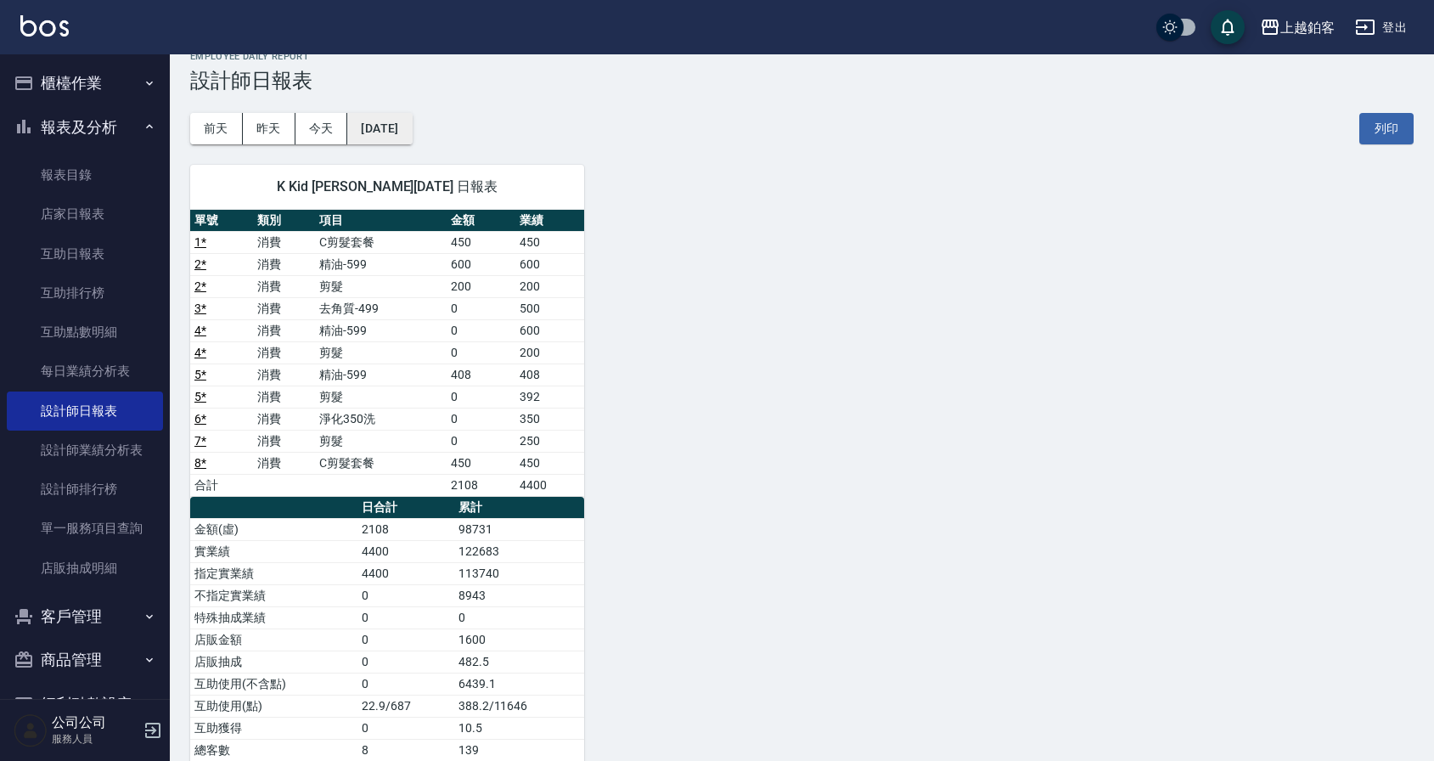
click at [412, 122] on button "[DATE]" at bounding box center [379, 128] width 65 height 31
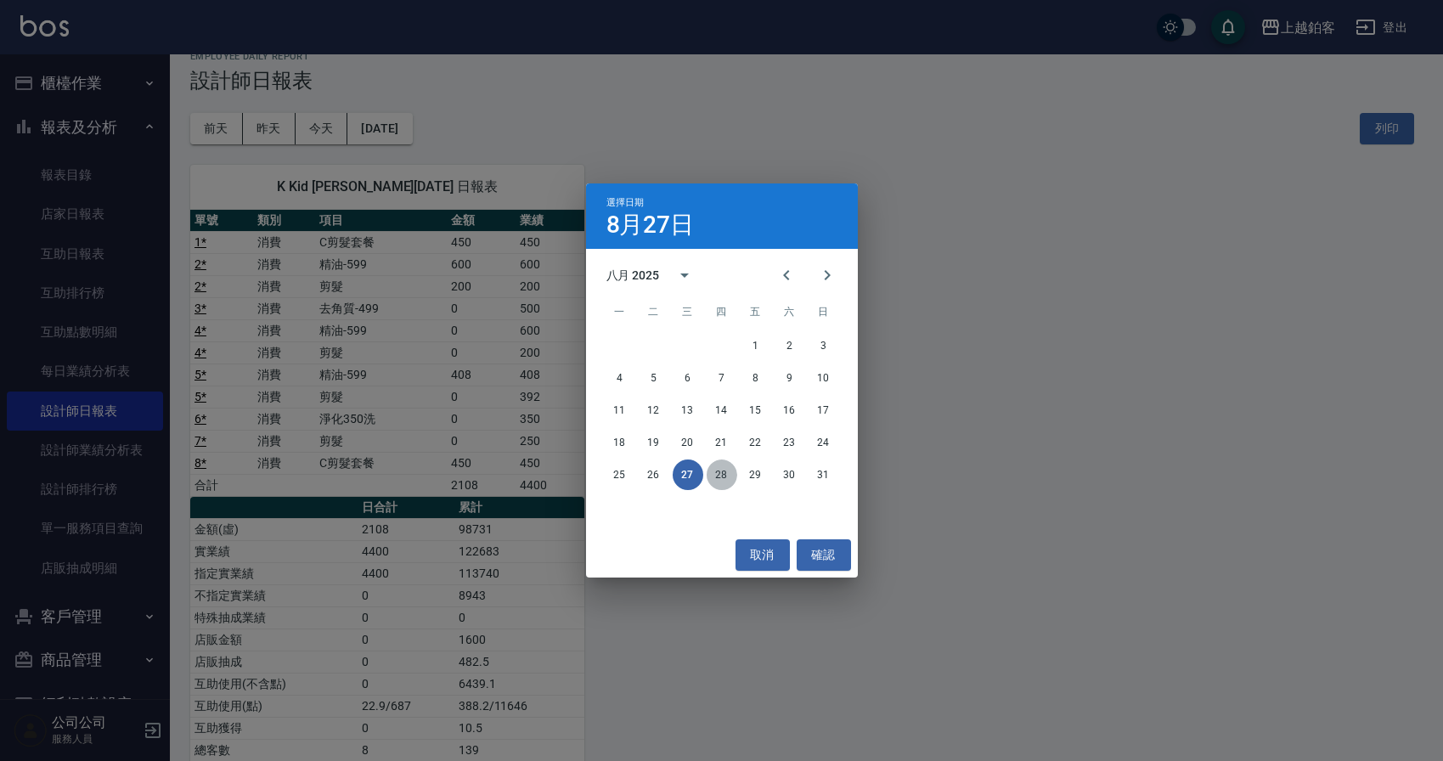
click at [719, 472] on button "28" at bounding box center [721, 474] width 31 height 31
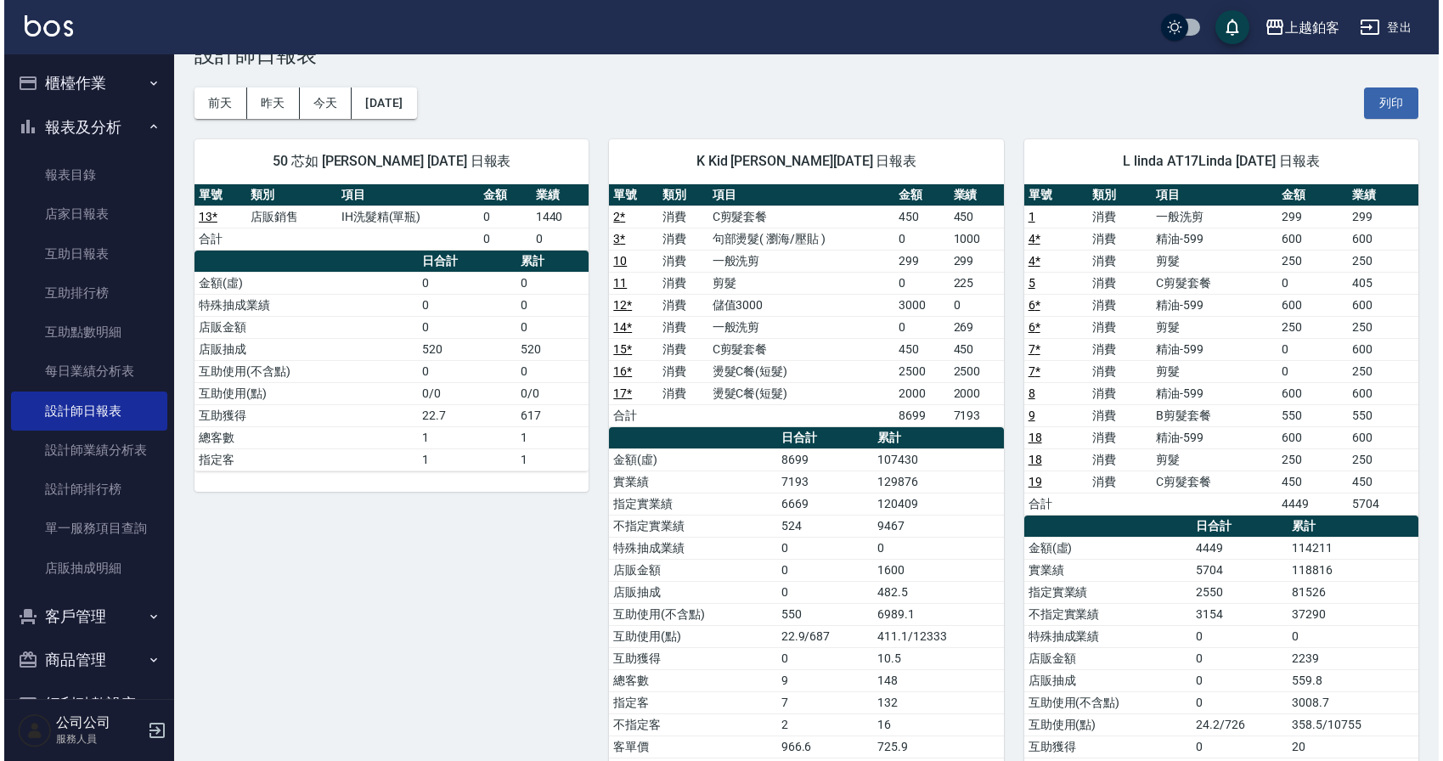
scroll to position [50, 0]
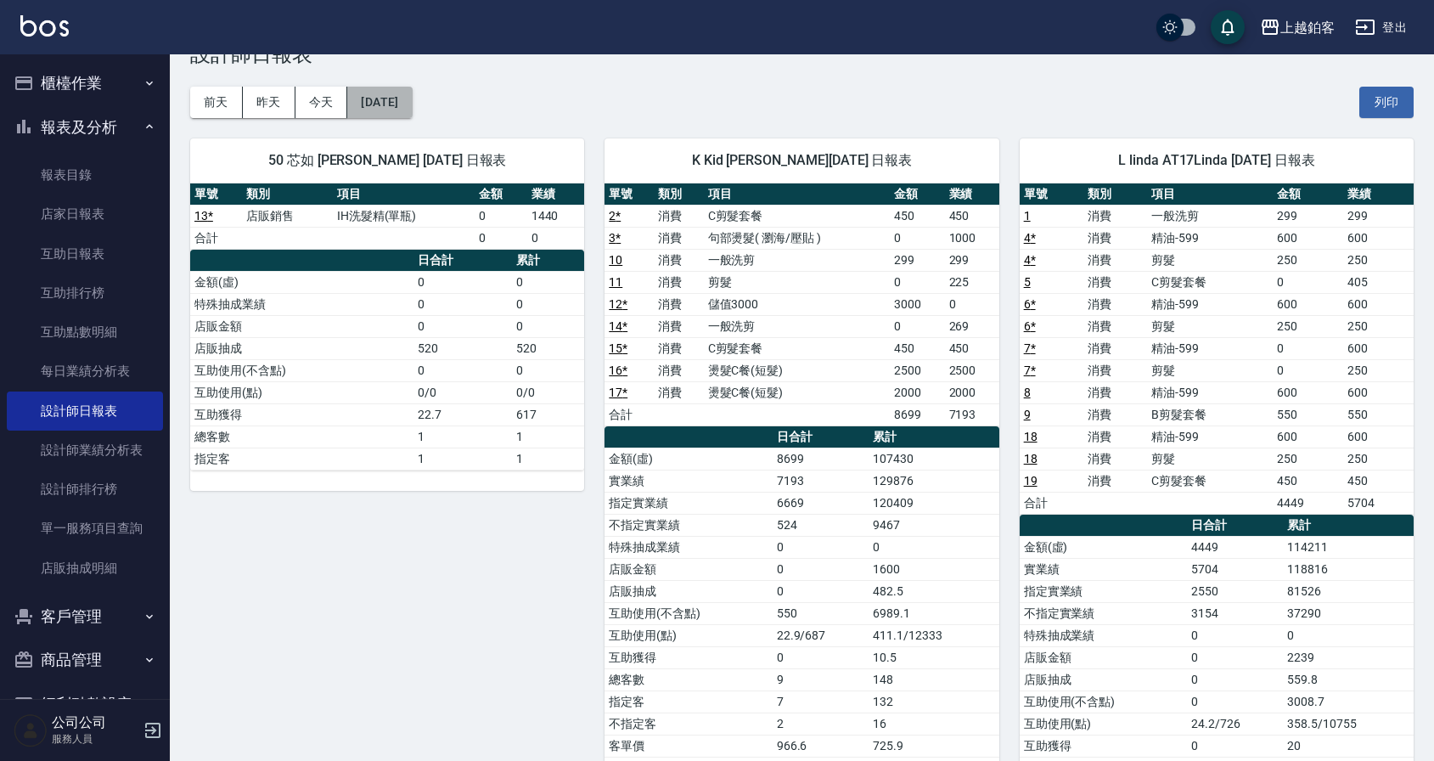
click at [409, 106] on button "[DATE]" at bounding box center [379, 102] width 65 height 31
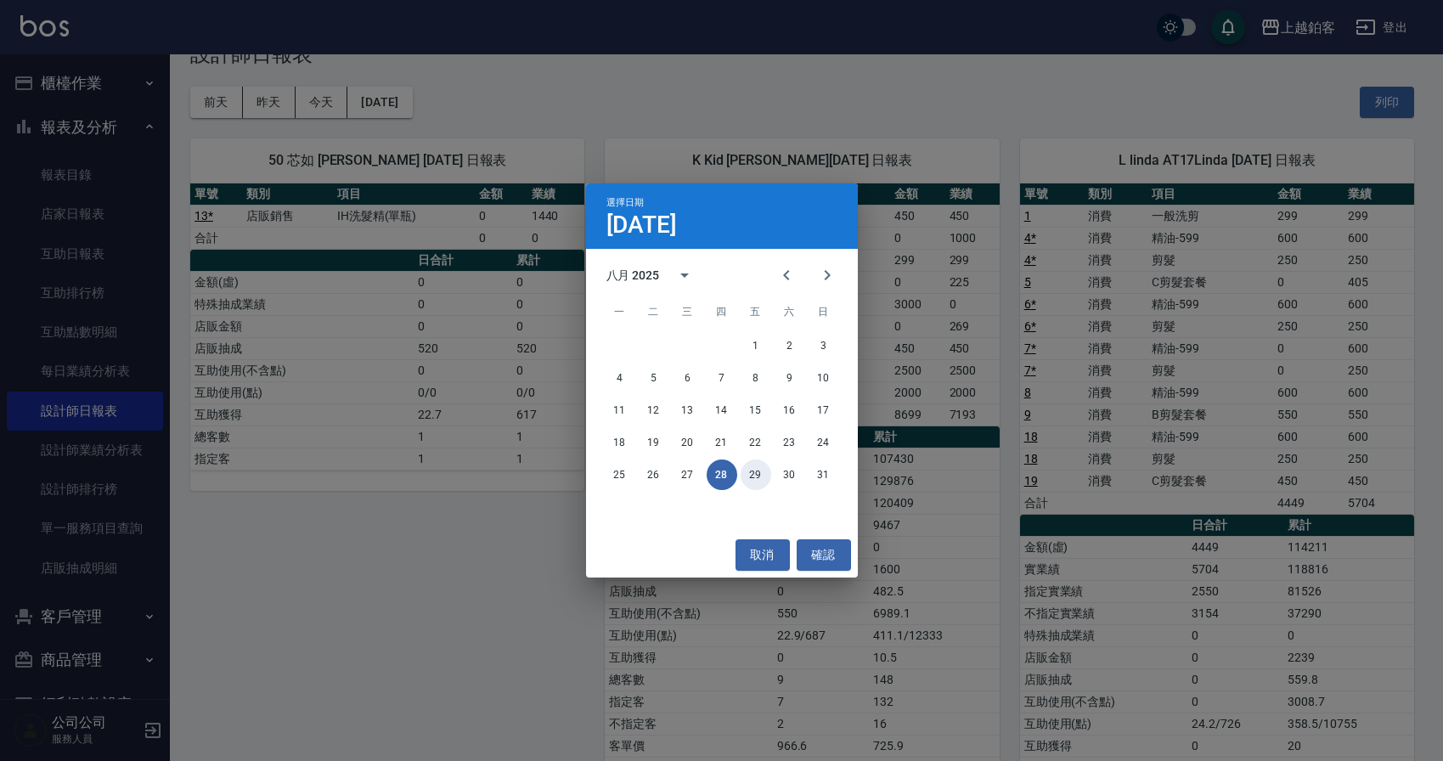
click at [751, 478] on button "29" at bounding box center [755, 474] width 31 height 31
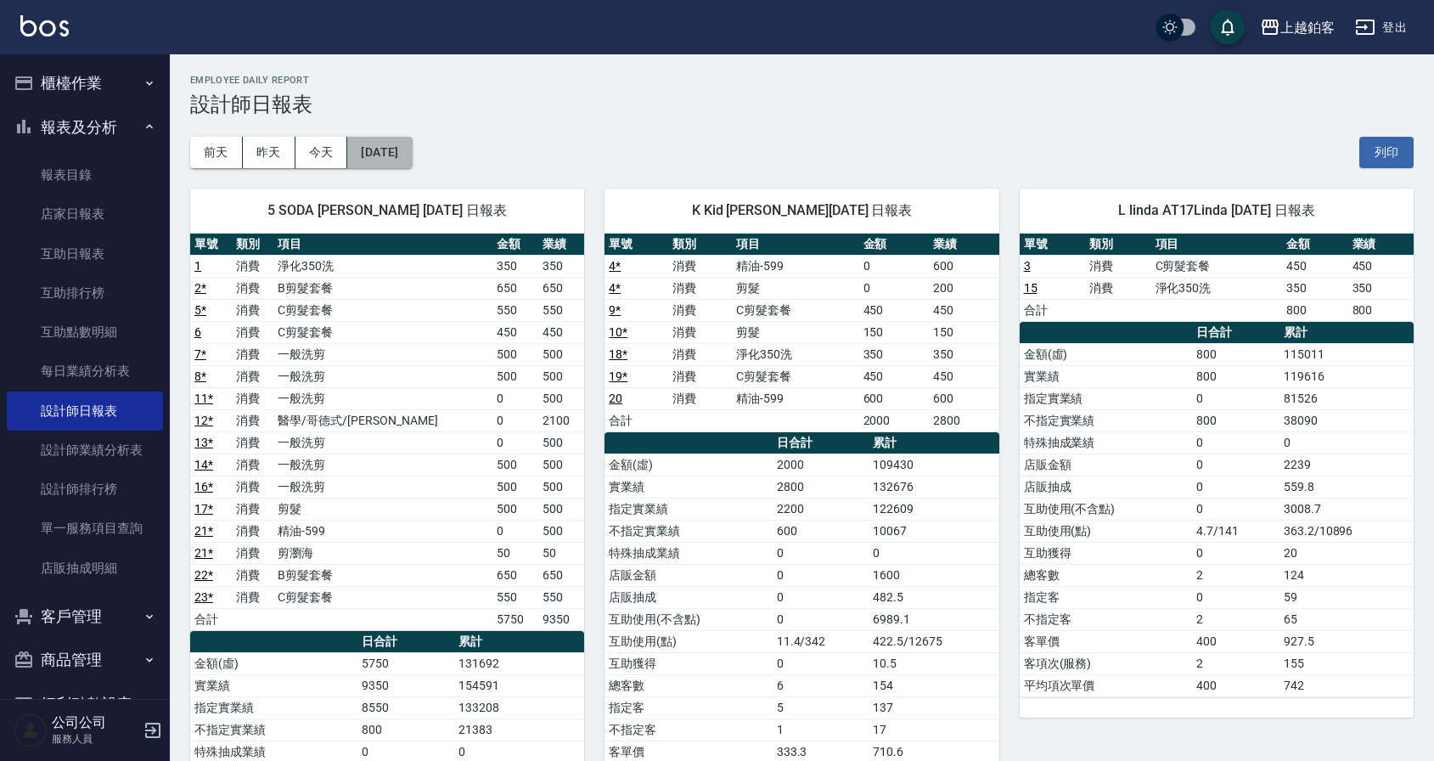
click at [403, 158] on button "[DATE]" at bounding box center [379, 152] width 65 height 31
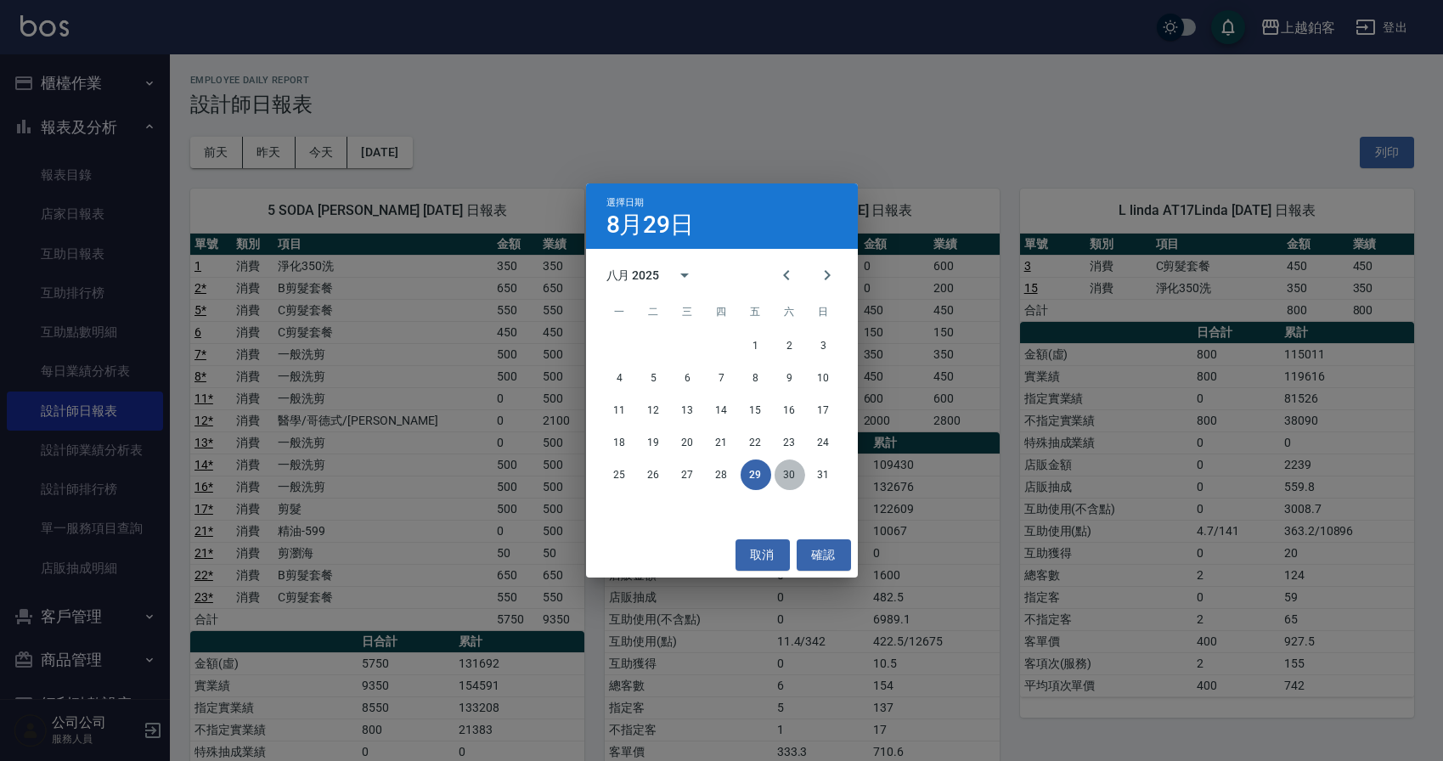
click at [787, 483] on button "30" at bounding box center [789, 474] width 31 height 31
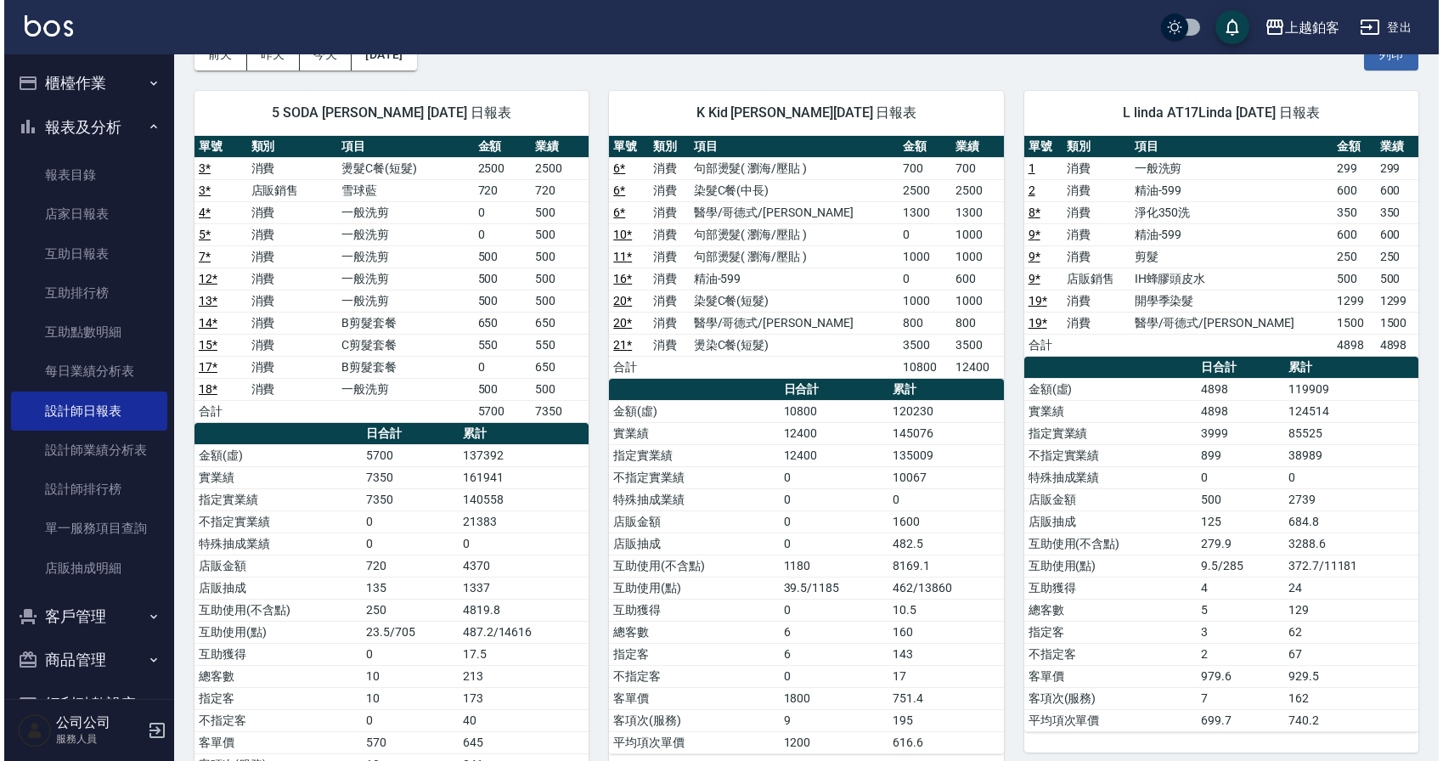
scroll to position [99, 0]
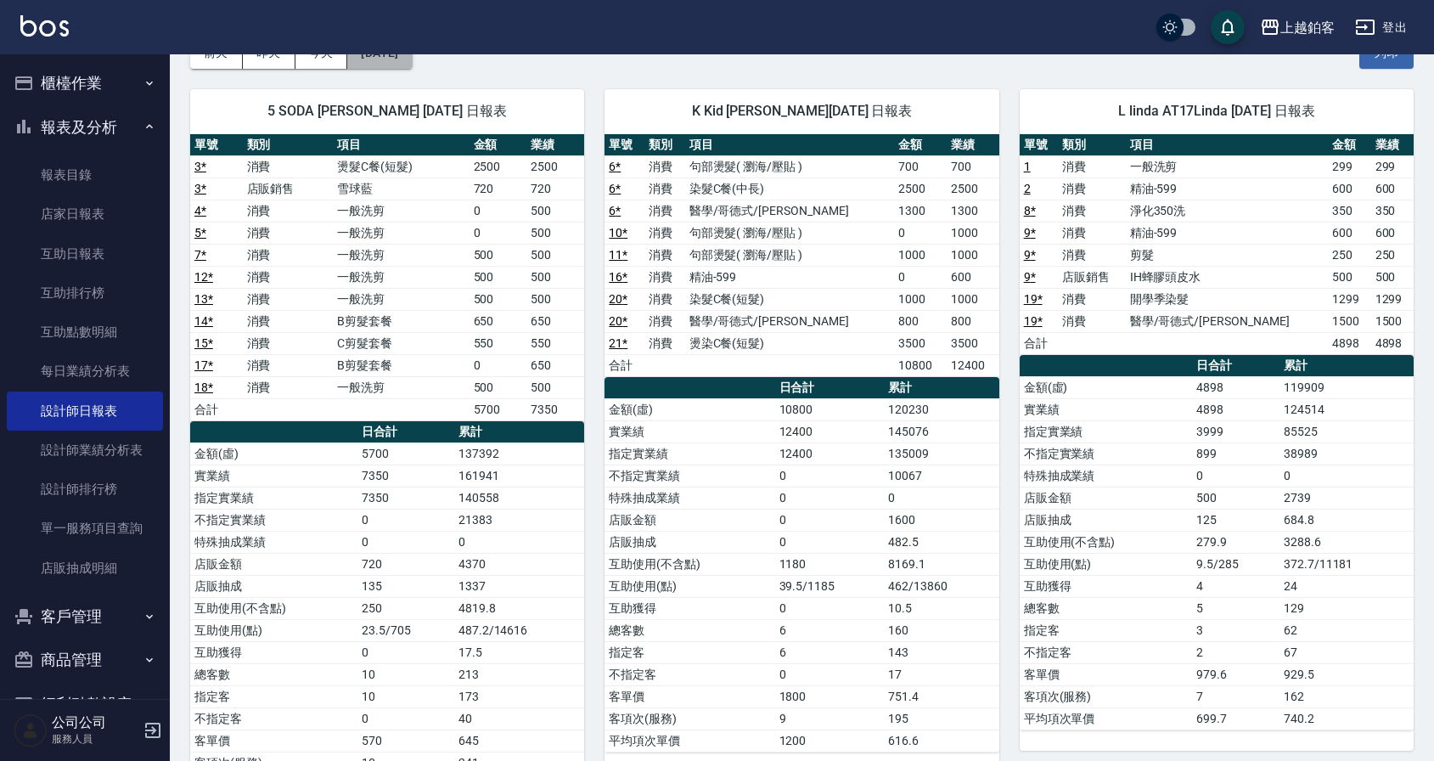
click at [412, 63] on button "[DATE]" at bounding box center [379, 52] width 65 height 31
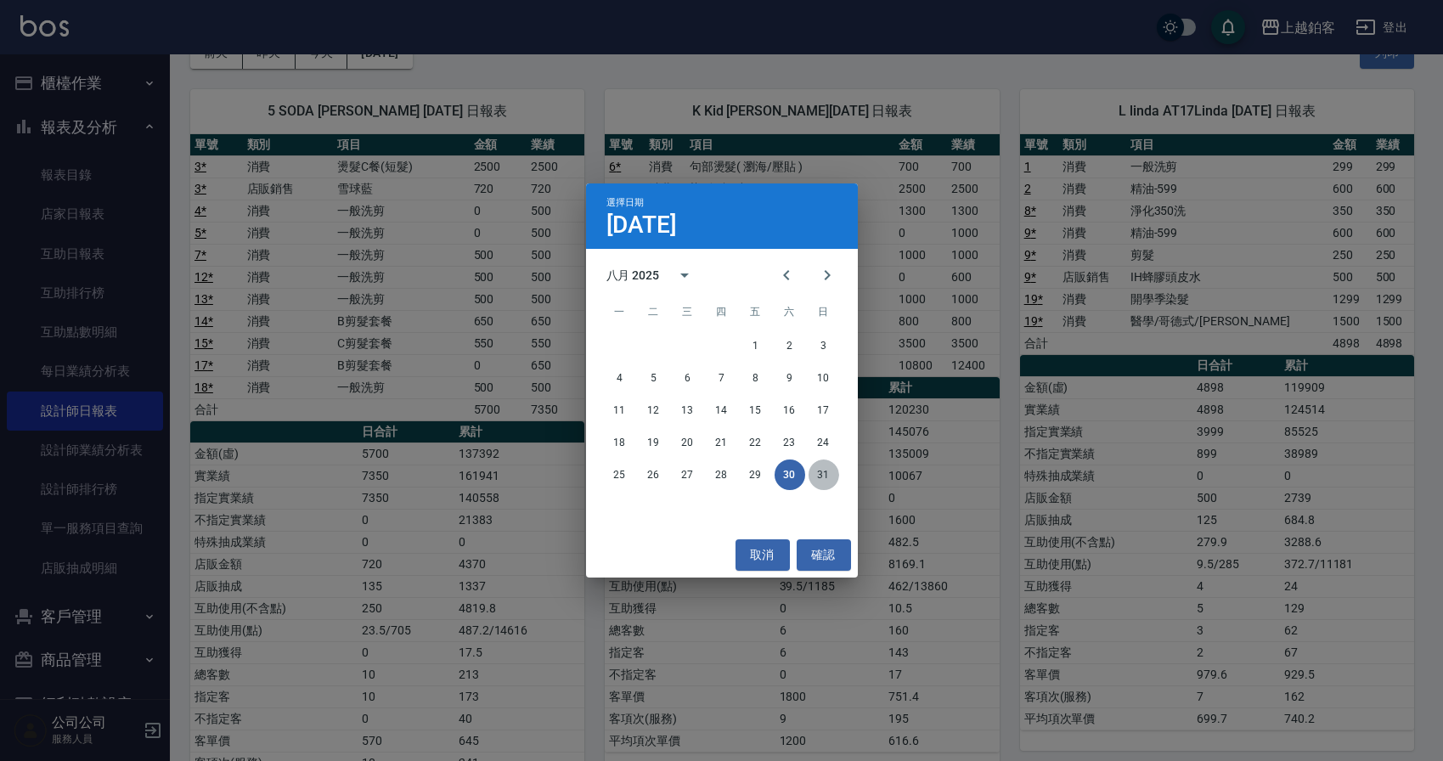
click at [814, 475] on button "31" at bounding box center [823, 474] width 31 height 31
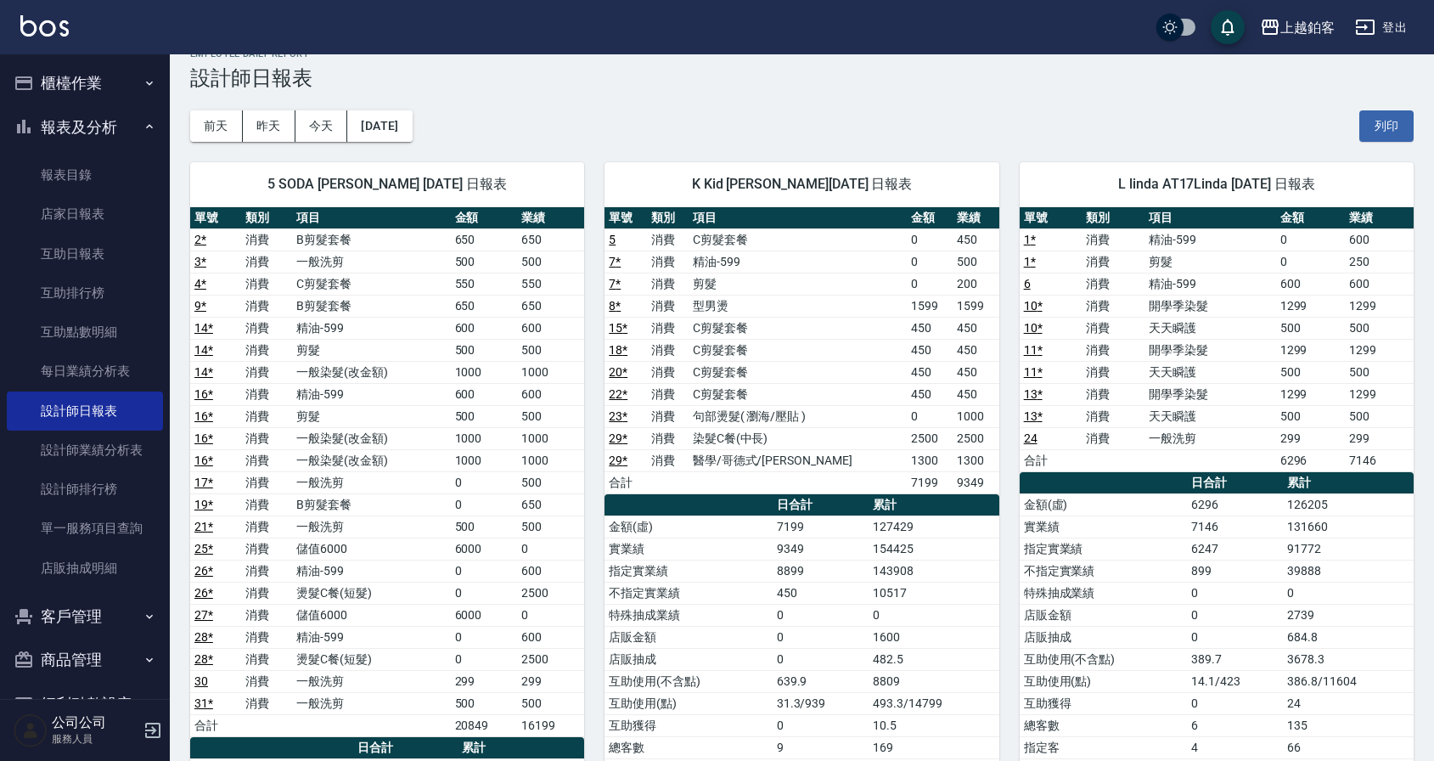
scroll to position [36, 0]
